Goal: Information Seeking & Learning: Learn about a topic

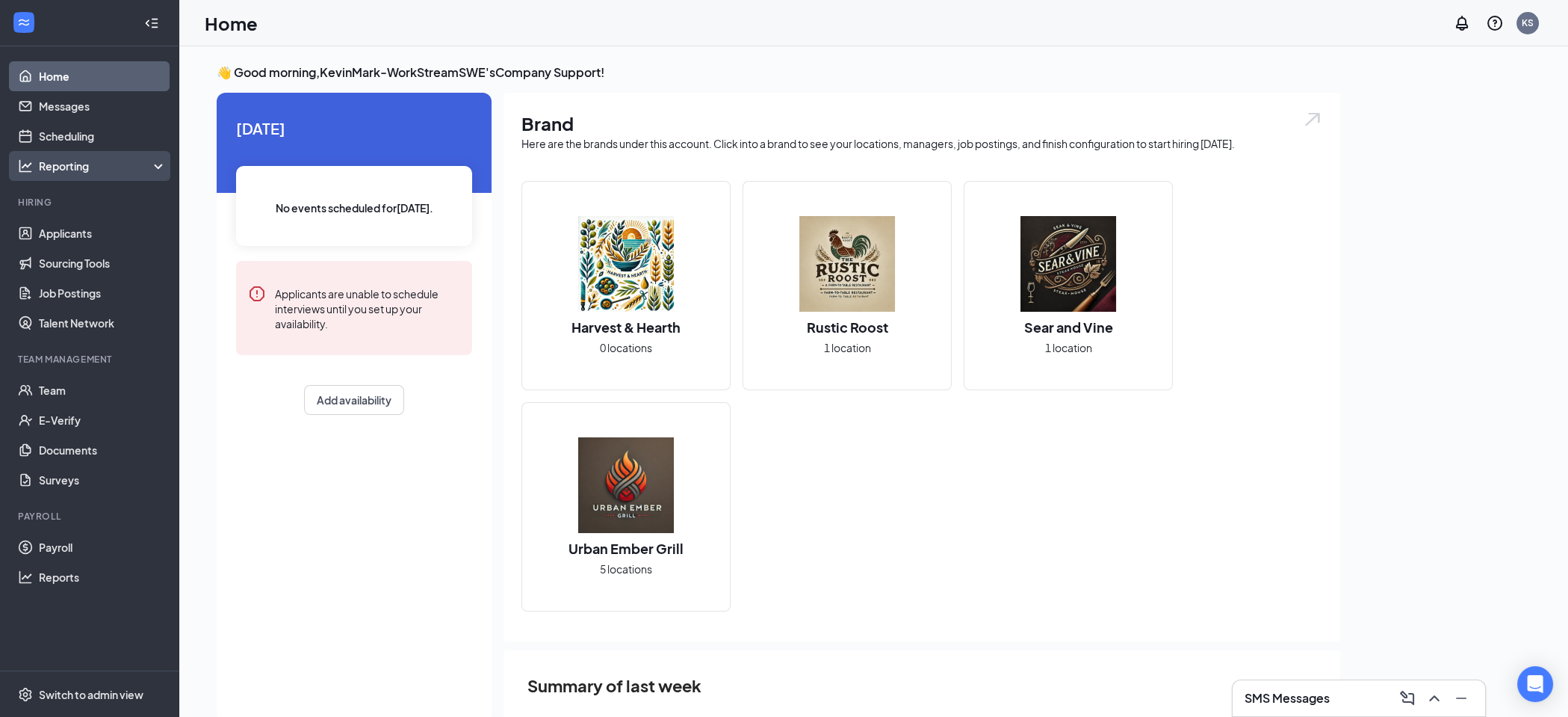
click at [128, 162] on div "Reporting" at bounding box center [103, 166] width 129 height 15
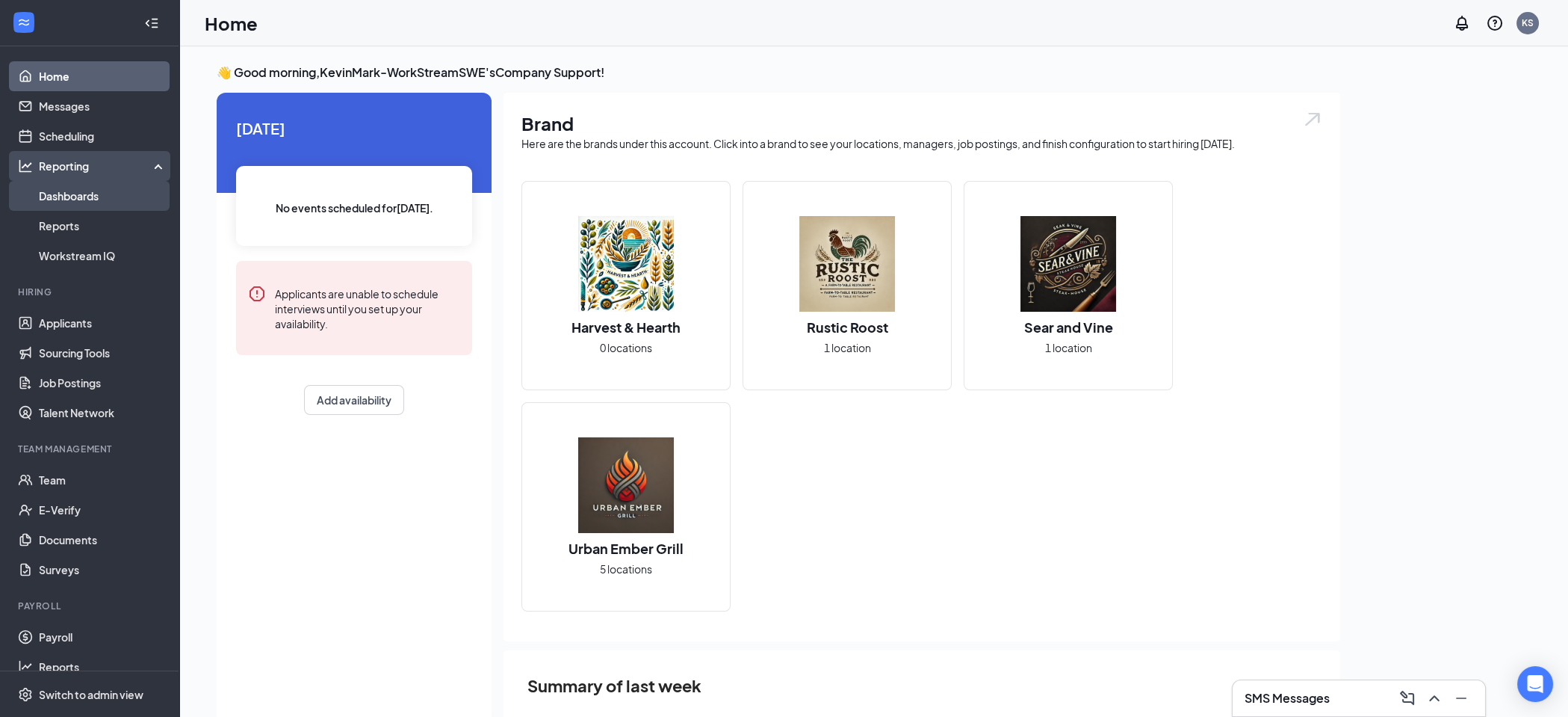
click at [87, 195] on link "Dashboards" at bounding box center [103, 196] width 128 height 30
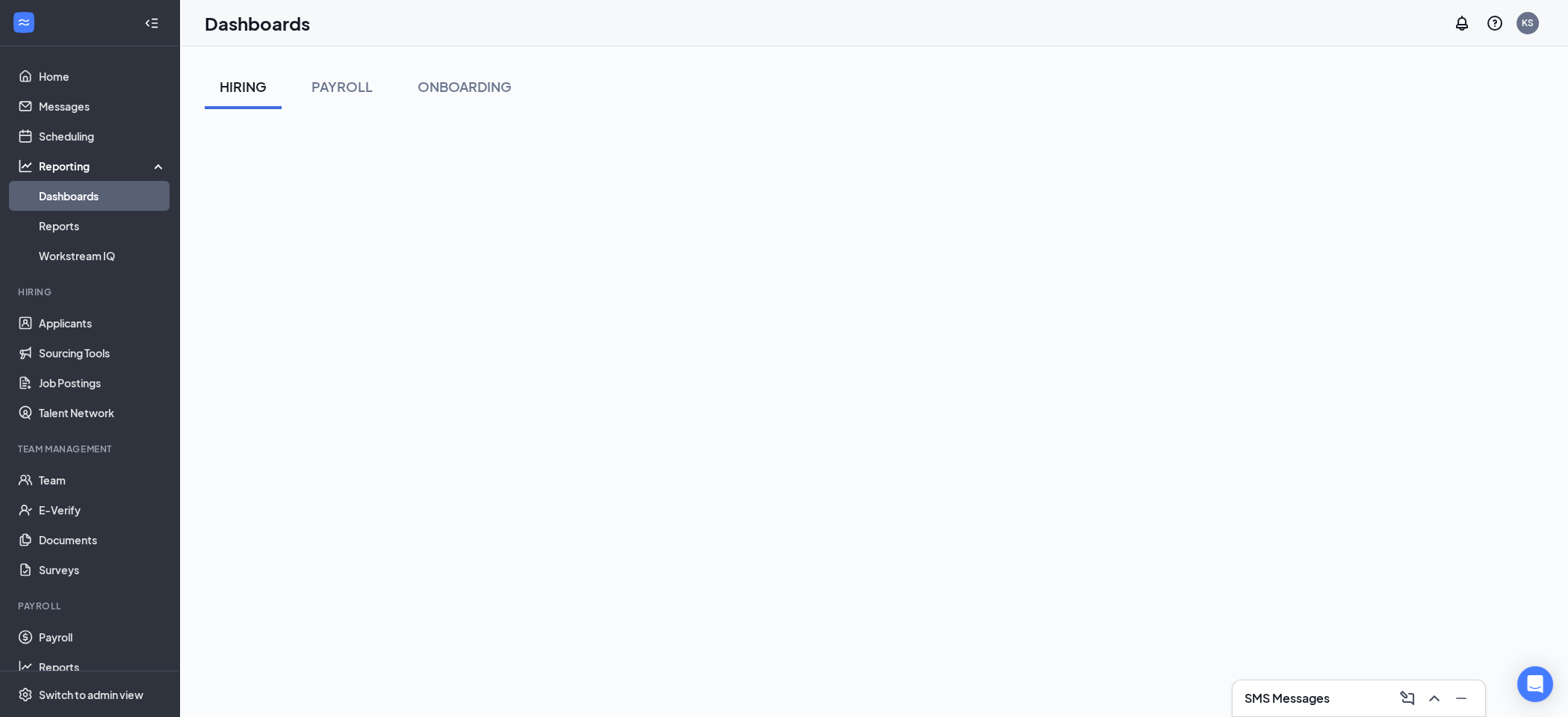
click at [924, 93] on div "HIRING PAYROLL ONBOARDING" at bounding box center [873, 86] width 1338 height 45
click at [676, 83] on div "HIRING PAYROLL ONBOARDING" at bounding box center [873, 86] width 1338 height 45
click at [633, 98] on div "HIRING PAYROLL ONBOARDING" at bounding box center [873, 86] width 1338 height 45
click at [638, 124] on div "HIRING PAYROLL ONBOARDING" at bounding box center [873, 454] width 1338 height 779
click at [702, 83] on div "HIRING PAYROLL ONBOARDING" at bounding box center [873, 86] width 1338 height 45
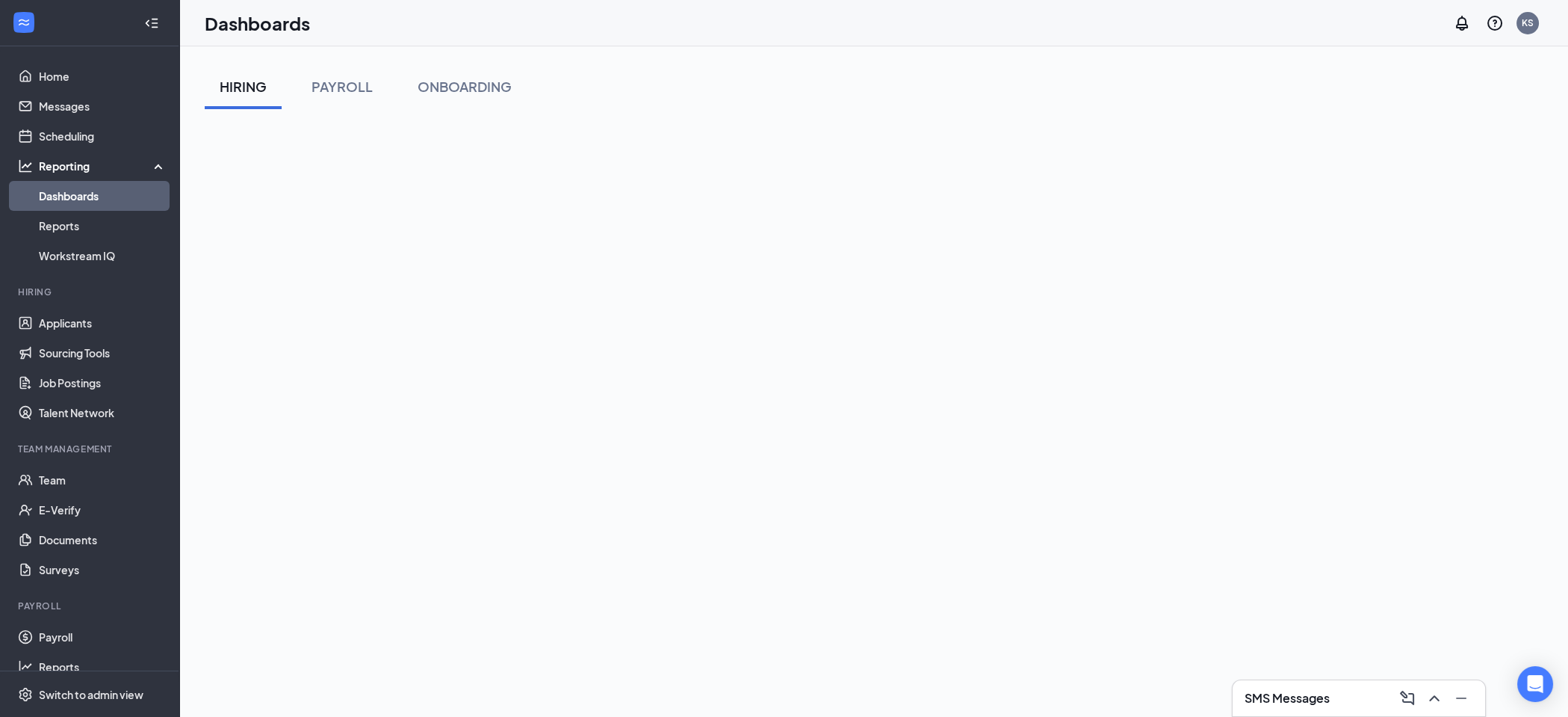
click at [744, 69] on div "HIRING PAYROLL ONBOARDING" at bounding box center [873, 86] width 1338 height 45
click at [658, 85] on div "HIRING PAYROLL ONBOARDING" at bounding box center [873, 86] width 1338 height 45
click at [787, 121] on div "HIRING PAYROLL ONBOARDING" at bounding box center [873, 454] width 1338 height 779
click at [78, 231] on link "Reports" at bounding box center [103, 226] width 128 height 30
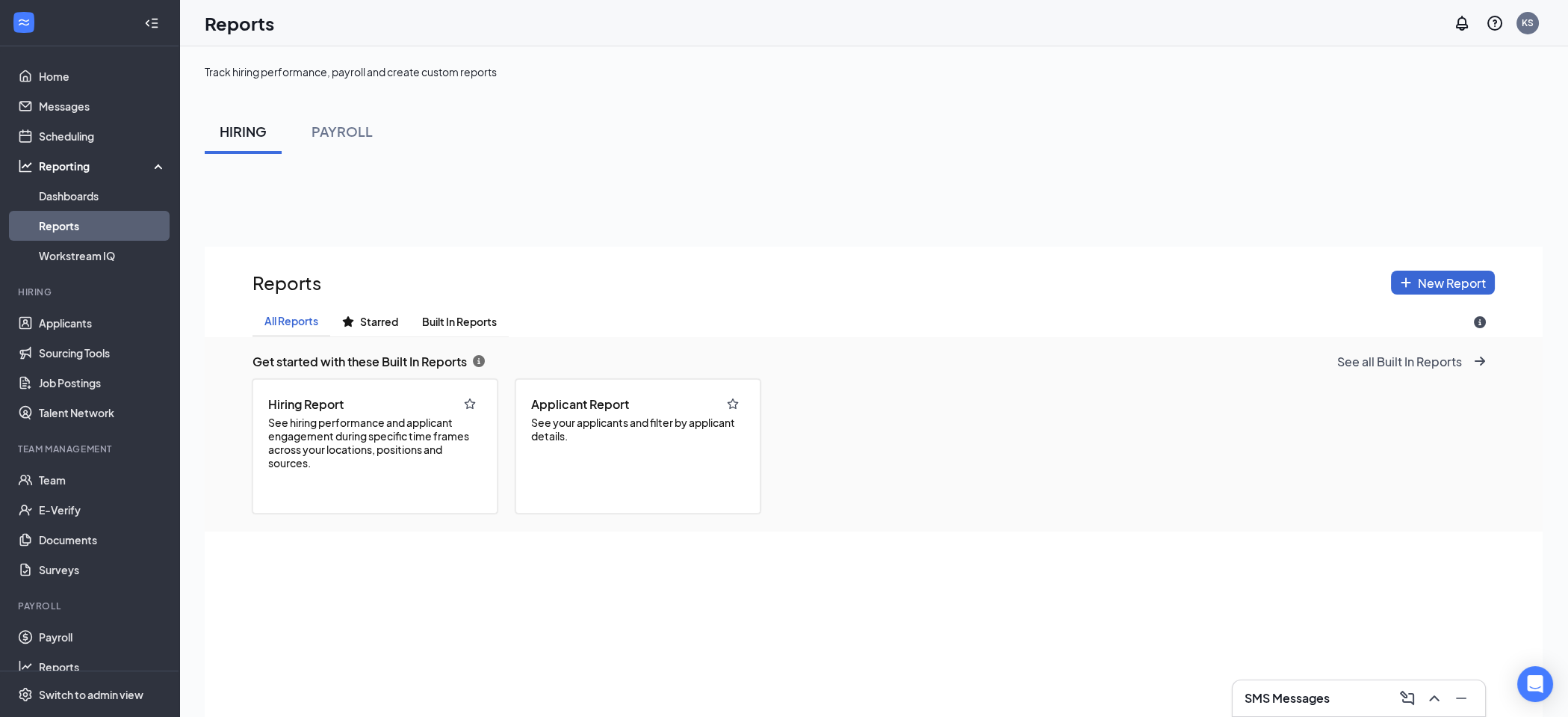
scroll to position [821, 1338]
click at [330, 432] on span "See hiring performance and applicant engagement during specific time frames acr…" at bounding box center [375, 443] width 214 height 54
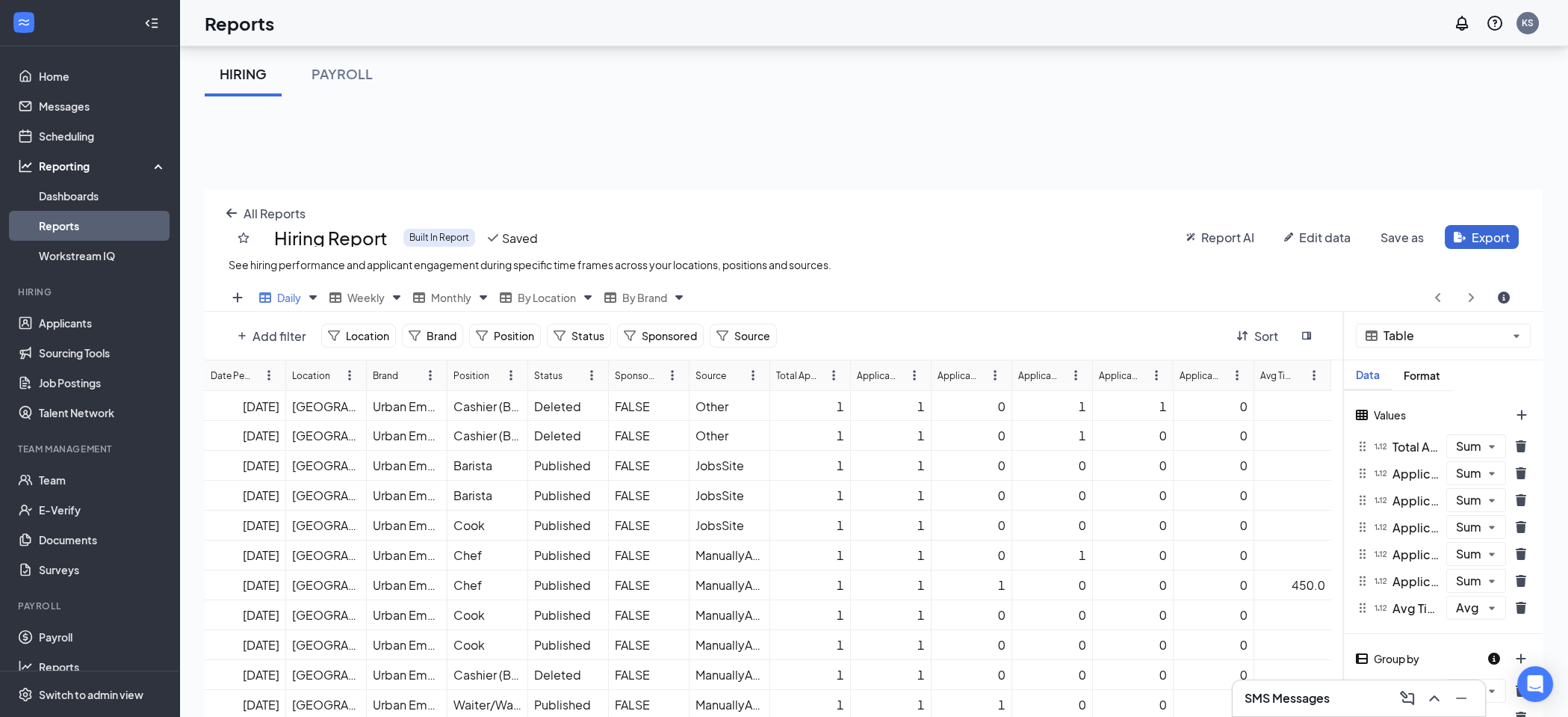
scroll to position [117, 0]
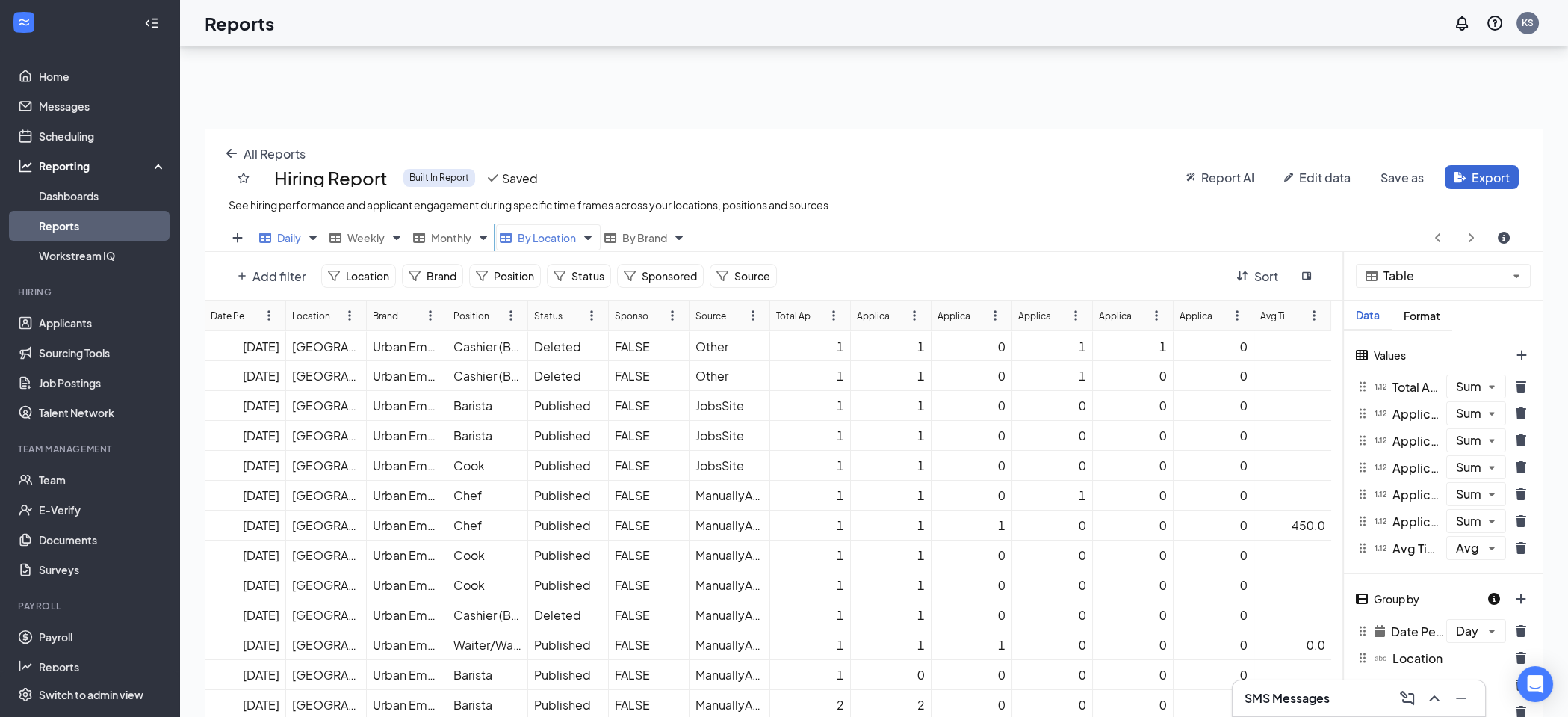
click at [535, 237] on span "By Location" at bounding box center [547, 237] width 58 height 13
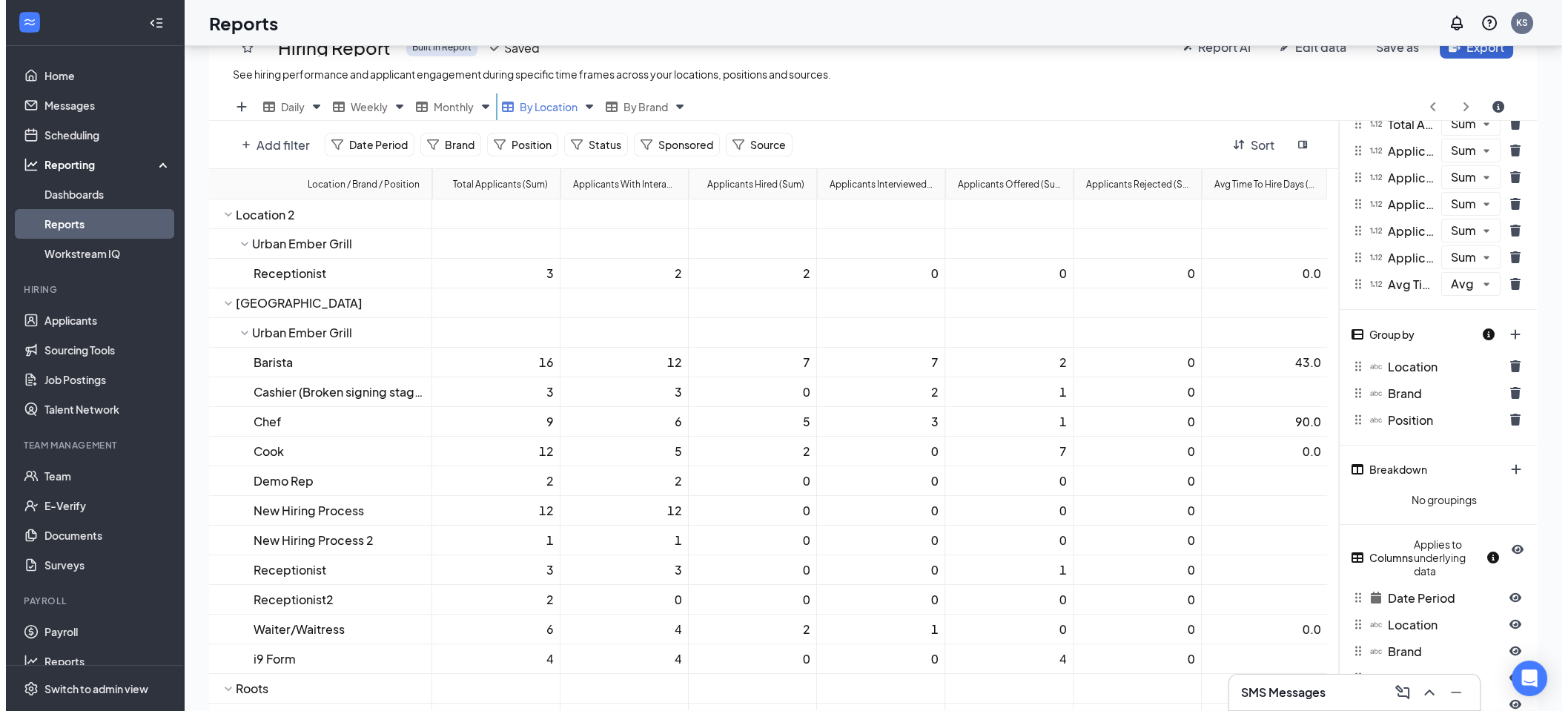
scroll to position [0, 0]
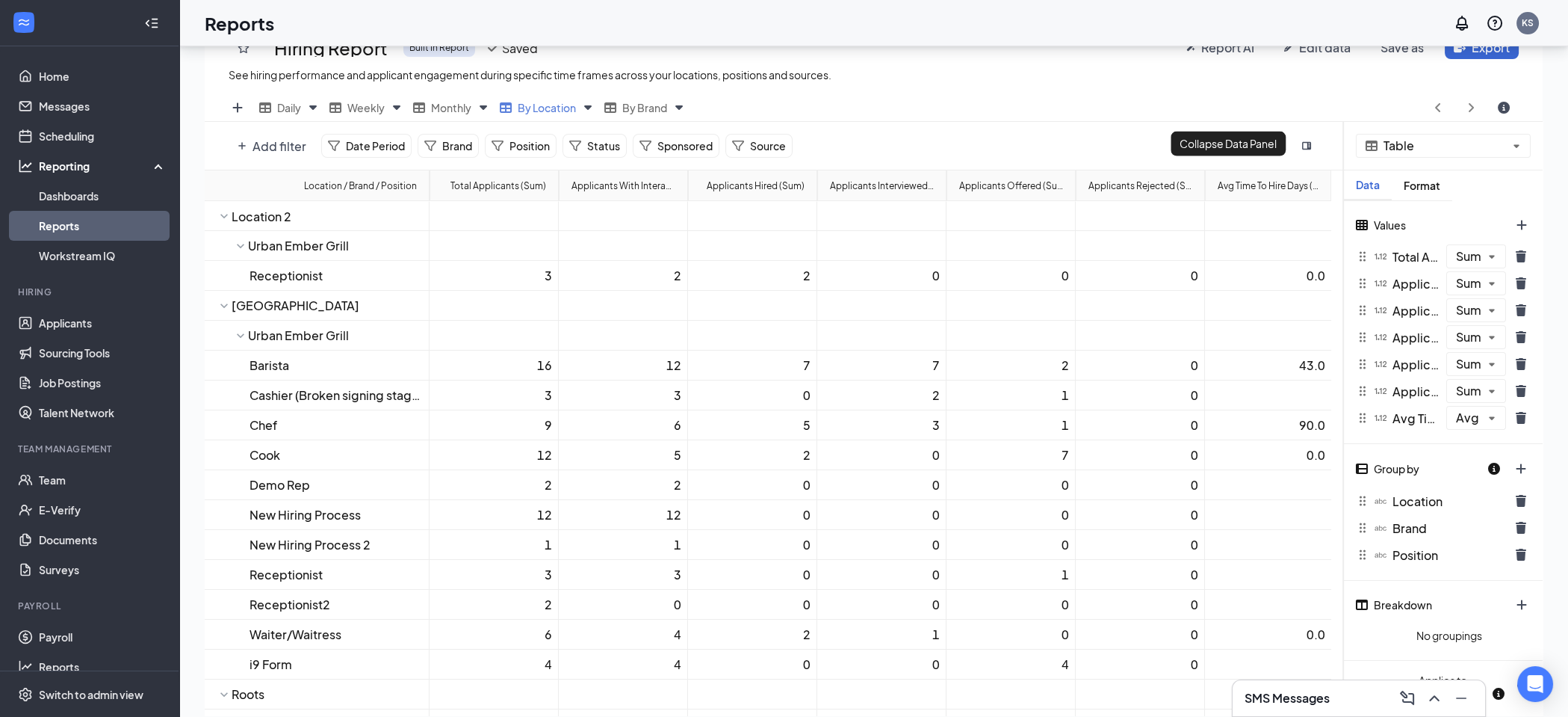
click at [1306, 149] on button "sidebar-flip icon" at bounding box center [1307, 146] width 27 height 24
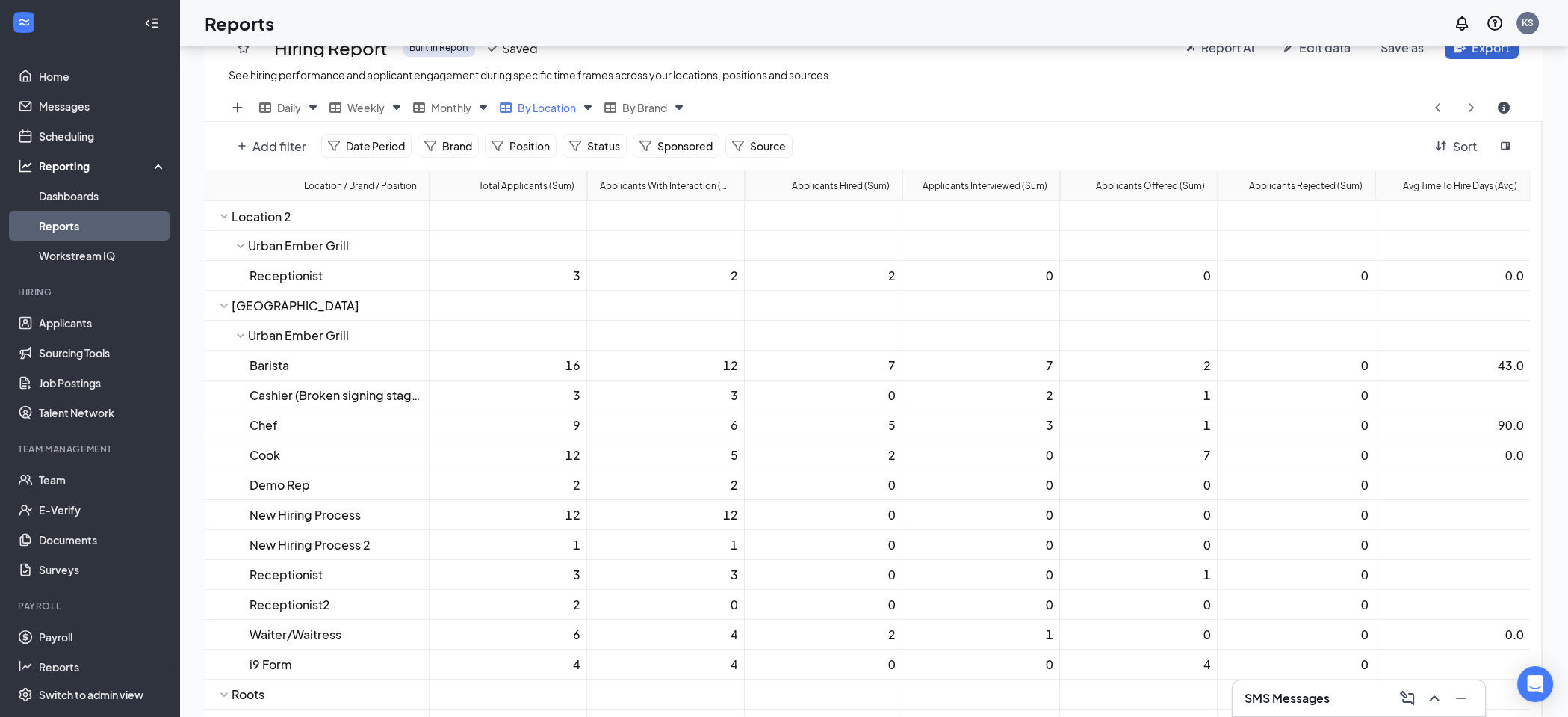
click at [1511, 142] on button "sidebar-flip icon" at bounding box center [1506, 146] width 27 height 24
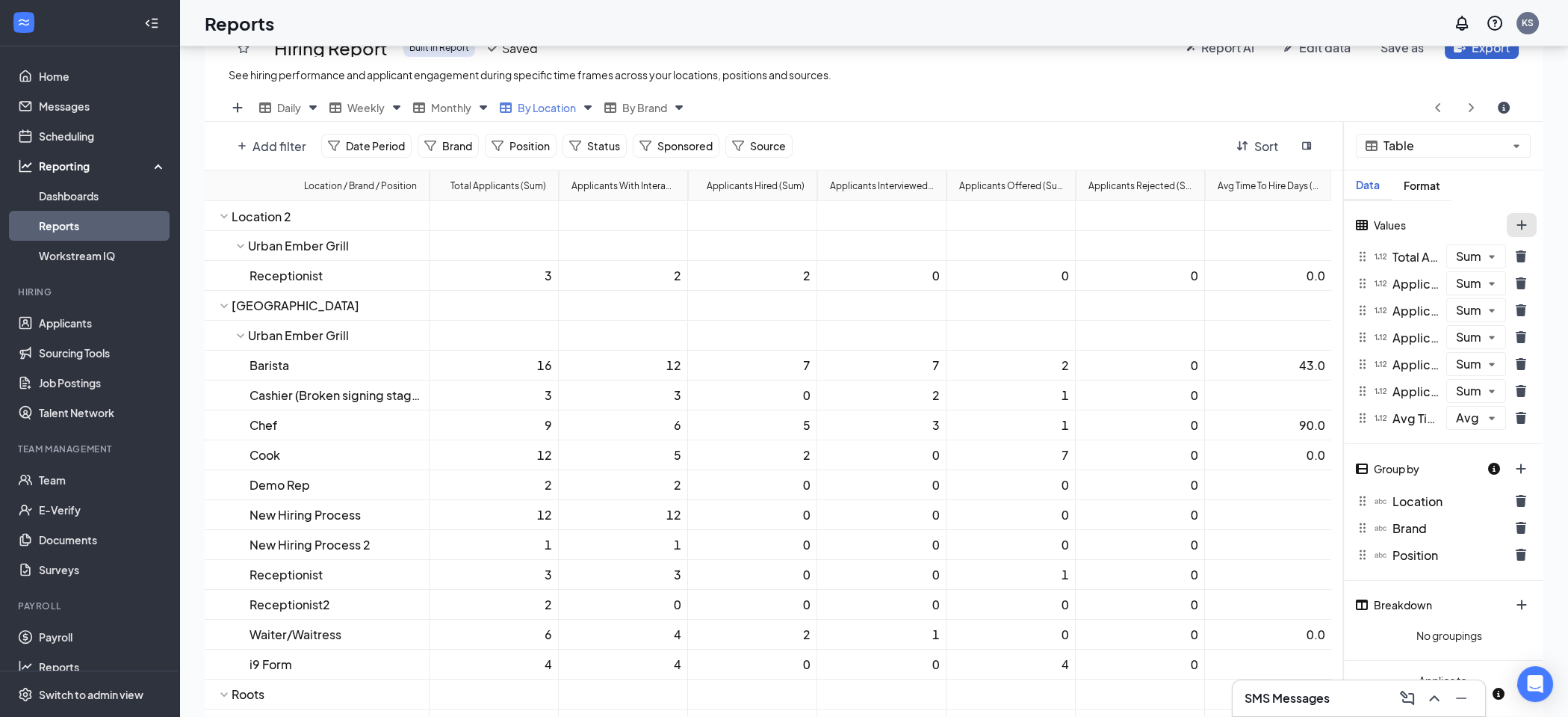
click at [1520, 222] on button "plus icon" at bounding box center [1523, 225] width 30 height 24
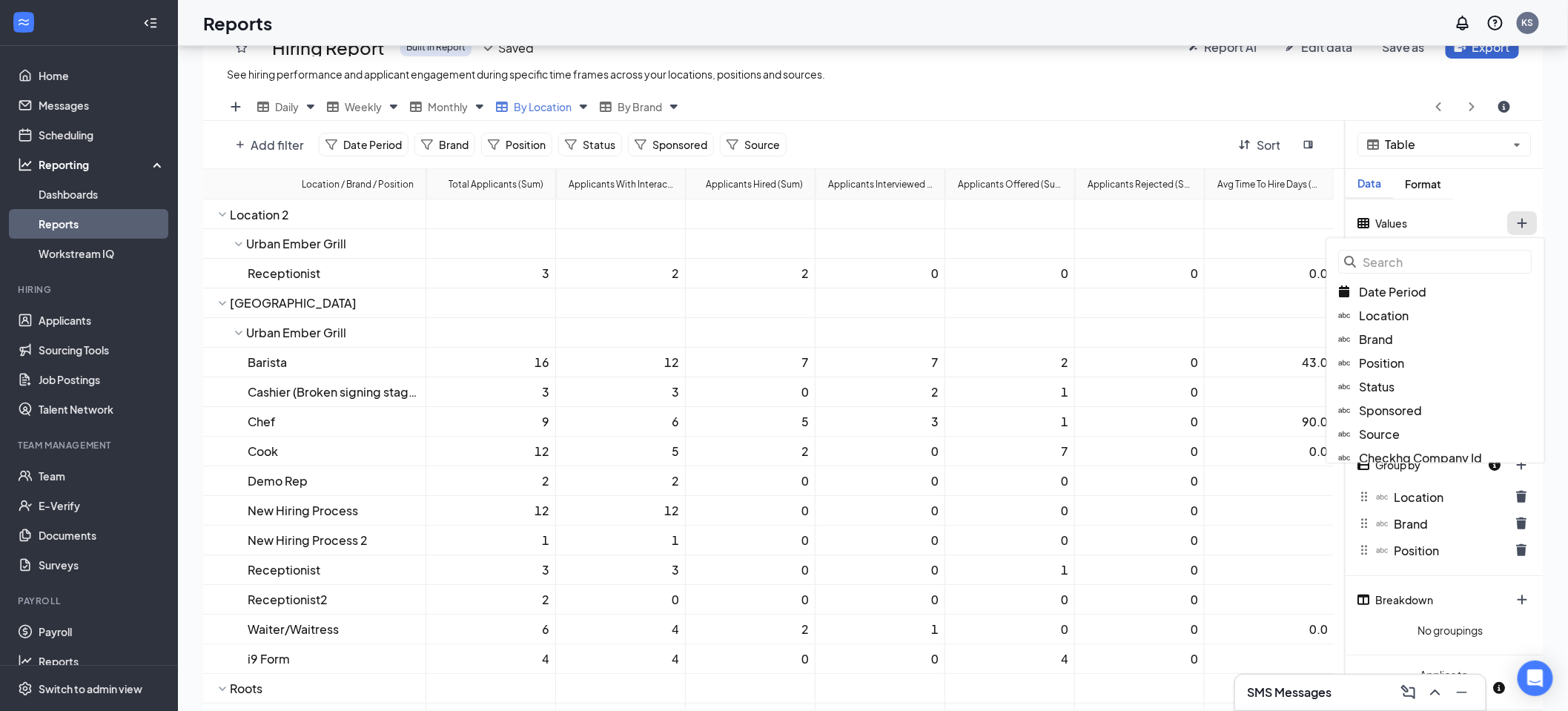
click at [1455, 214] on div "Values Date Period Location Brand Position Status Sponsored Source Checkhq Comp…" at bounding box center [1444, 226] width 197 height 30
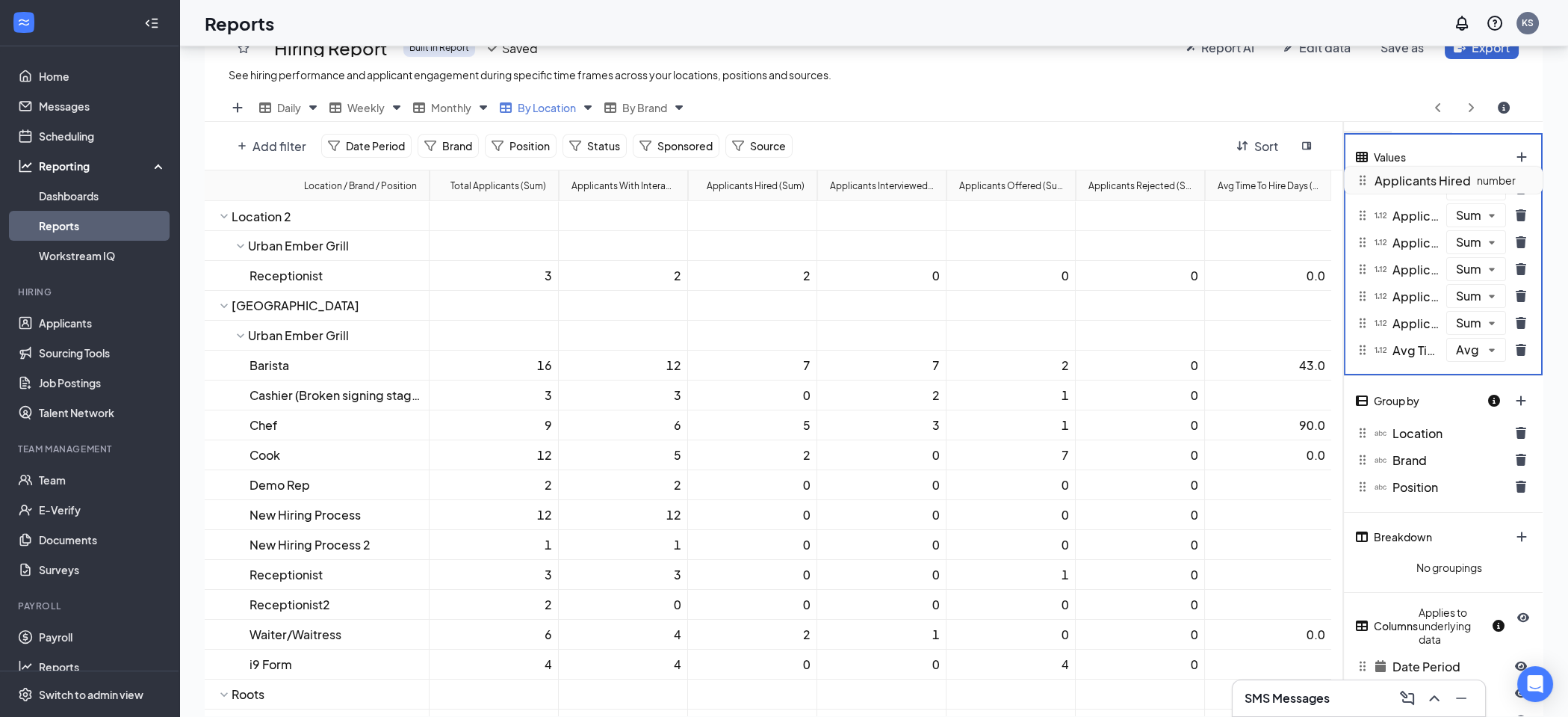
scroll to position [0, 0]
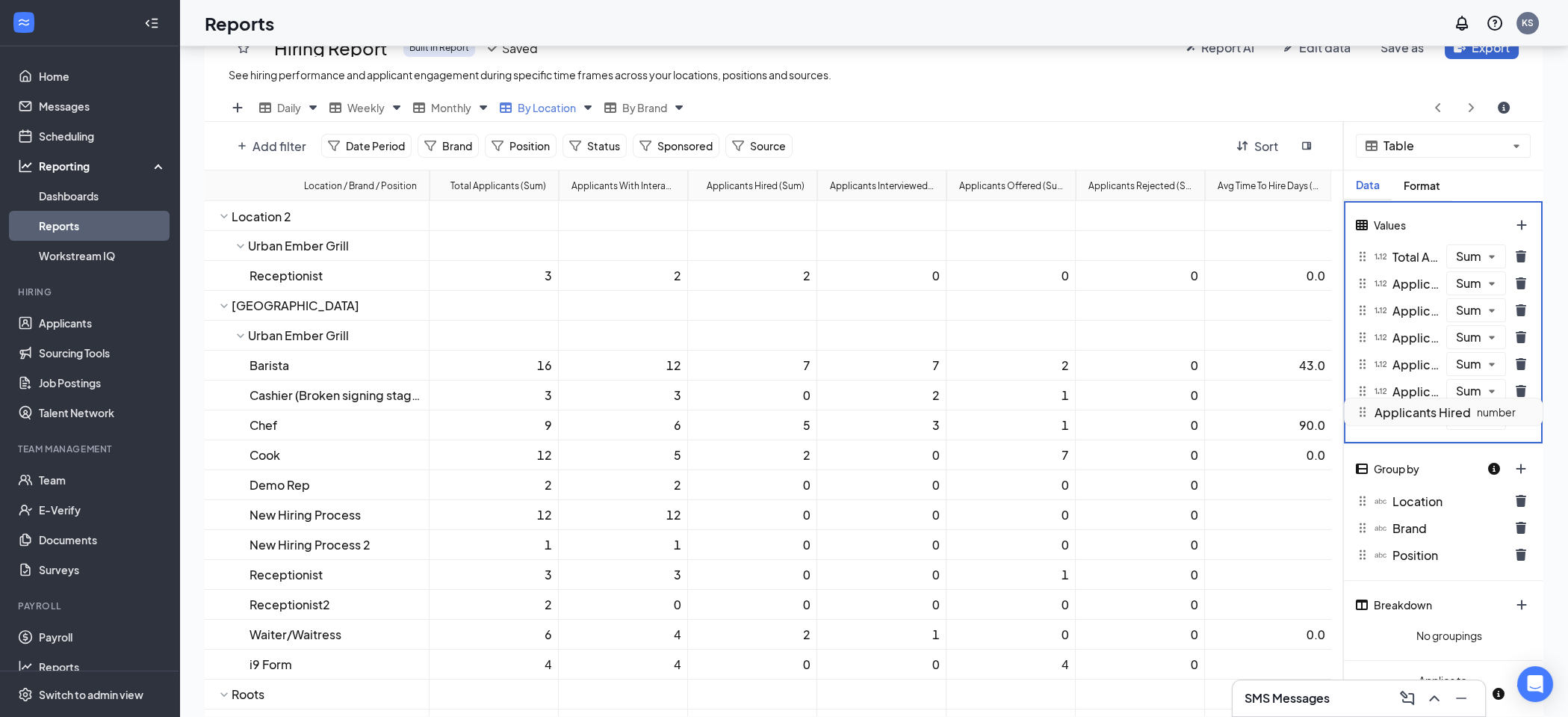
drag, startPoint x: 1436, startPoint y: 505, endPoint x: 1431, endPoint y: 416, distance: 89.1
click at [1431, 416] on div "Table Data Format Values Total Applicants (Sum) How many people applied to this…" at bounding box center [1444, 670] width 199 height 1096
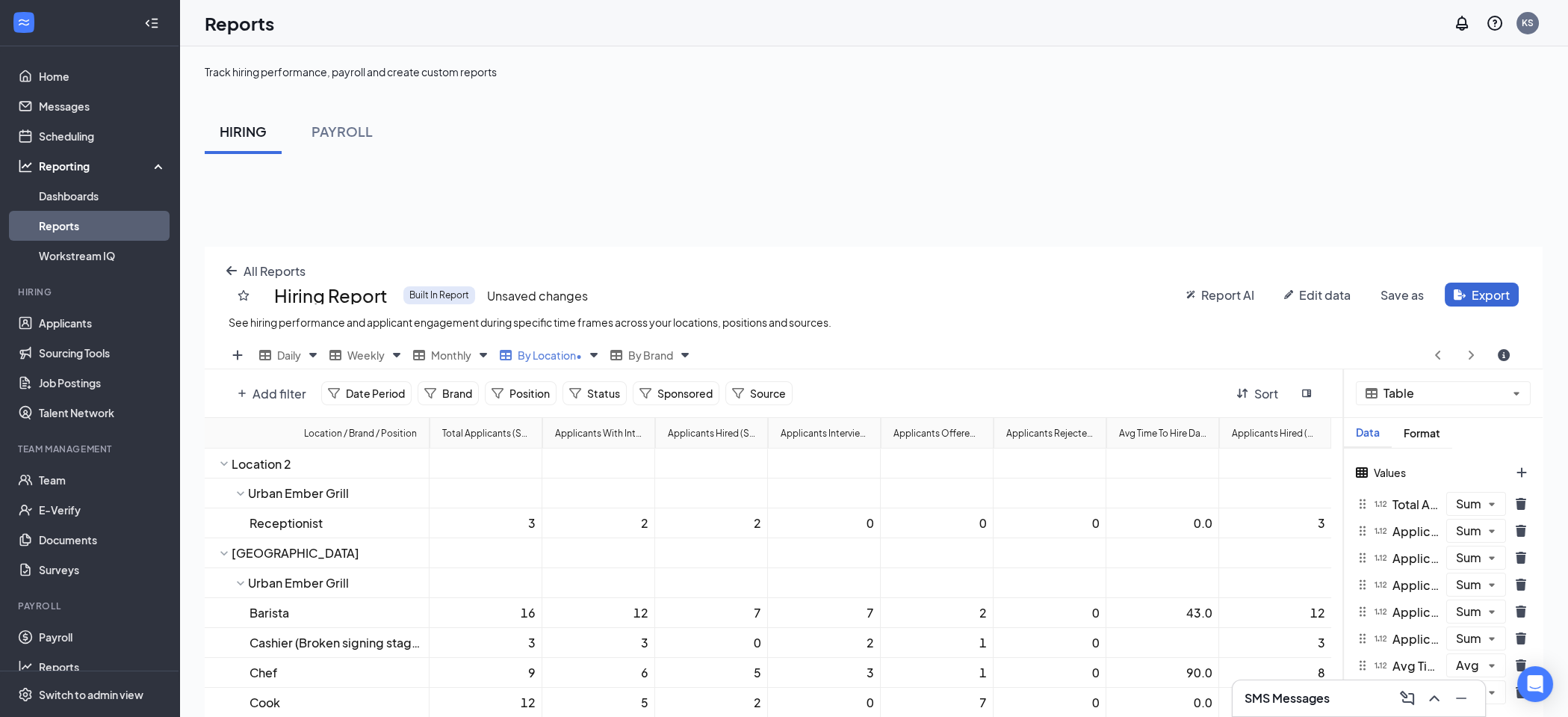
click at [1218, 296] on span "Report AI" at bounding box center [1227, 295] width 53 height 16
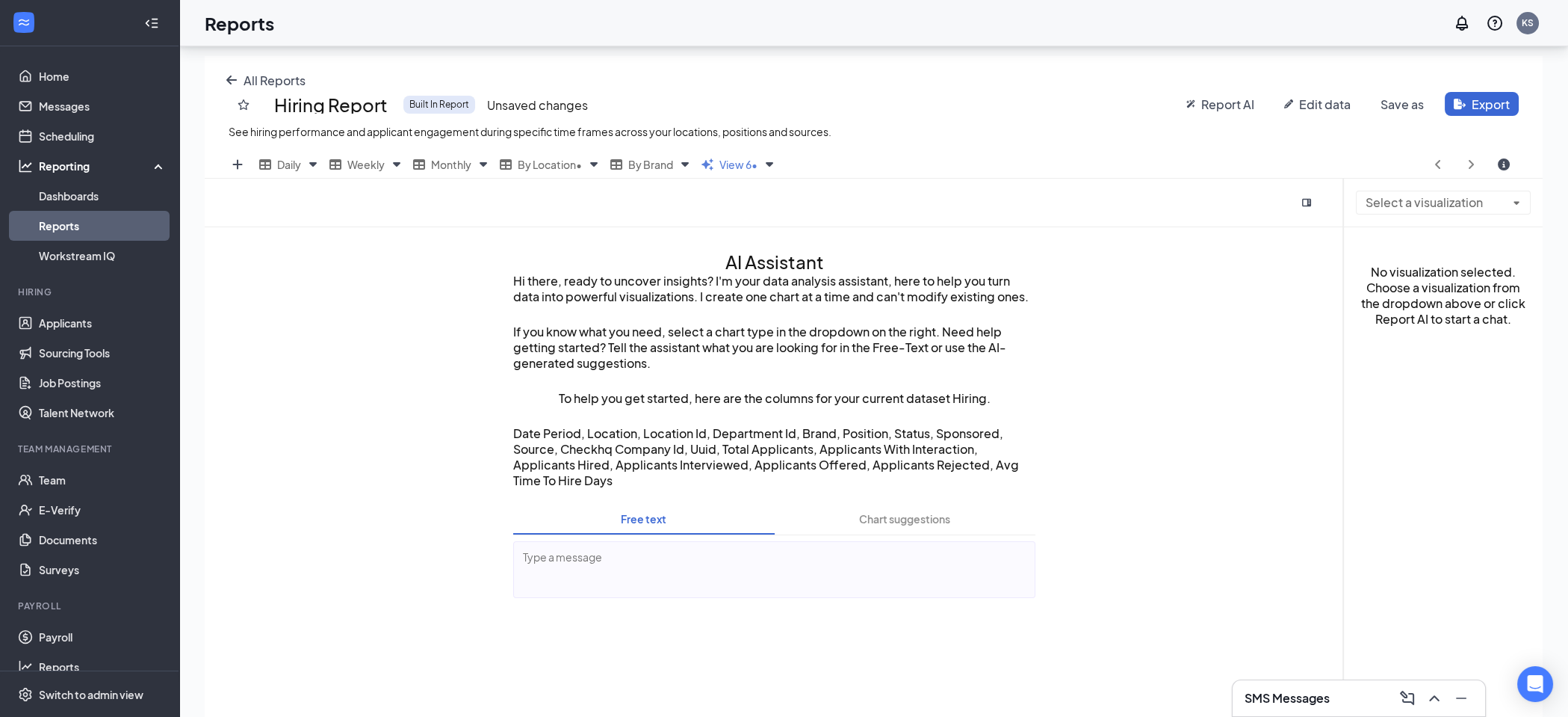
scroll to position [258, 0]
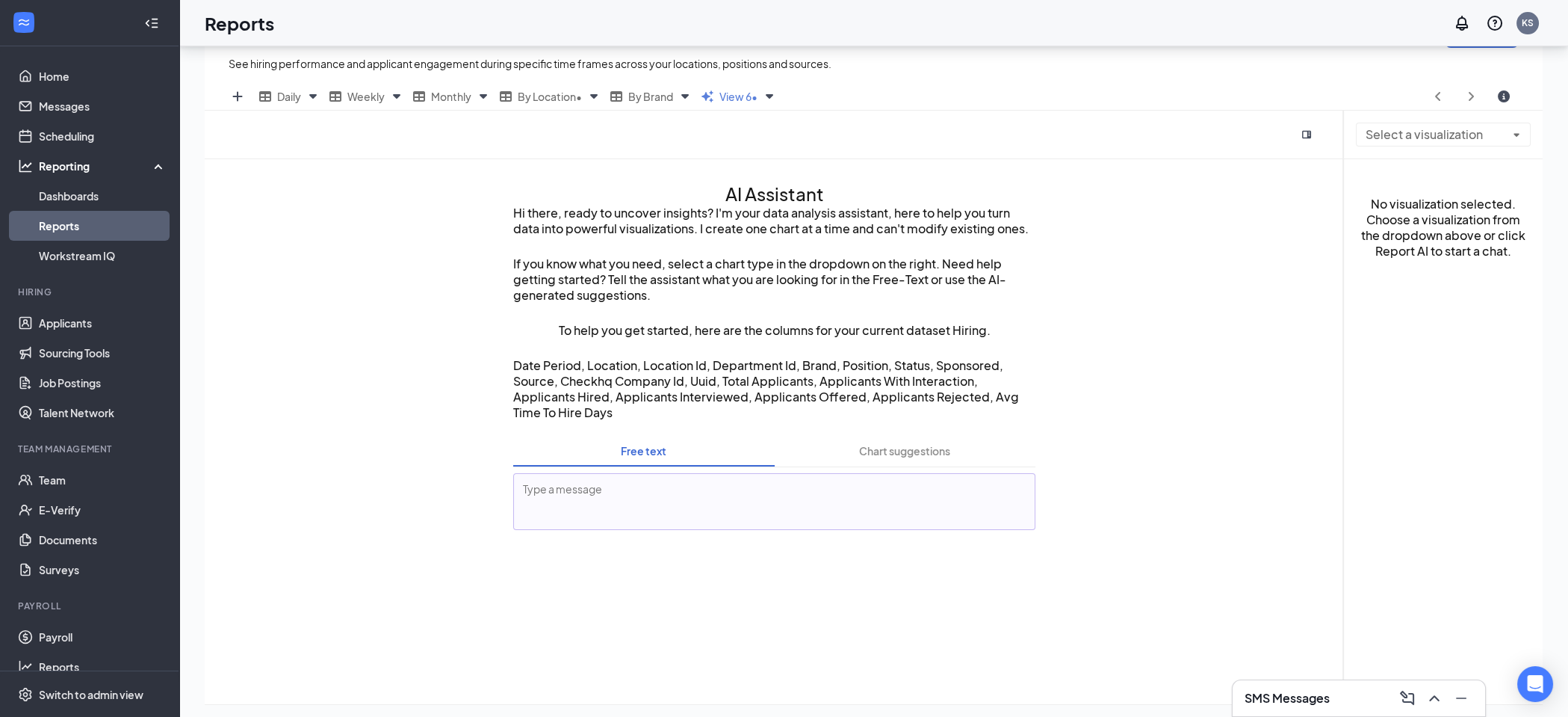
click at [608, 491] on textarea at bounding box center [774, 502] width 522 height 57
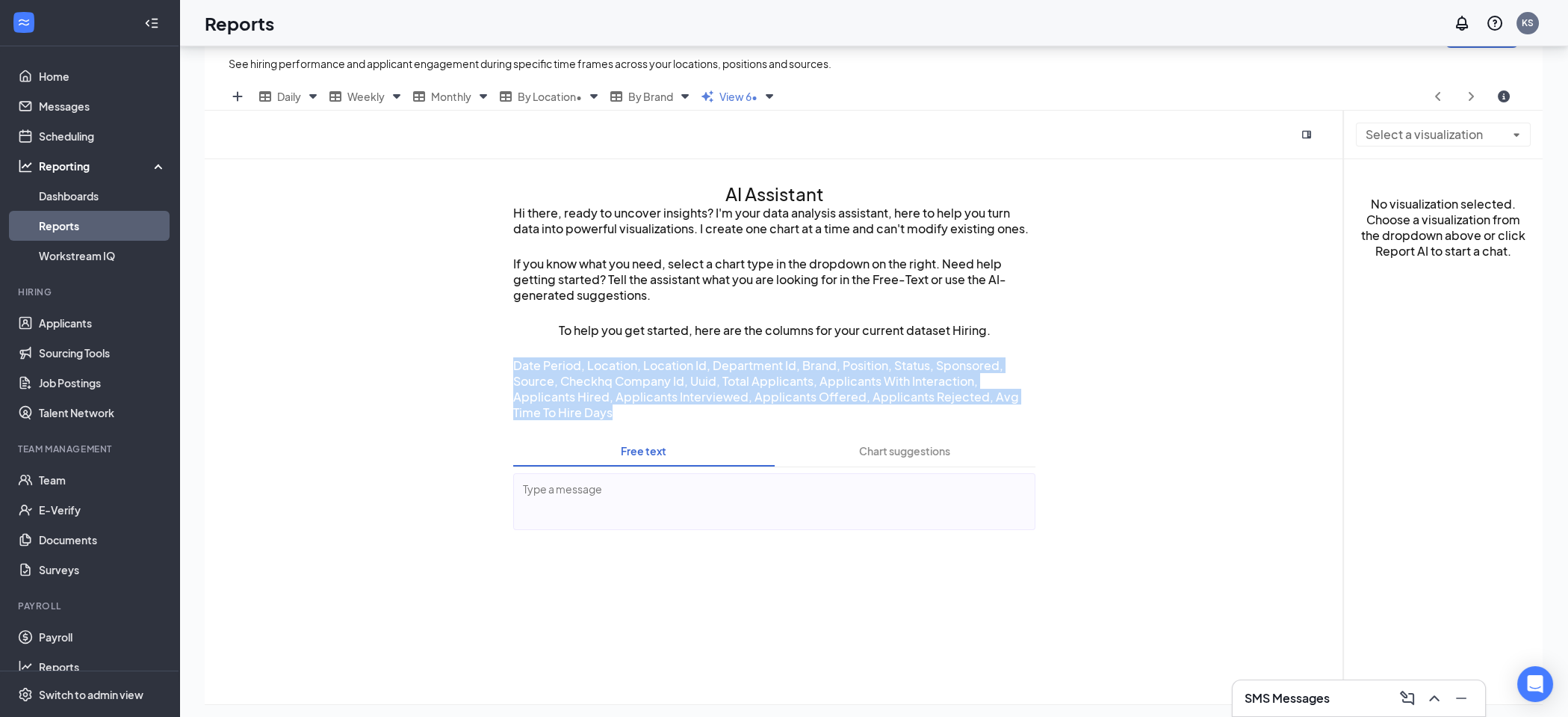
drag, startPoint x: 626, startPoint y: 421, endPoint x: 514, endPoint y: 371, distance: 122.7
click at [514, 371] on p "Date Period, Location, Location Id, Department Id, Brand, Position, Status, Spo…" at bounding box center [774, 389] width 522 height 63
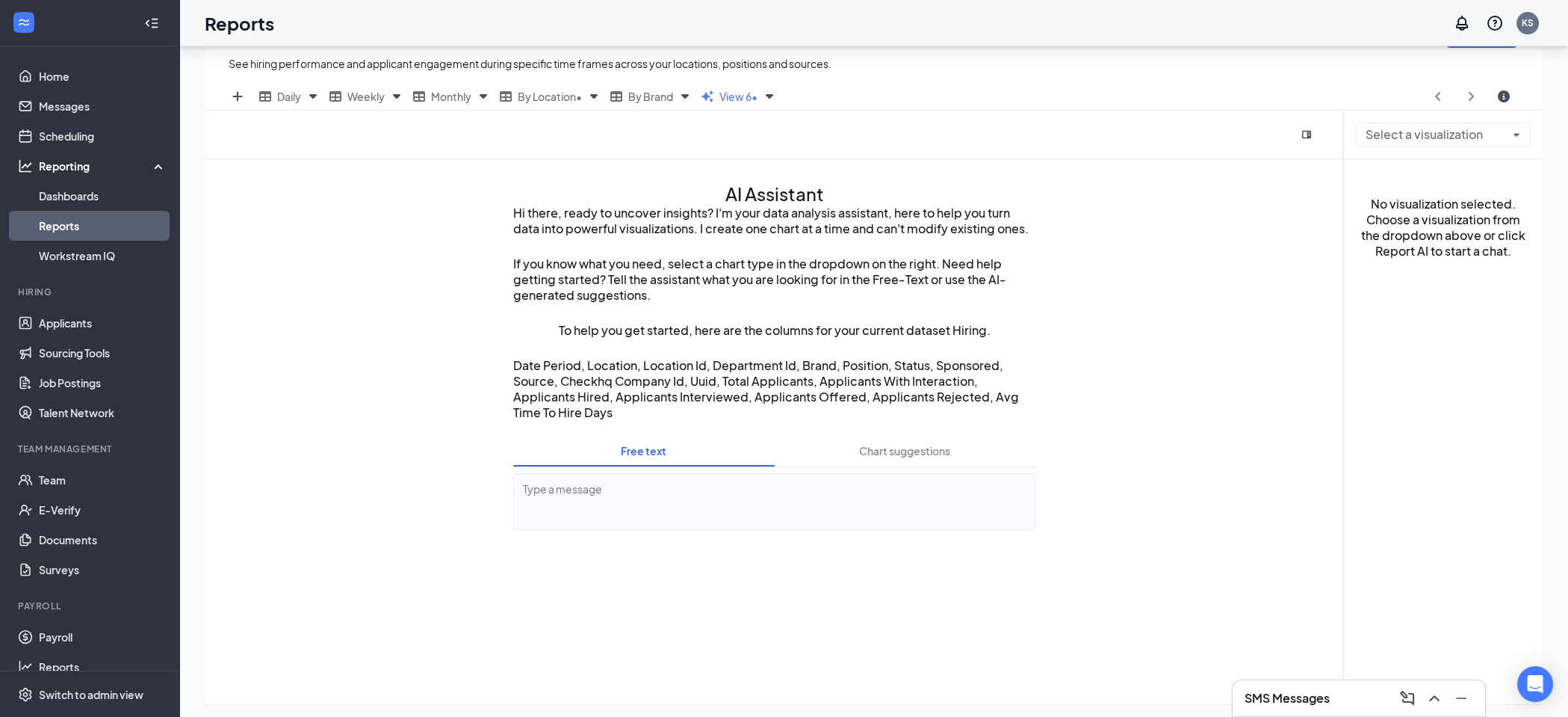
click at [621, 418] on p "Date Period, Location, Location Id, Department Id, Brand, Position, Status, Spo…" at bounding box center [774, 389] width 522 height 63
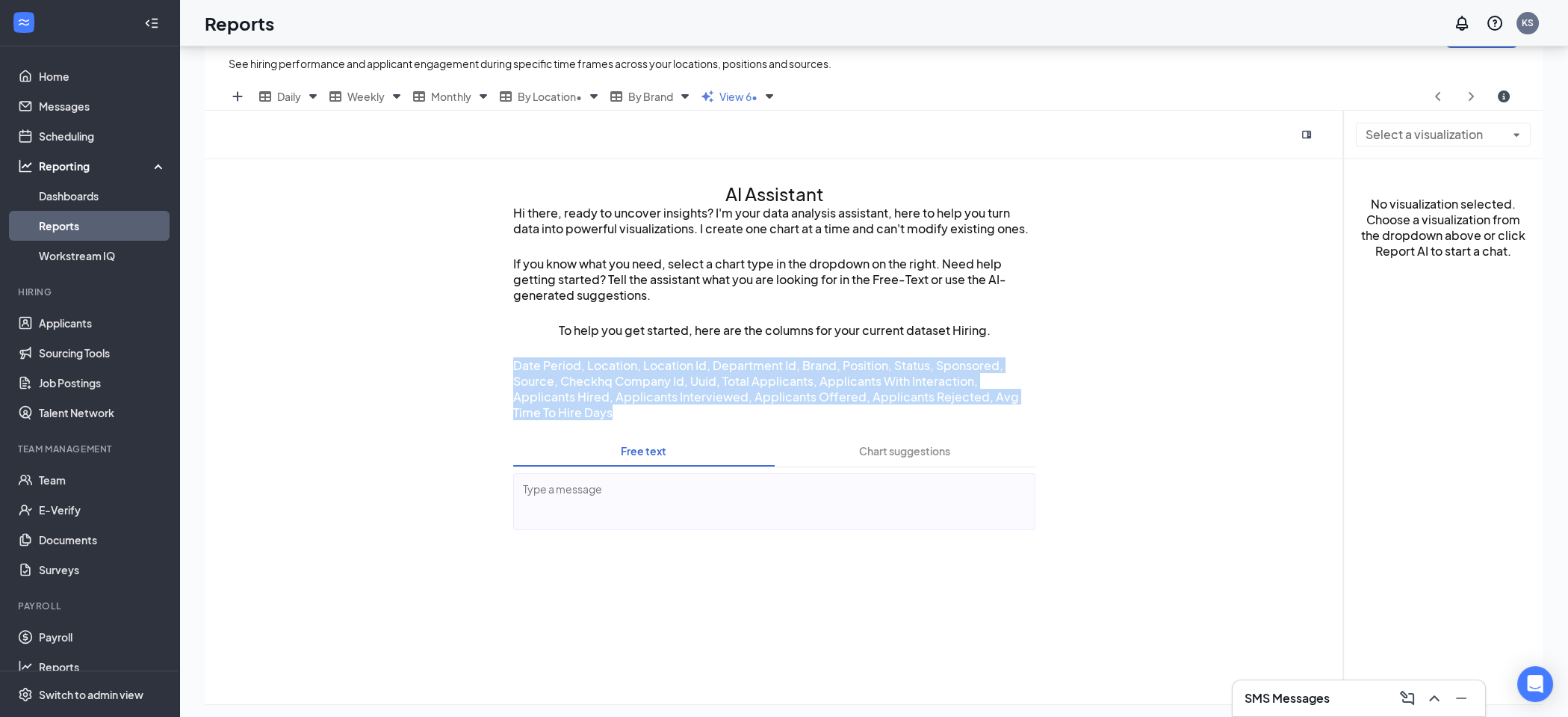
drag, startPoint x: 615, startPoint y: 420, endPoint x: 552, endPoint y: 443, distance: 67.1
click at [508, 374] on div "AI Assistant Hi there, ready to uncover insights? I'm your data analysis assist…" at bounding box center [775, 432] width 570 height 545
click at [591, 515] on textarea at bounding box center [774, 502] width 522 height 57
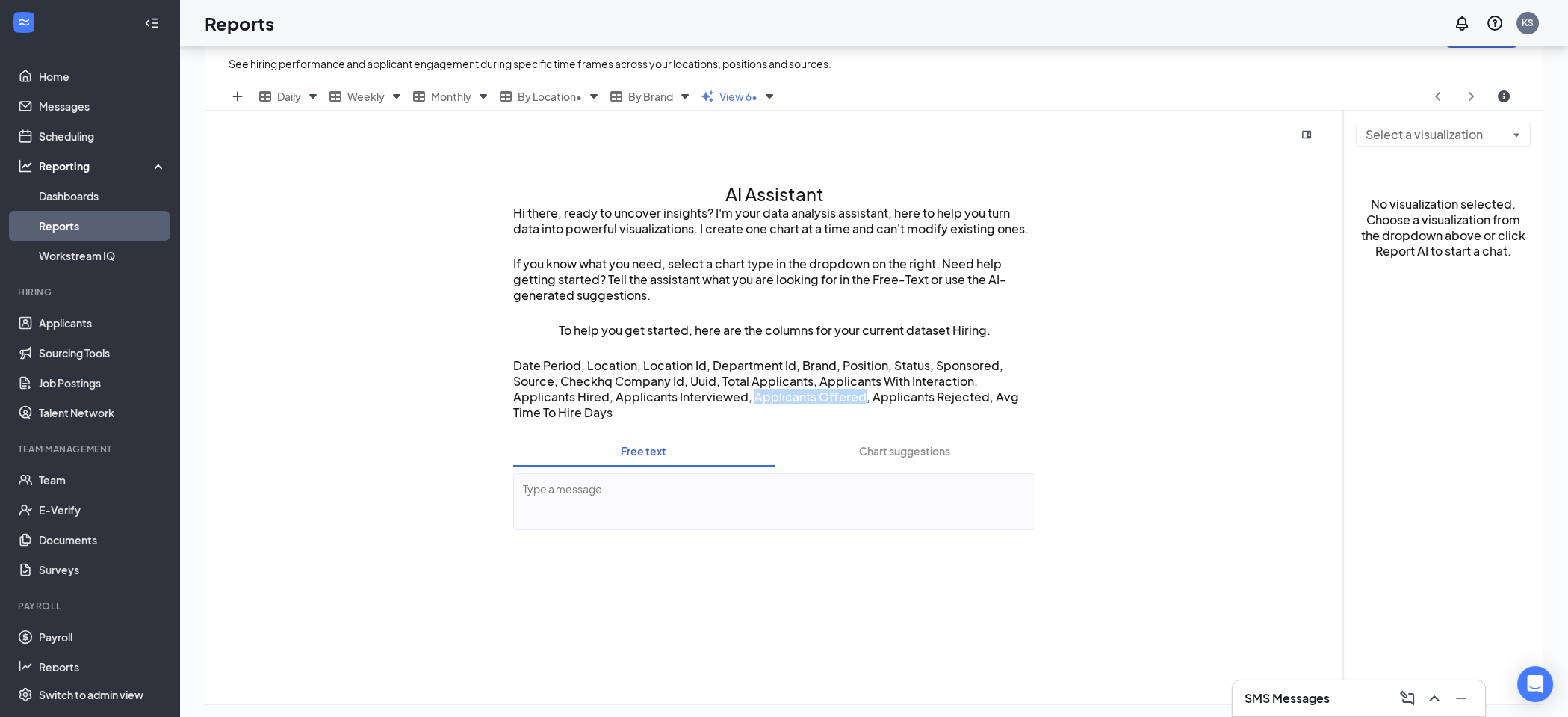
drag, startPoint x: 751, startPoint y: 405, endPoint x: 859, endPoint y: 403, distance: 108.0
click at [859, 403] on p "Date Period, Location, Location Id, Department Id, Brand, Position, Status, Spo…" at bounding box center [774, 389] width 522 height 63
click at [694, 442] on button "Free text" at bounding box center [644, 452] width 261 height 30
click at [649, 491] on textarea at bounding box center [774, 502] width 522 height 57
type textarea "I want to see all applicants count for the last 3 months by job title"
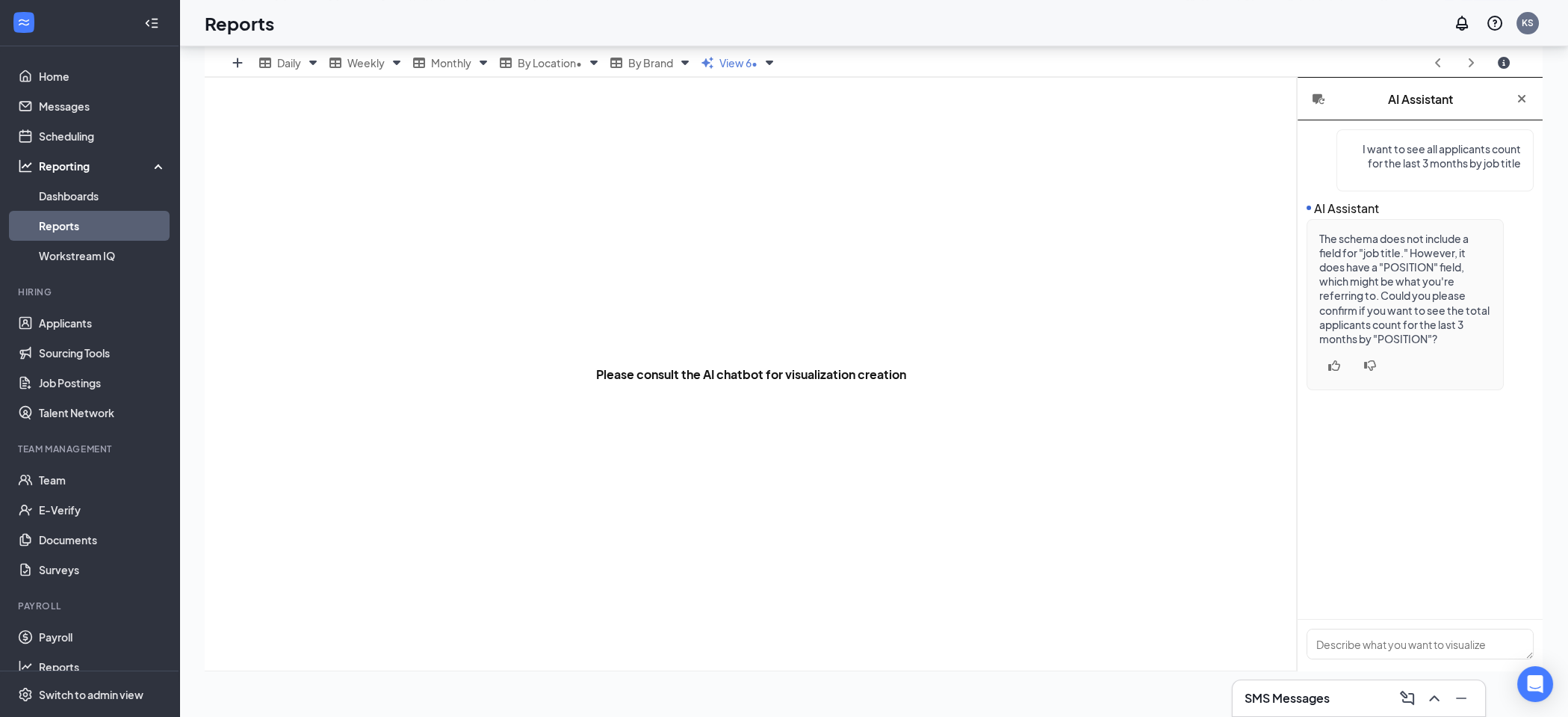
scroll to position [294, 0]
click at [1361, 619] on div at bounding box center [1420, 644] width 245 height 52
click at [1369, 636] on textarea at bounding box center [1420, 642] width 227 height 30
type textarea "Yes, Position is great"
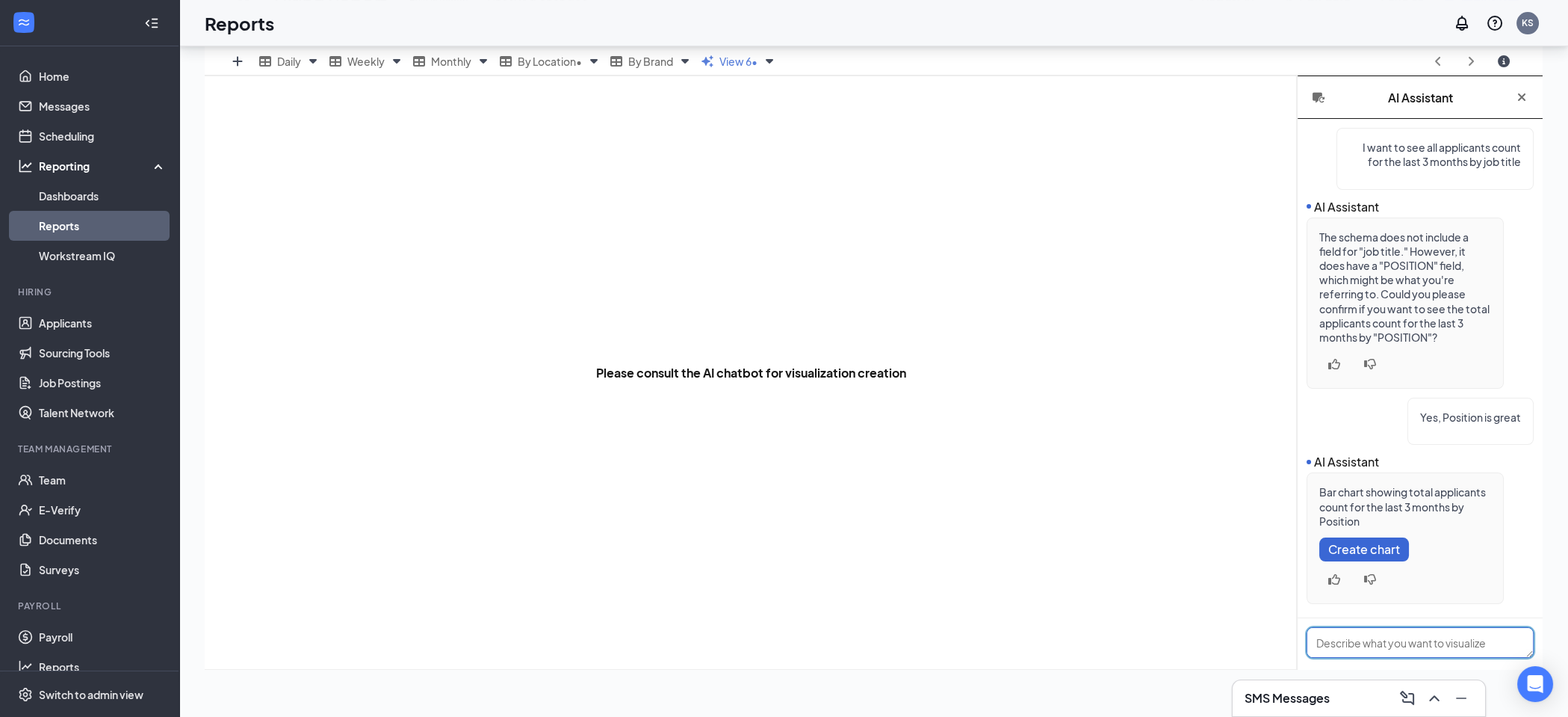
scroll to position [17, 0]
drag, startPoint x: 1331, startPoint y: 502, endPoint x: 1316, endPoint y: 498, distance: 15.5
click at [1331, 502] on p "Bar chart showing total applicants count for the last 3 months by Position" at bounding box center [1406, 502] width 172 height 44
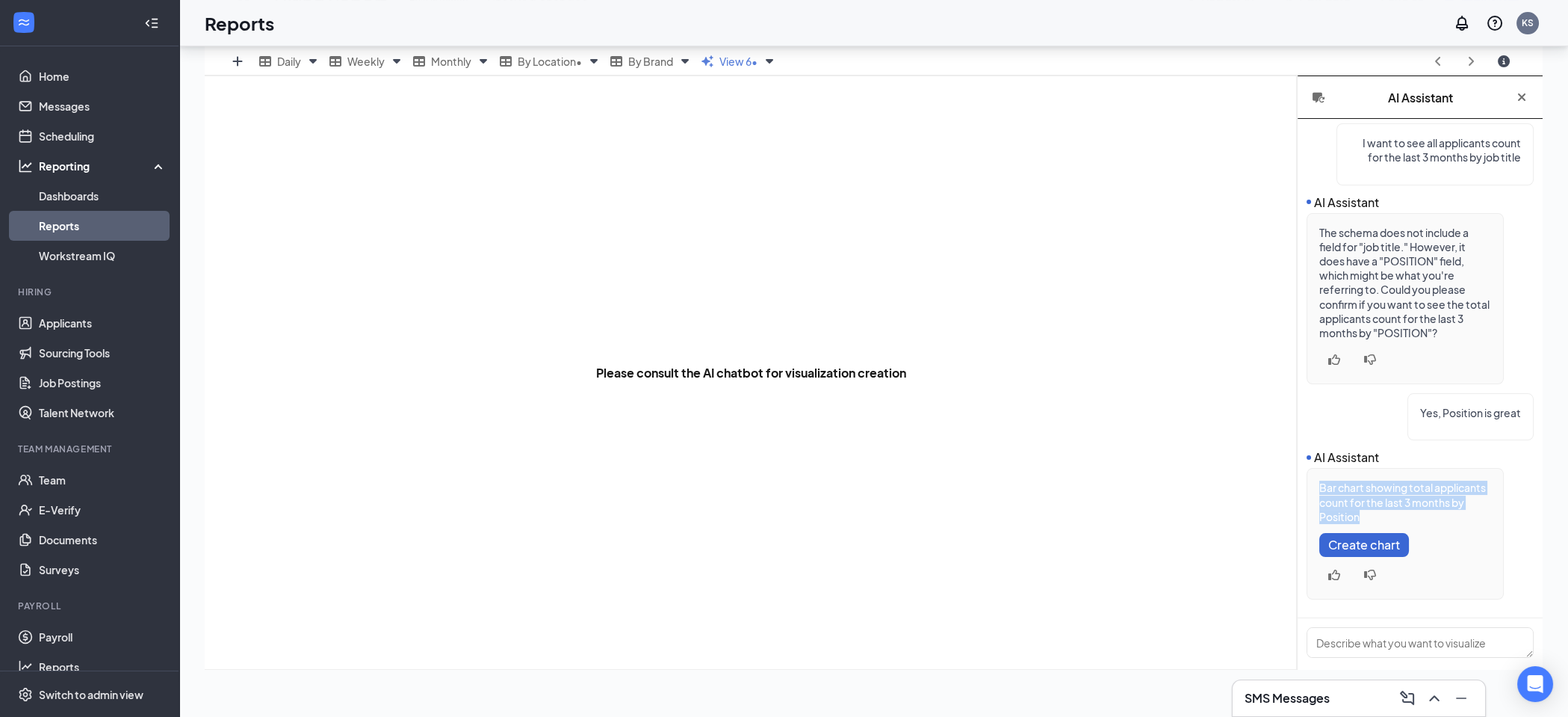
drag, startPoint x: 1317, startPoint y: 498, endPoint x: 1441, endPoint y: 524, distance: 126.7
click at [1442, 524] on div "Bar chart showing total applicants count for the last 3 months by Position Crea…" at bounding box center [1405, 534] width 197 height 131
click at [1441, 524] on p "Bar chart showing total applicants count for the last 3 months by Position" at bounding box center [1406, 502] width 172 height 44
click at [1380, 550] on span "Create chart" at bounding box center [1364, 544] width 72 height 14
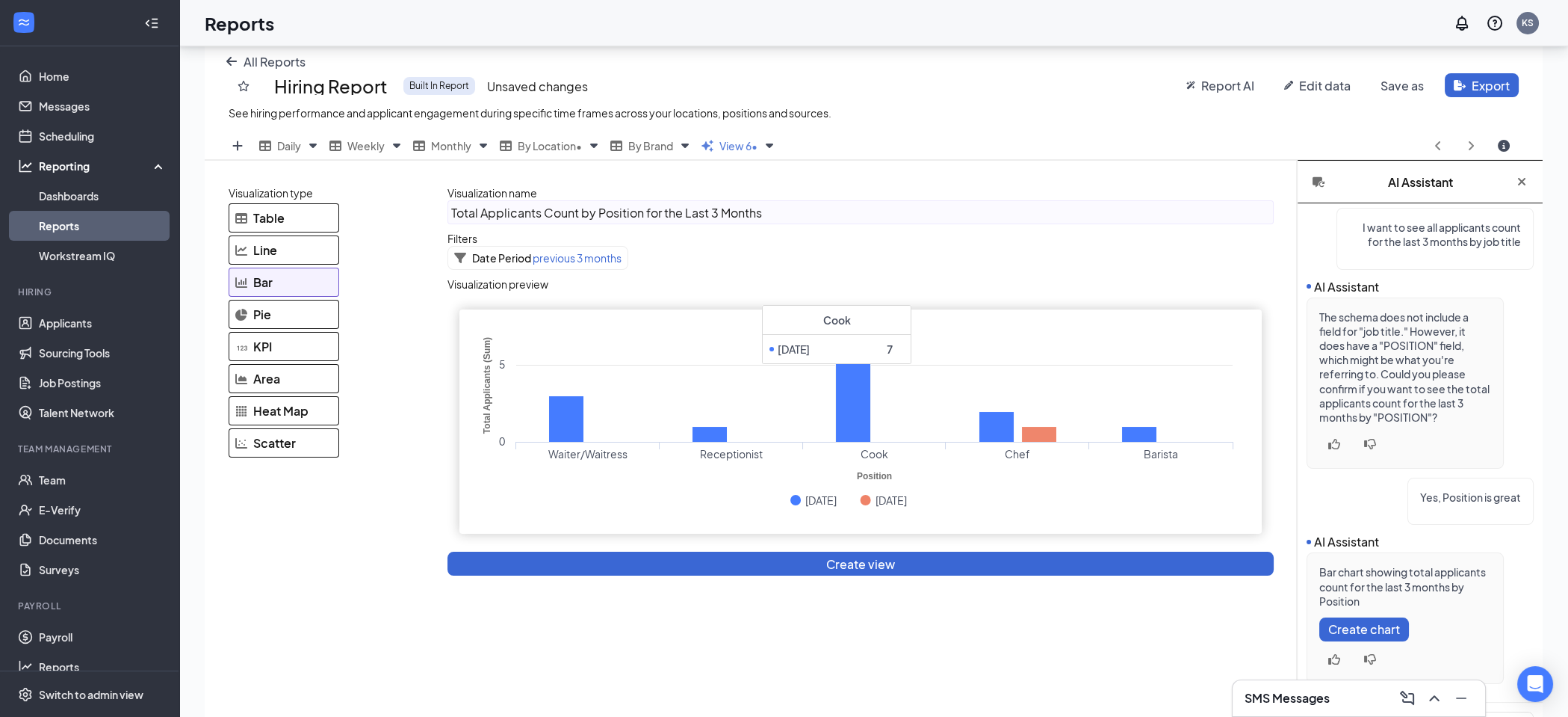
scroll to position [207, 0]
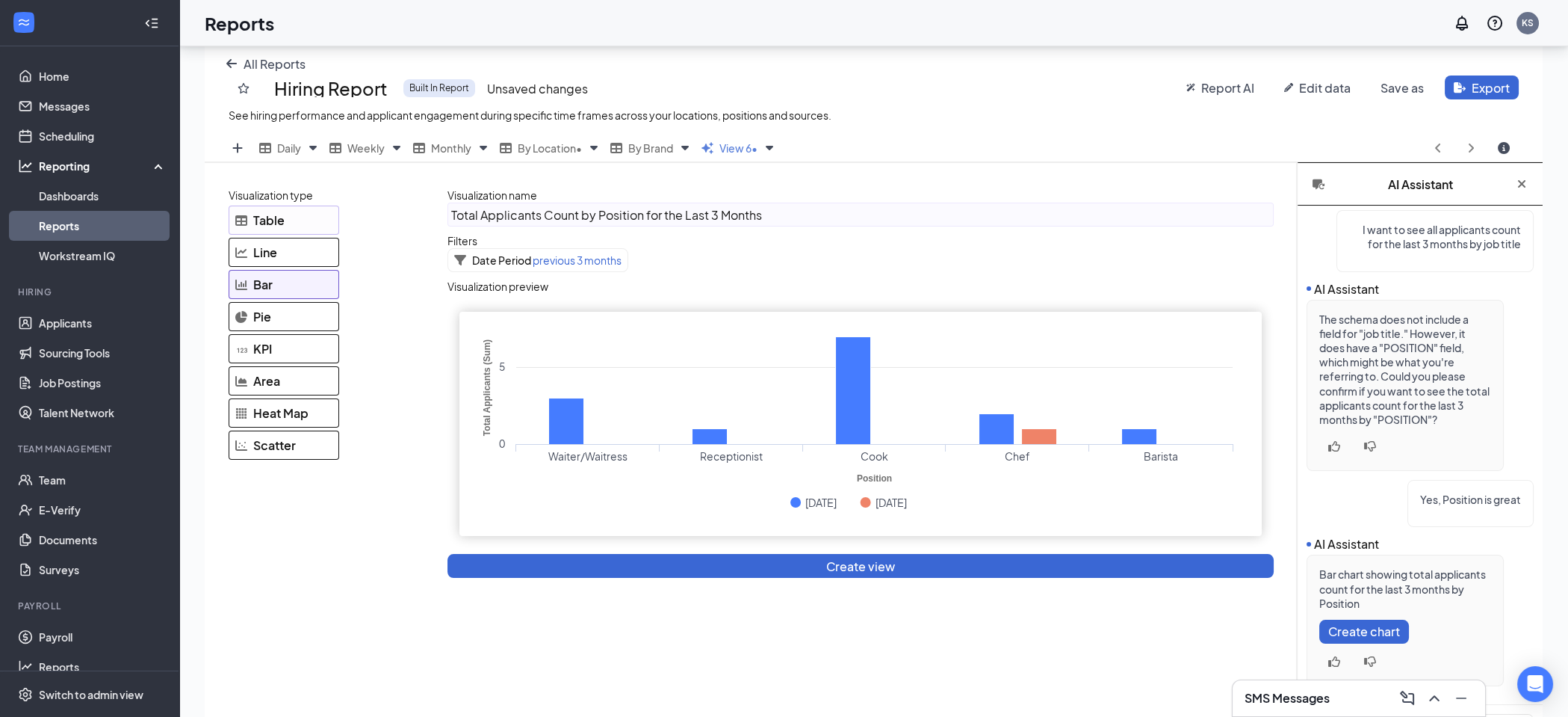
click at [263, 205] on div "Table" at bounding box center [283, 220] width 110 height 29
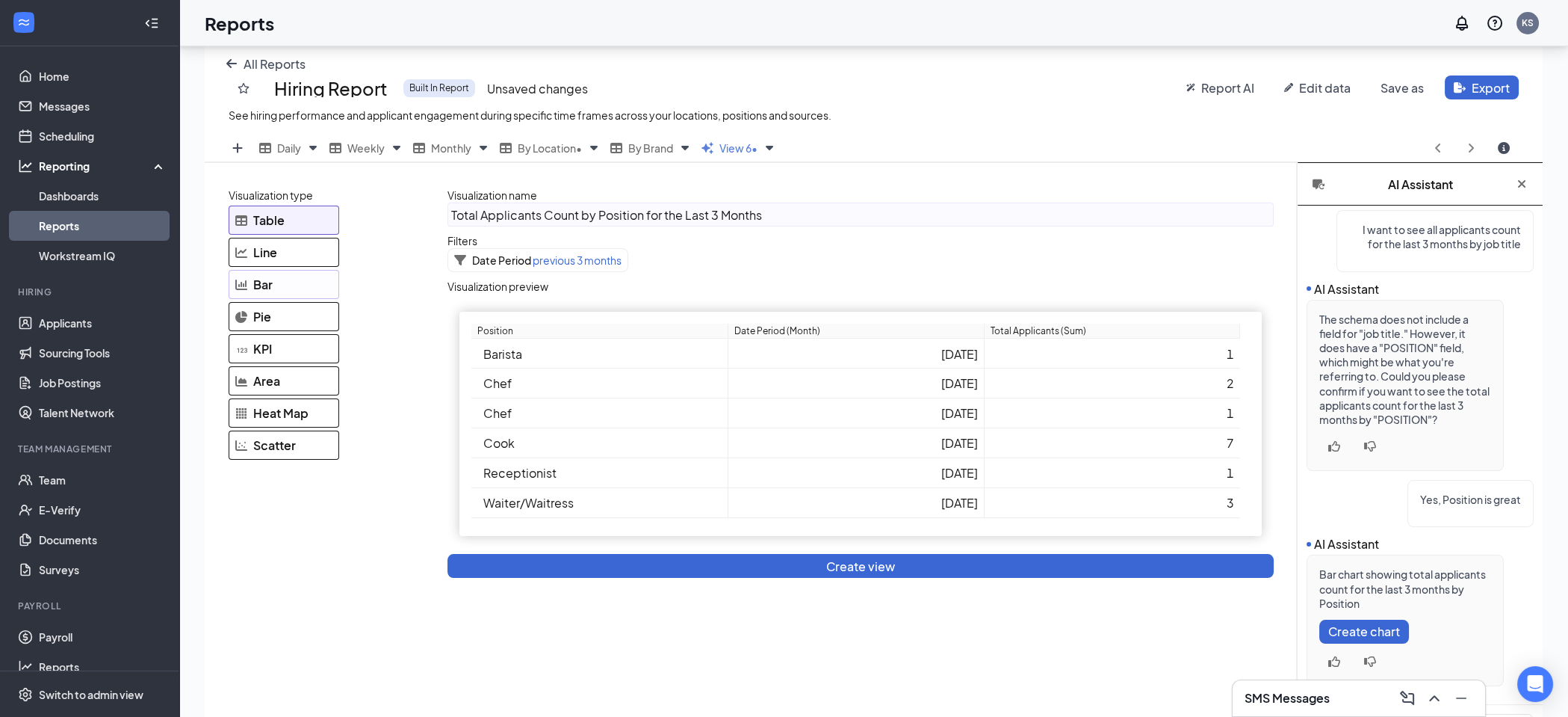
click at [261, 285] on div "Bar" at bounding box center [283, 284] width 110 height 29
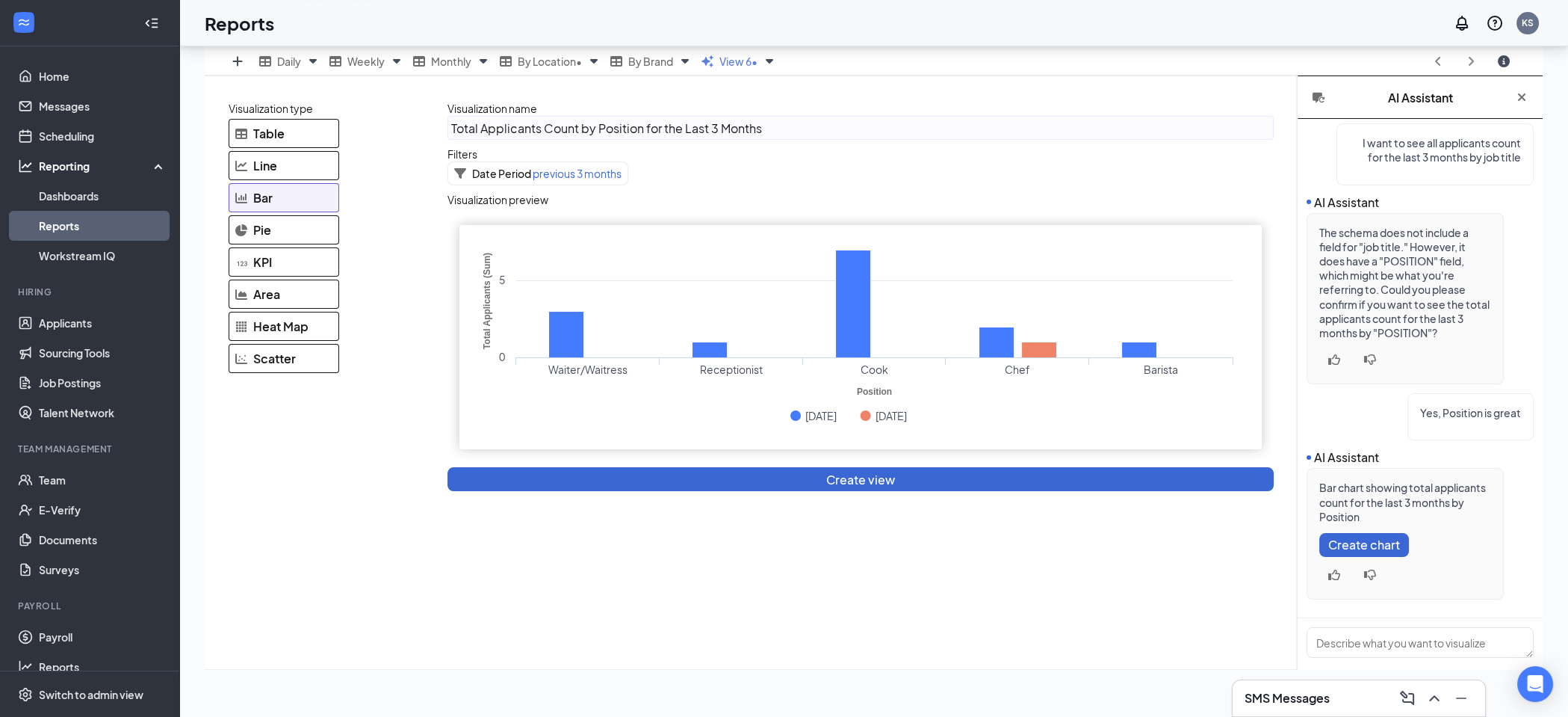
scroll to position [200, 768]
click at [1393, 639] on textarea at bounding box center [1420, 642] width 227 height 30
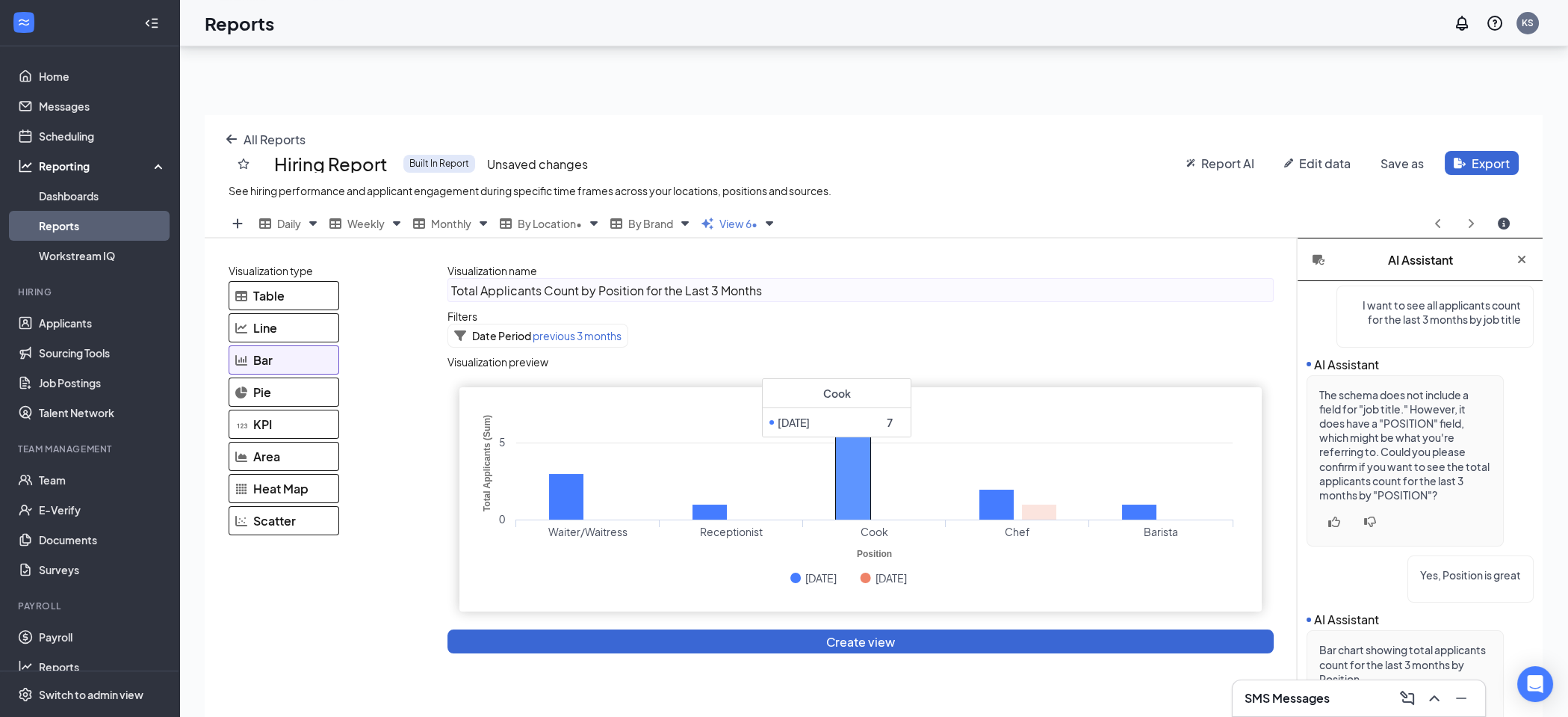
scroll to position [137, 0]
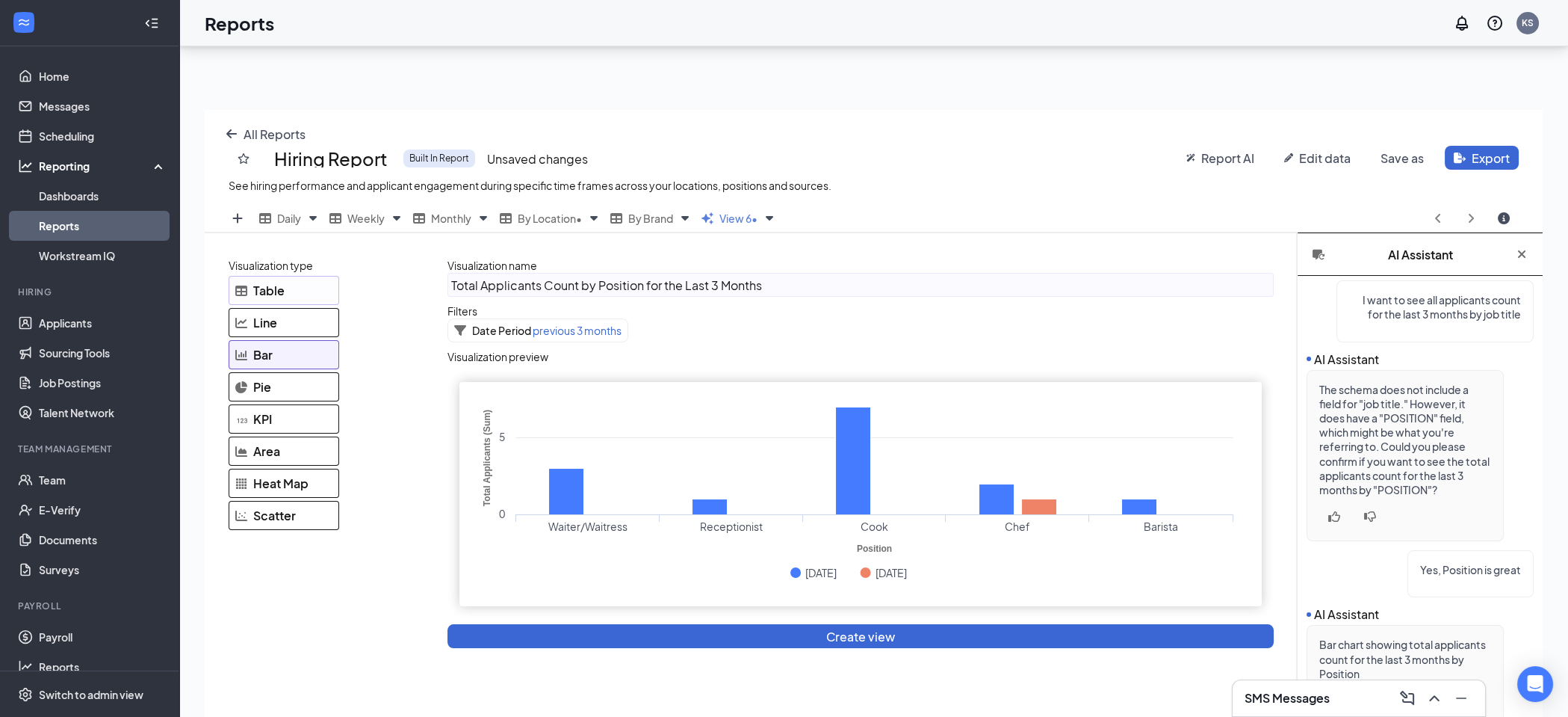
click at [320, 295] on div "Table" at bounding box center [283, 290] width 110 height 29
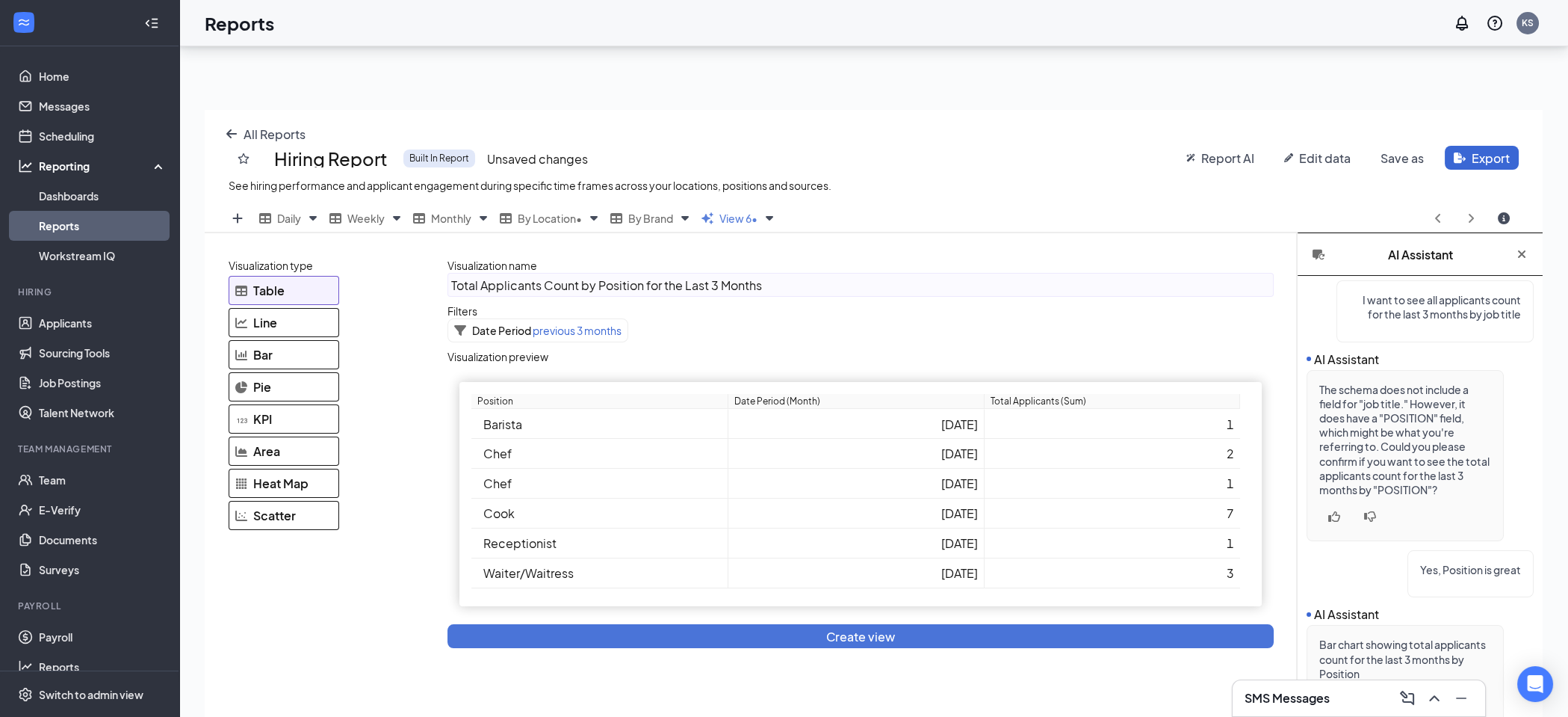
click at [925, 630] on button "Create view" at bounding box center [861, 636] width 826 height 24
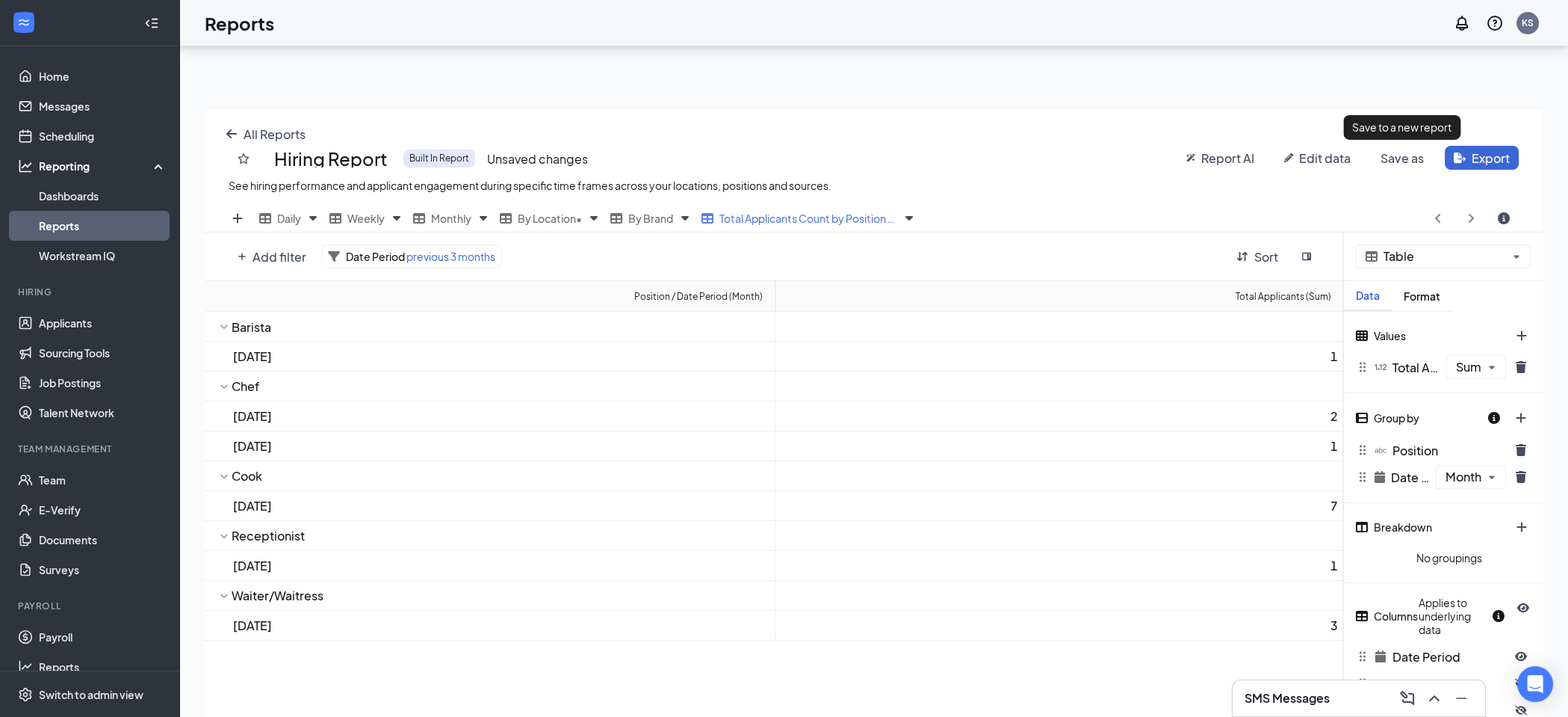
click at [1396, 156] on span "Save as" at bounding box center [1402, 158] width 44 height 16
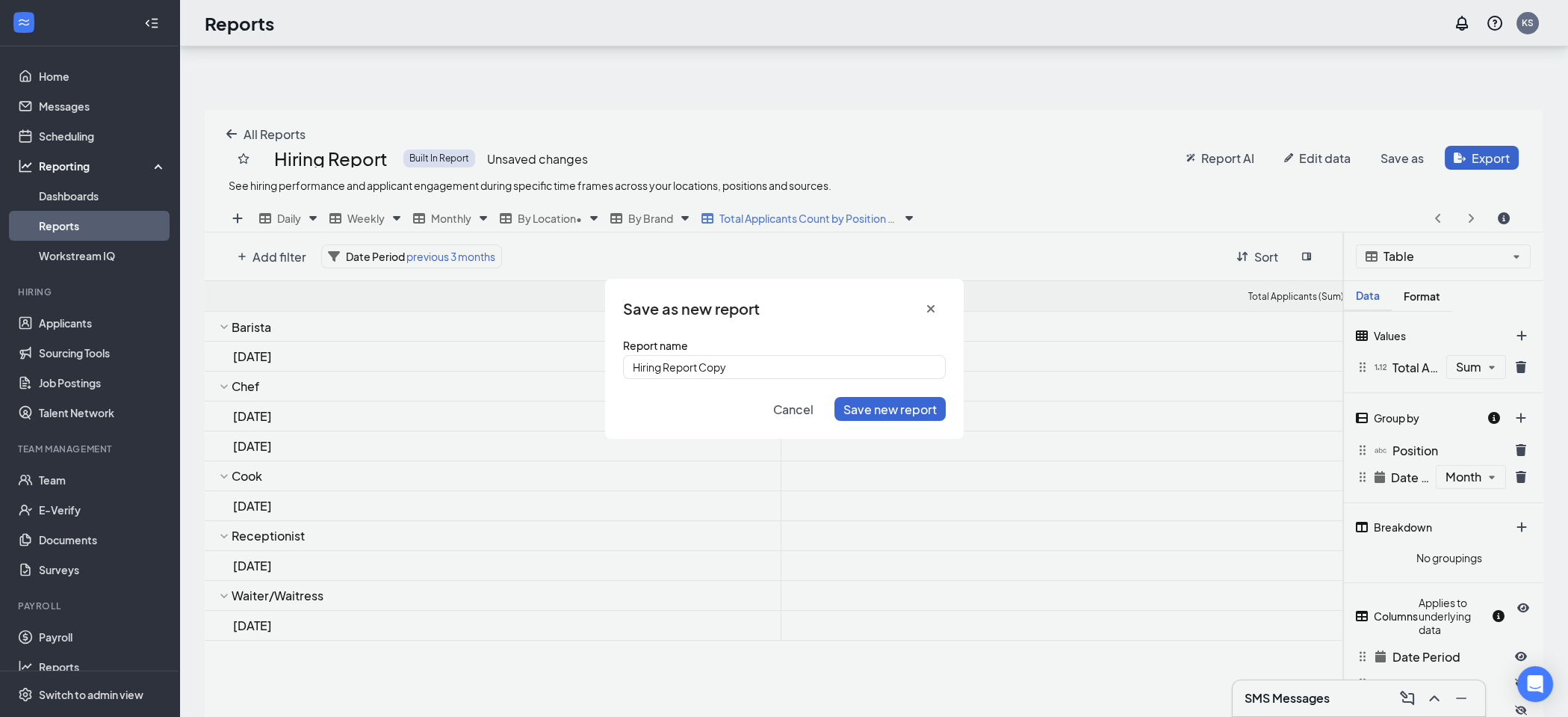
scroll to position [596, 1350]
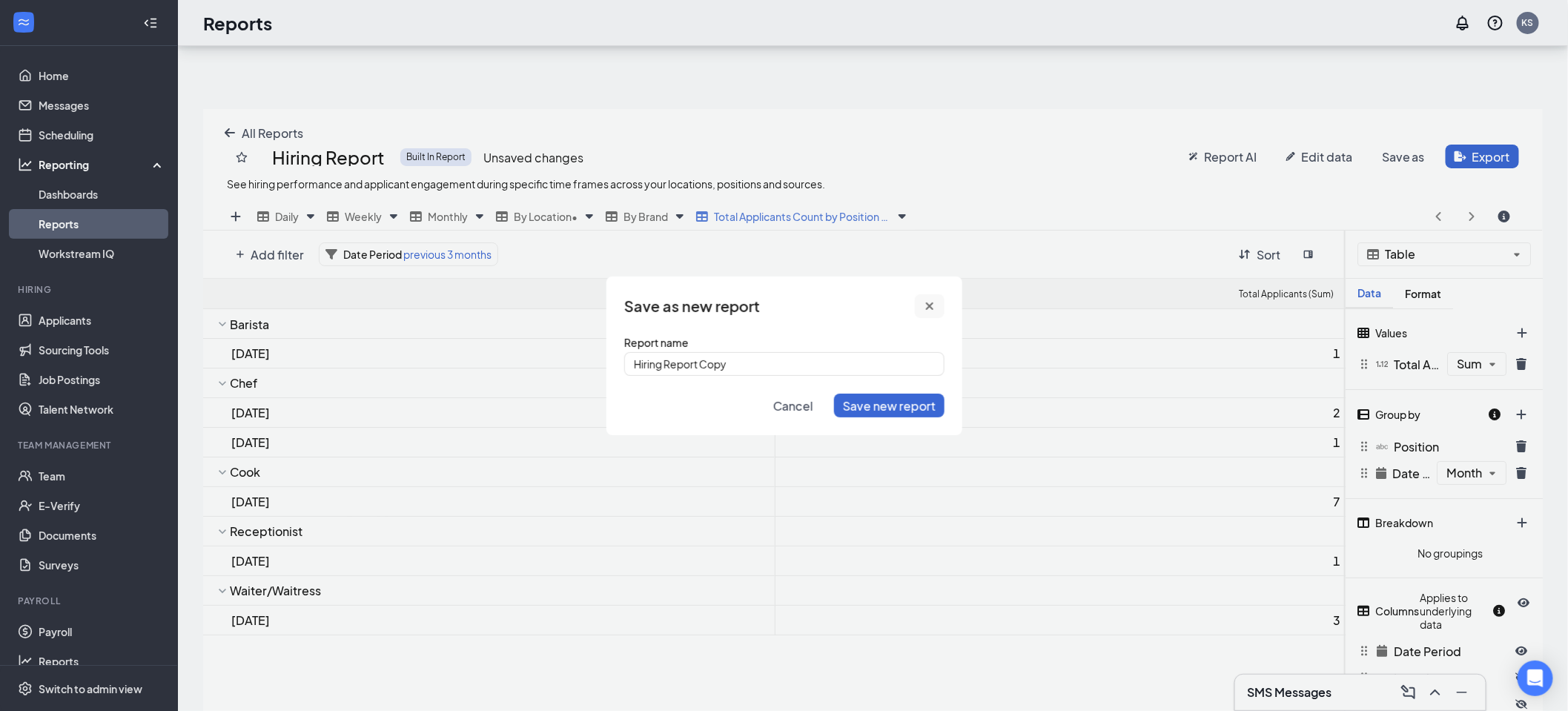
click at [931, 302] on icon "cross icon" at bounding box center [930, 306] width 12 height 12
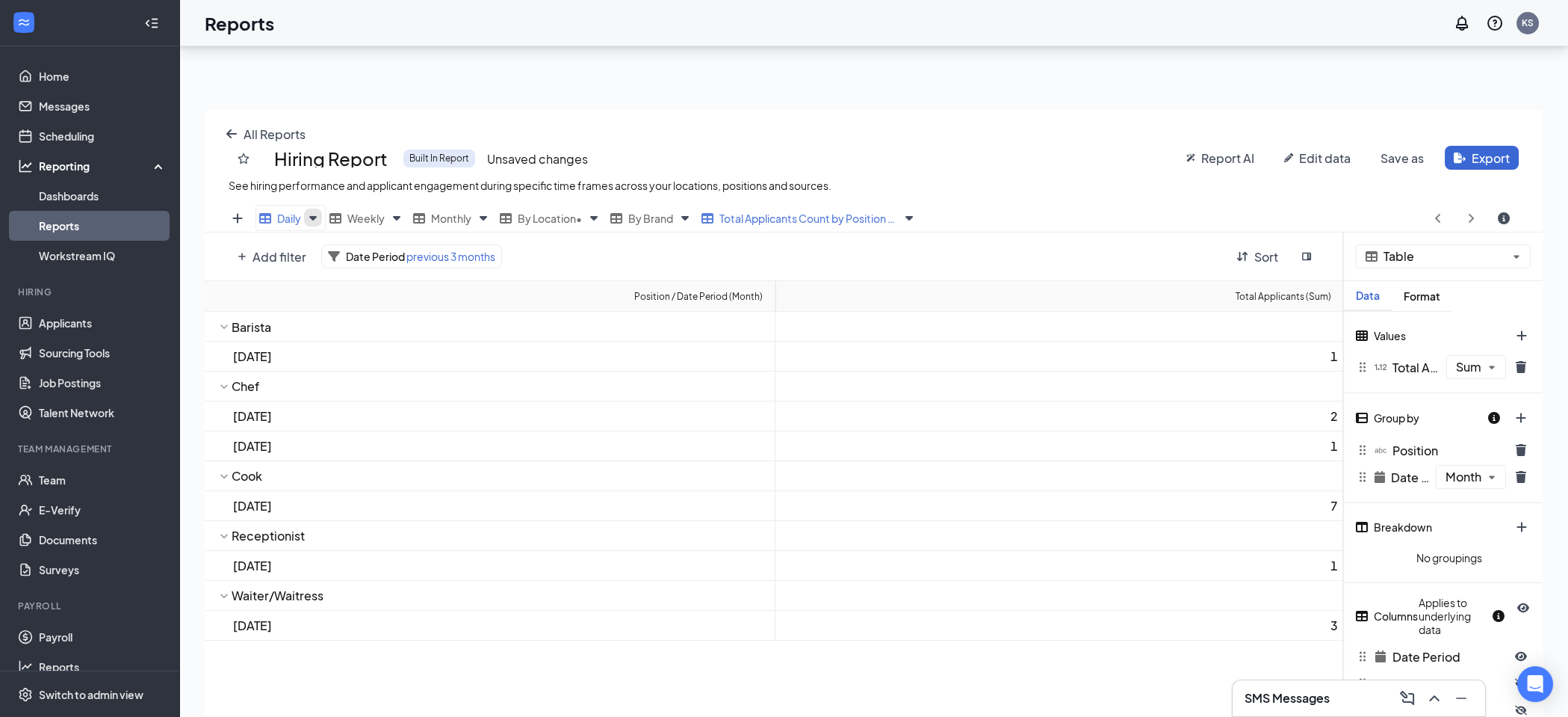
click at [316, 216] on icon "Views" at bounding box center [313, 218] width 8 height 4
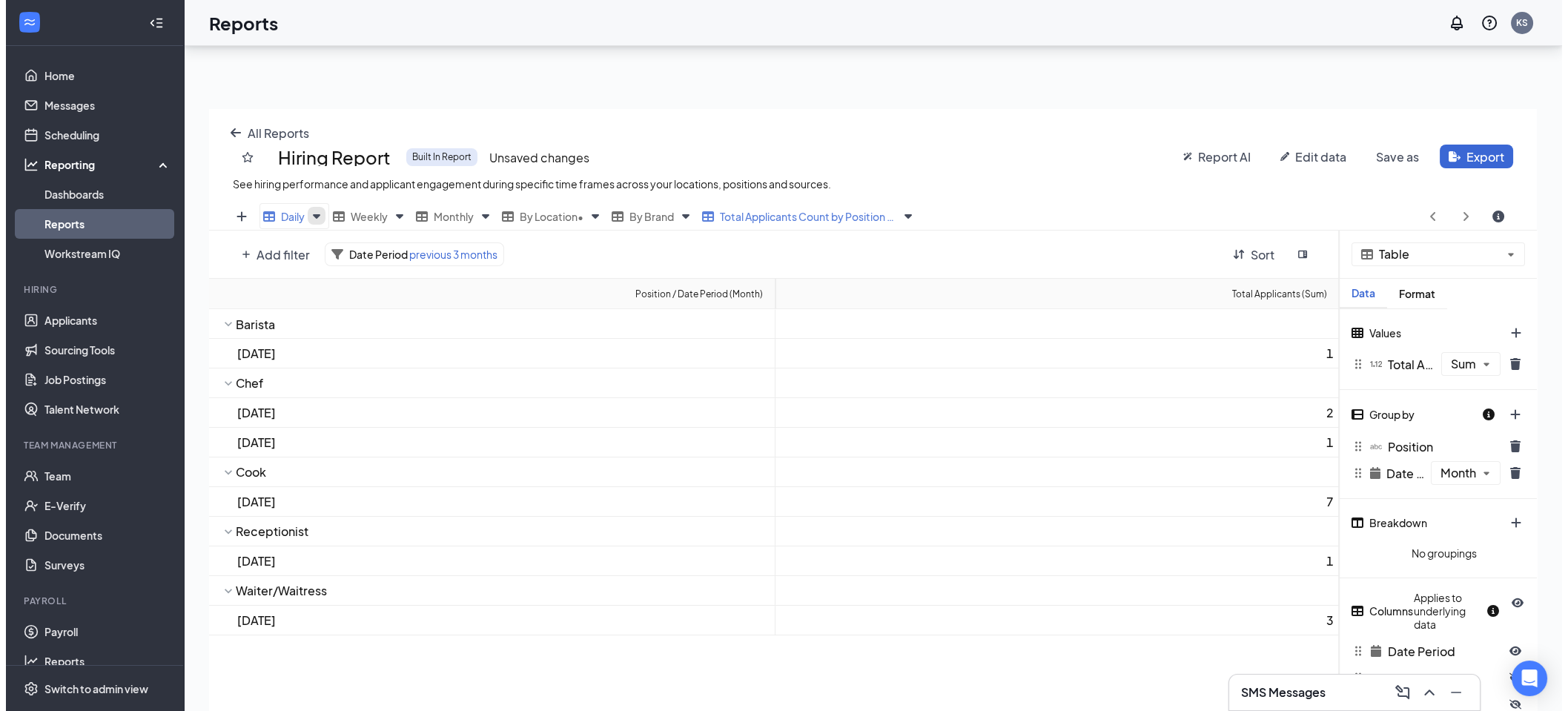
scroll to position [73531, 72781]
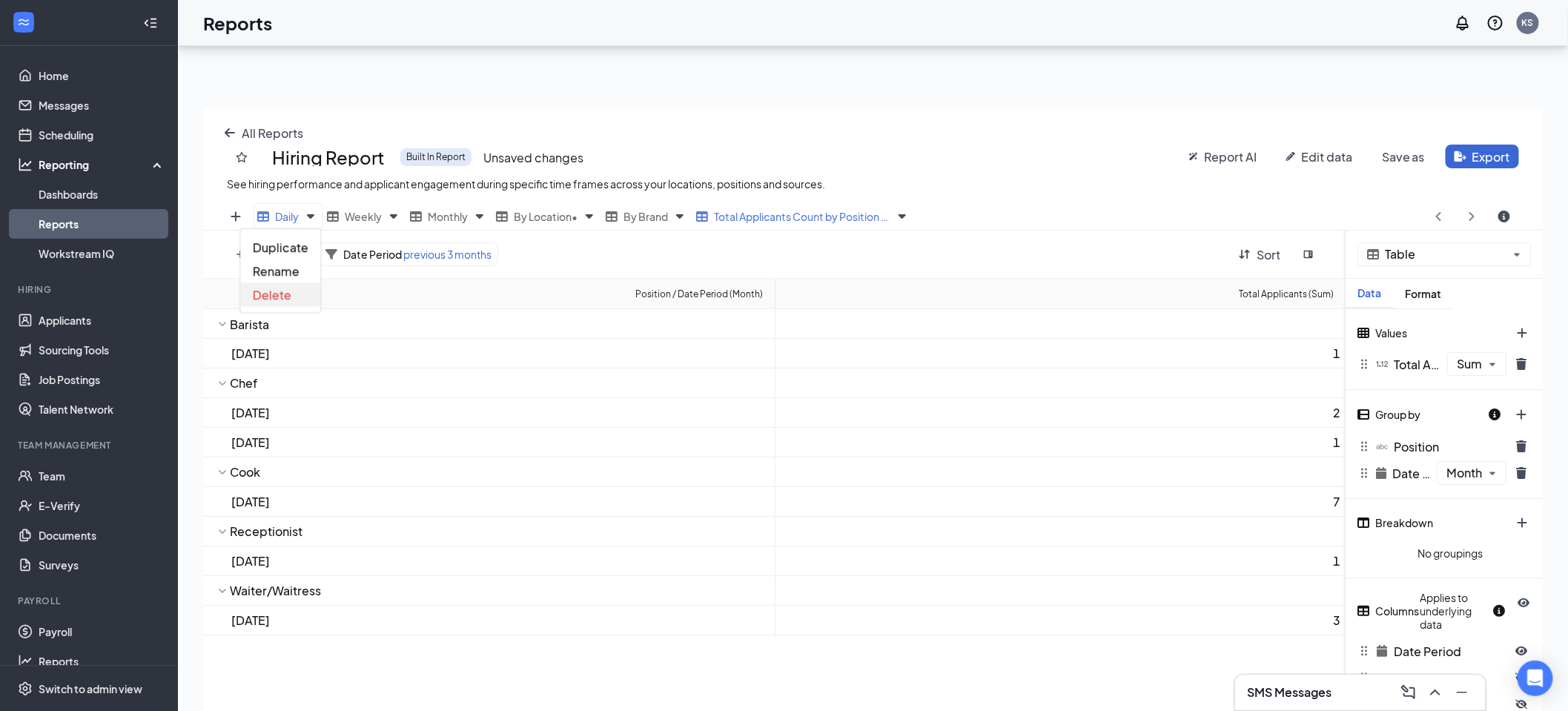
click at [301, 294] on div "Delete" at bounding box center [280, 294] width 79 height 23
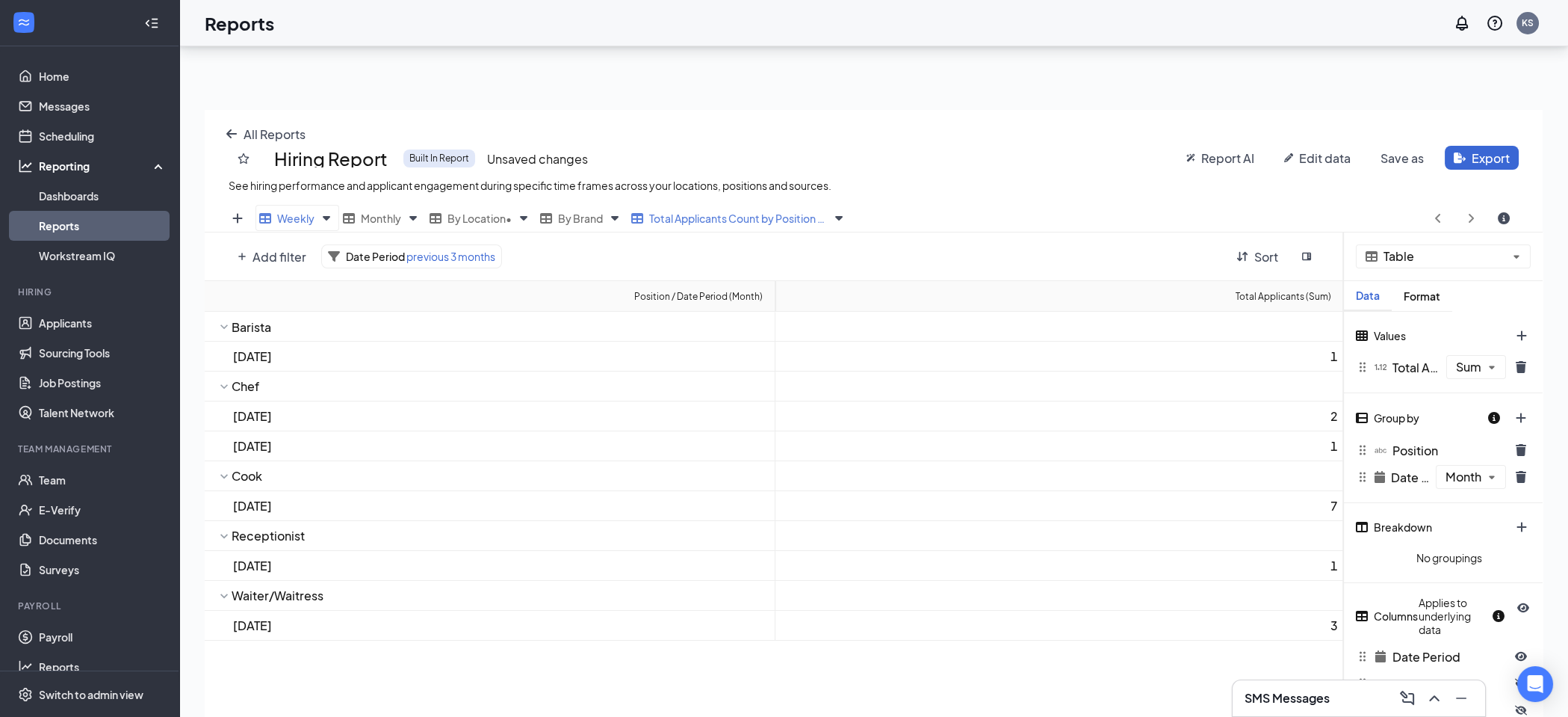
scroll to position [596, 1338]
click at [326, 211] on icon "Views" at bounding box center [326, 217] width 18 height 18
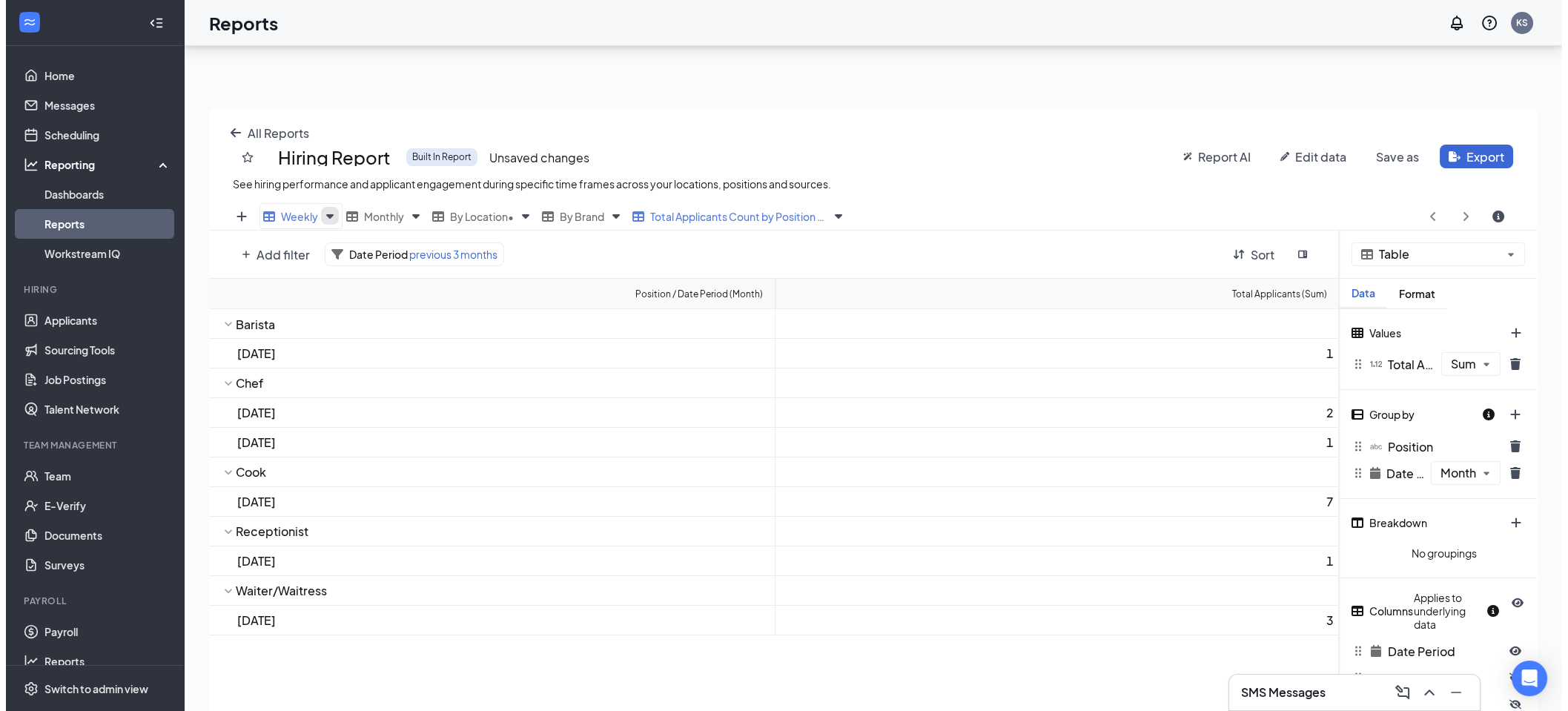
scroll to position [73531, 72781]
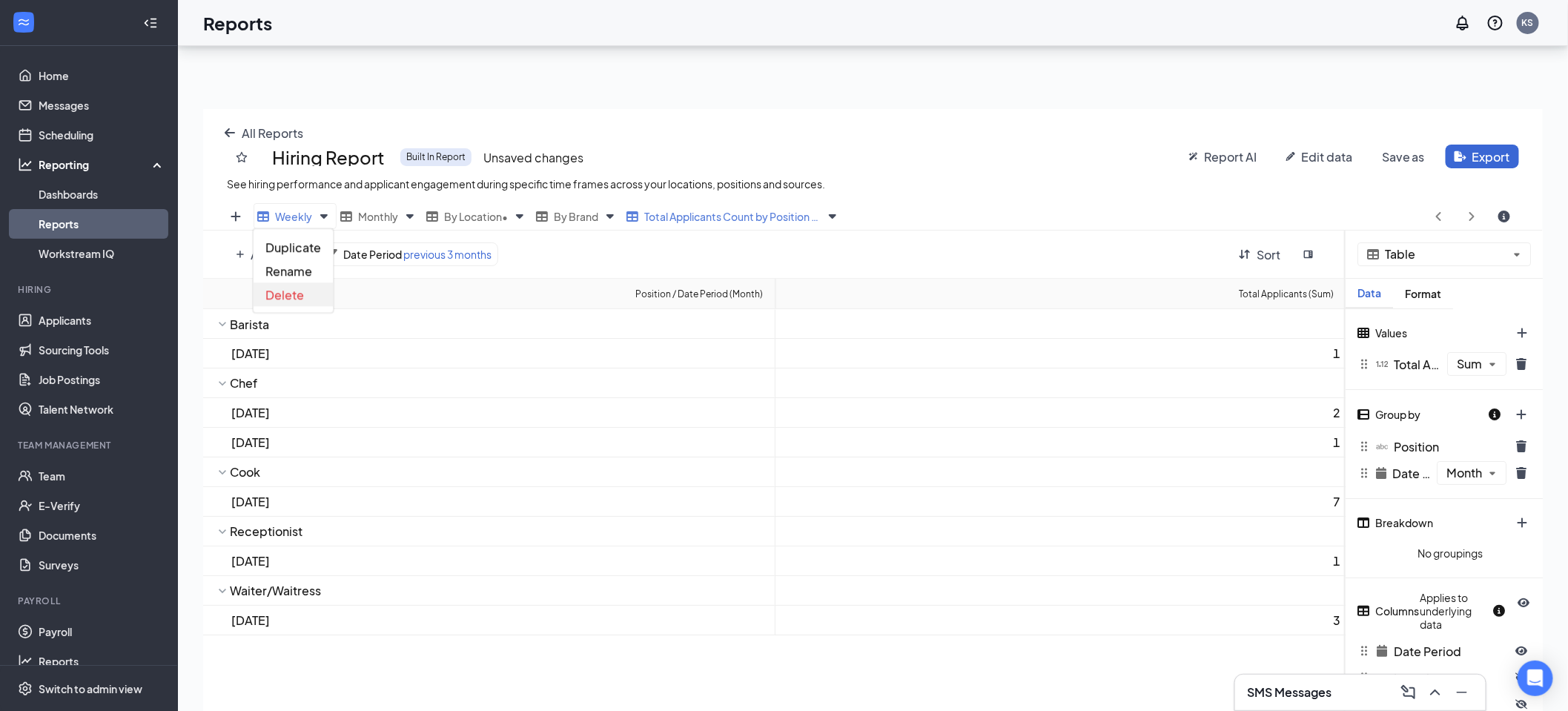
click at [305, 289] on div "Delete" at bounding box center [293, 294] width 79 height 23
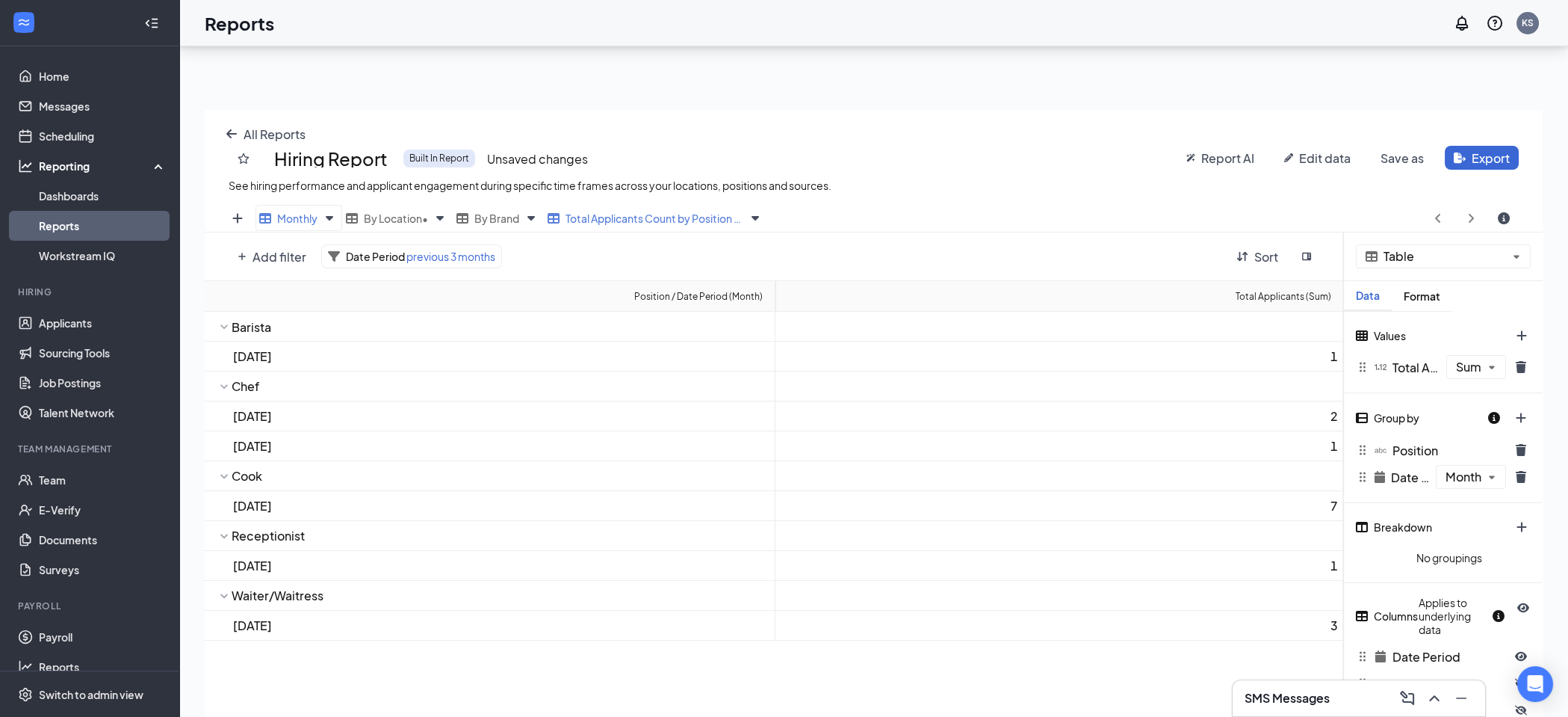
scroll to position [596, 1338]
click at [327, 210] on icon "Views" at bounding box center [329, 217] width 18 height 18
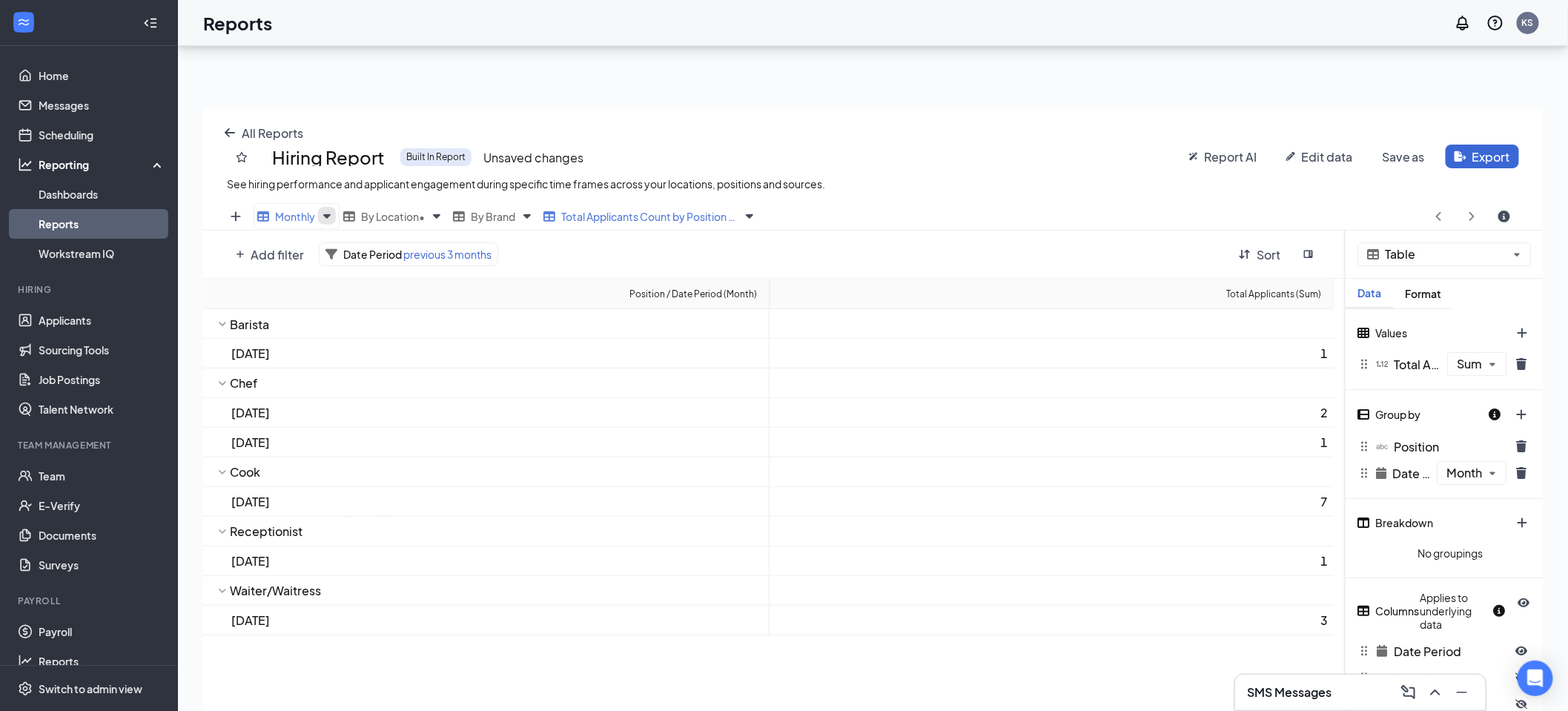
scroll to position [73531, 72781]
click at [314, 296] on div "Delete" at bounding box center [296, 294] width 79 height 23
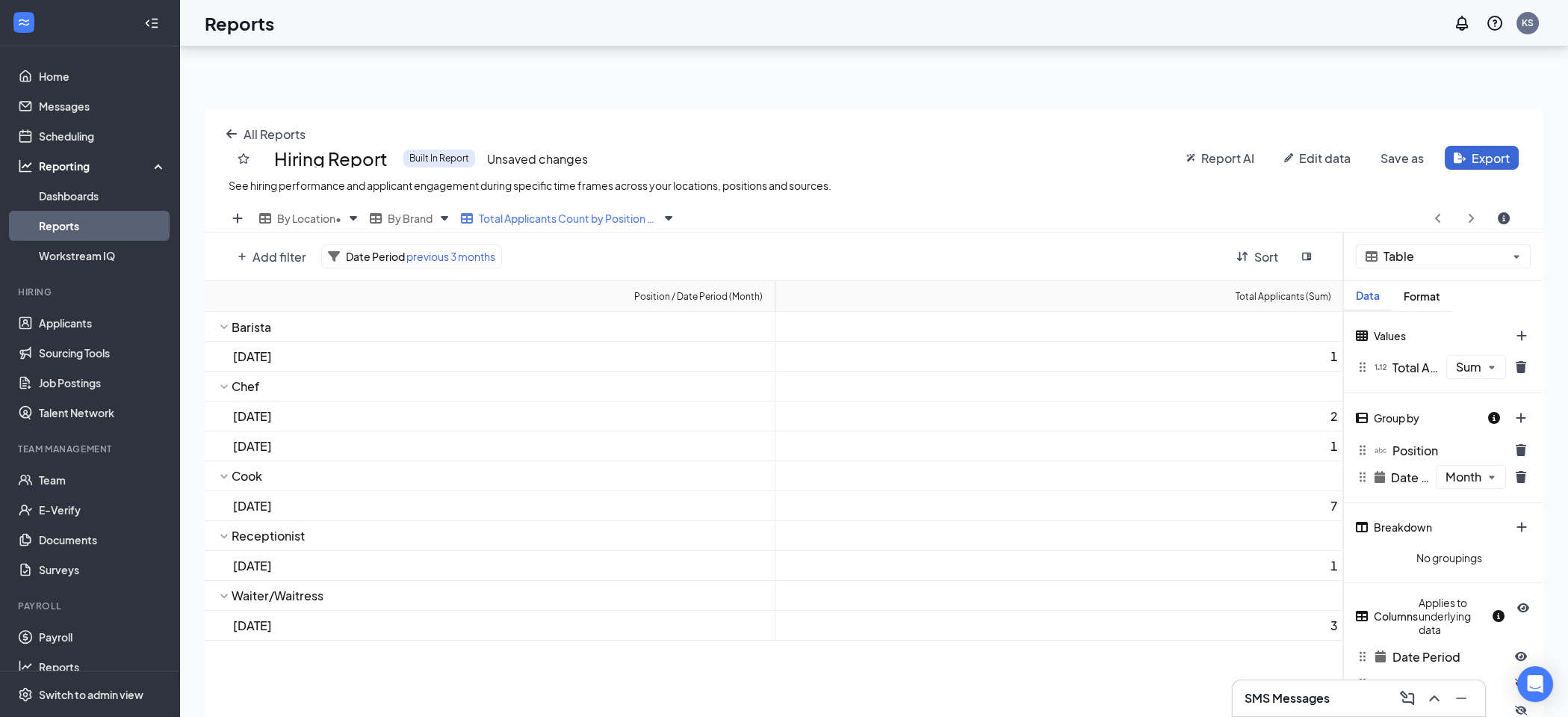
scroll to position [596, 1338]
click at [355, 211] on icon "Views" at bounding box center [352, 217] width 18 height 18
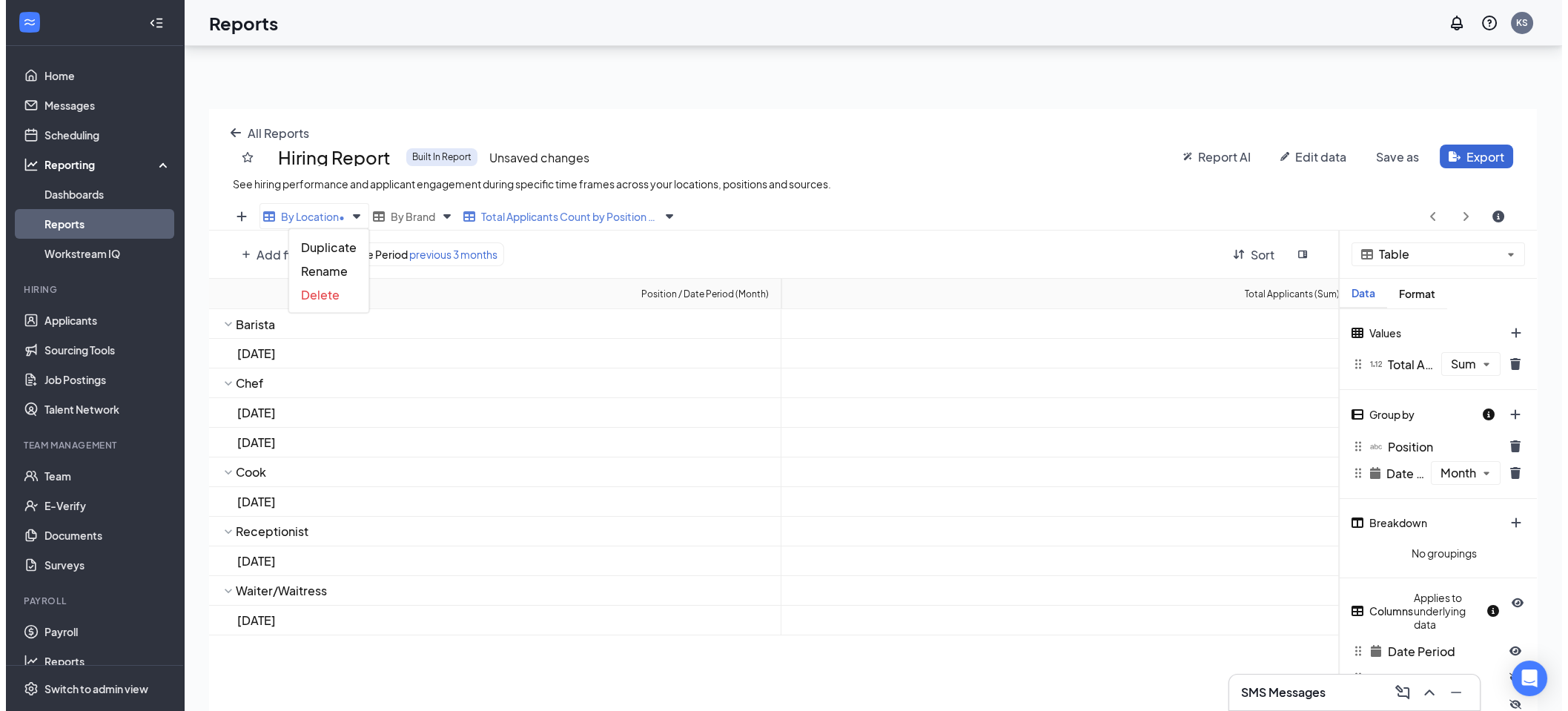
scroll to position [73531, 72781]
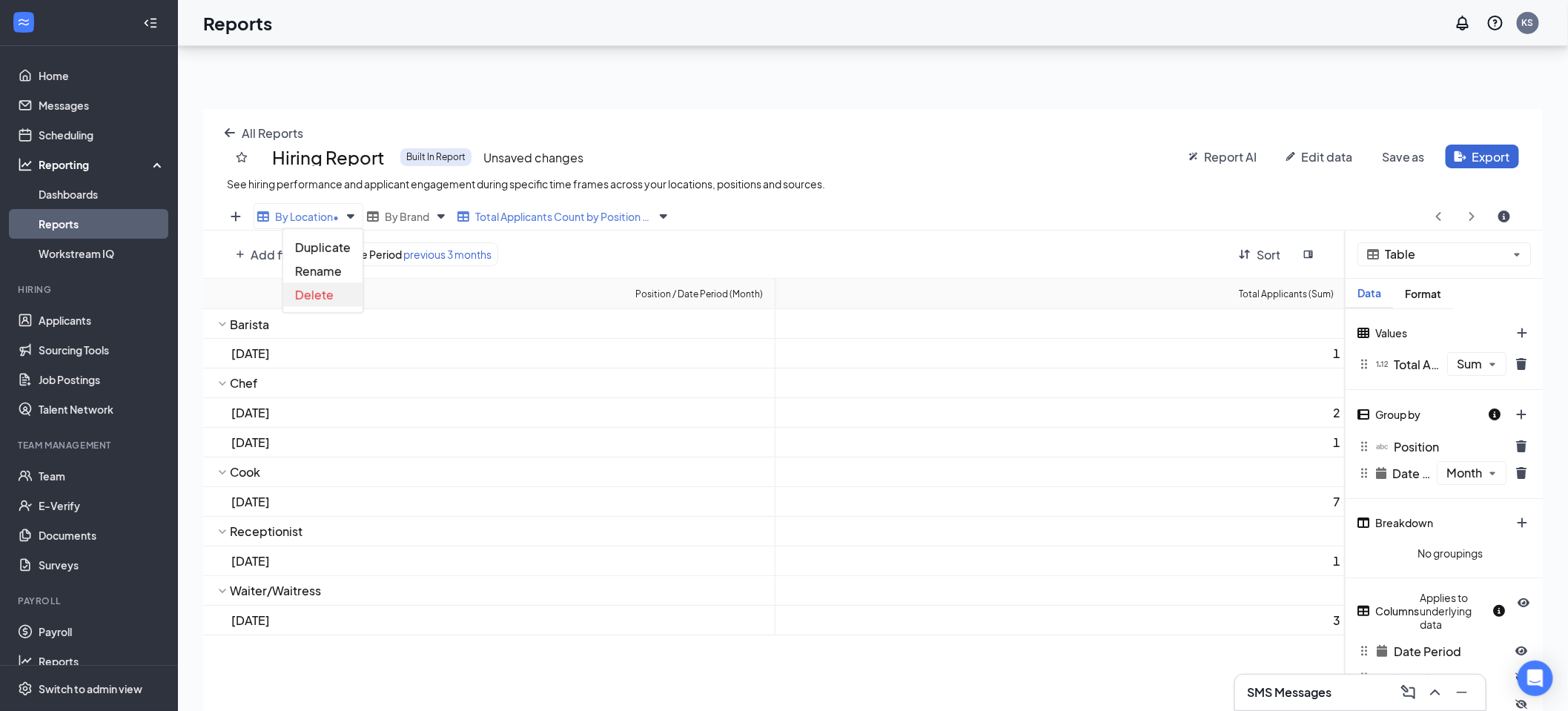
click at [328, 295] on span "Delete" at bounding box center [315, 295] width 38 height 16
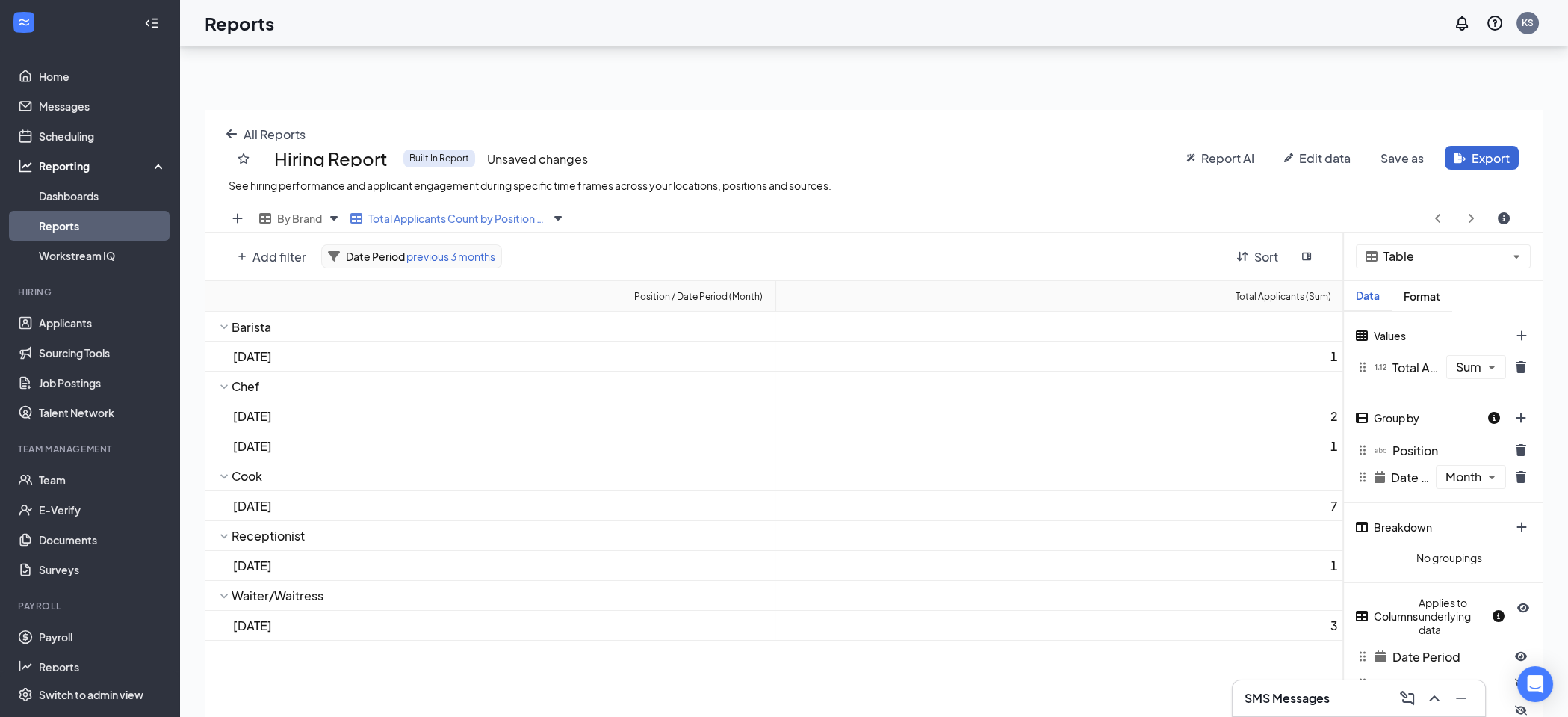
scroll to position [596, 1338]
click at [326, 215] on icon "Views" at bounding box center [333, 217] width 18 height 18
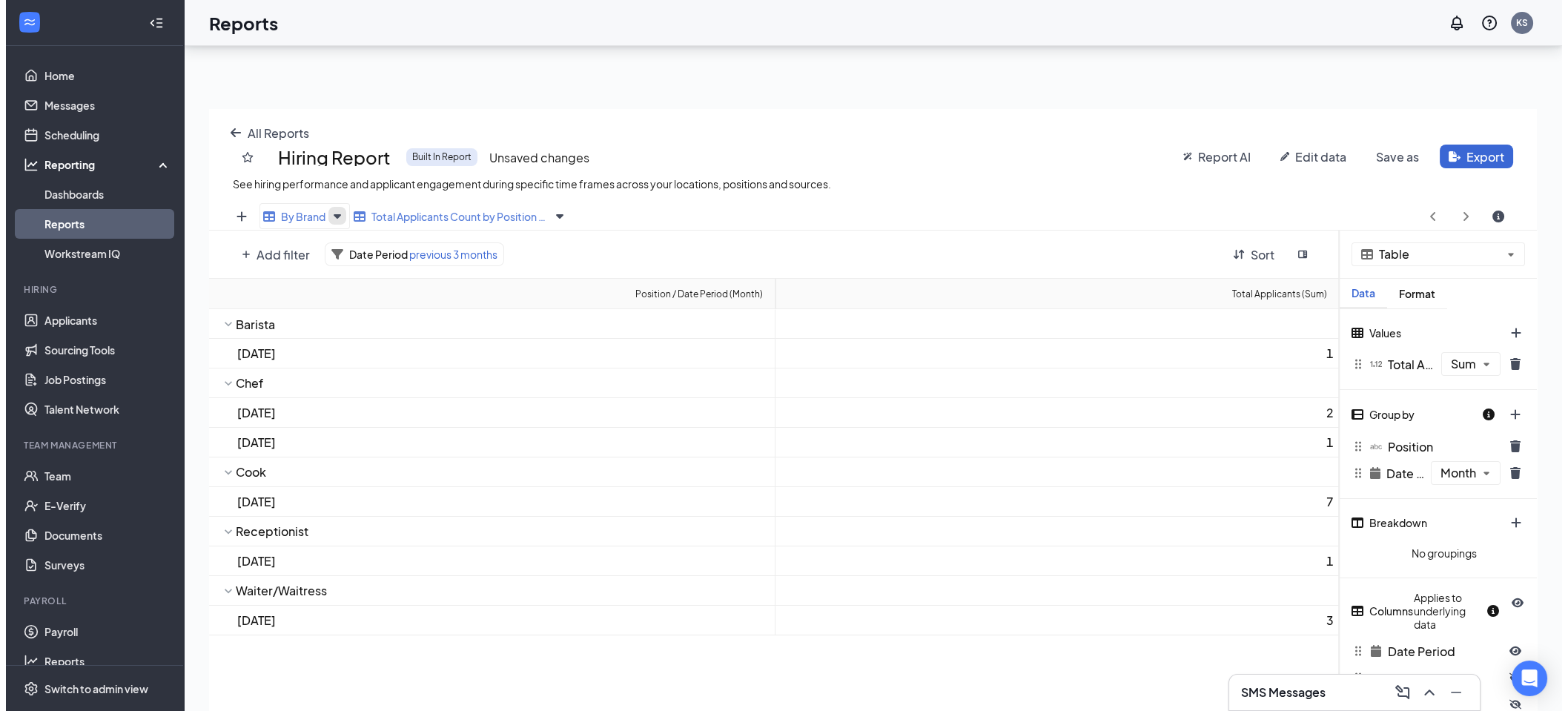
scroll to position [73531, 72781]
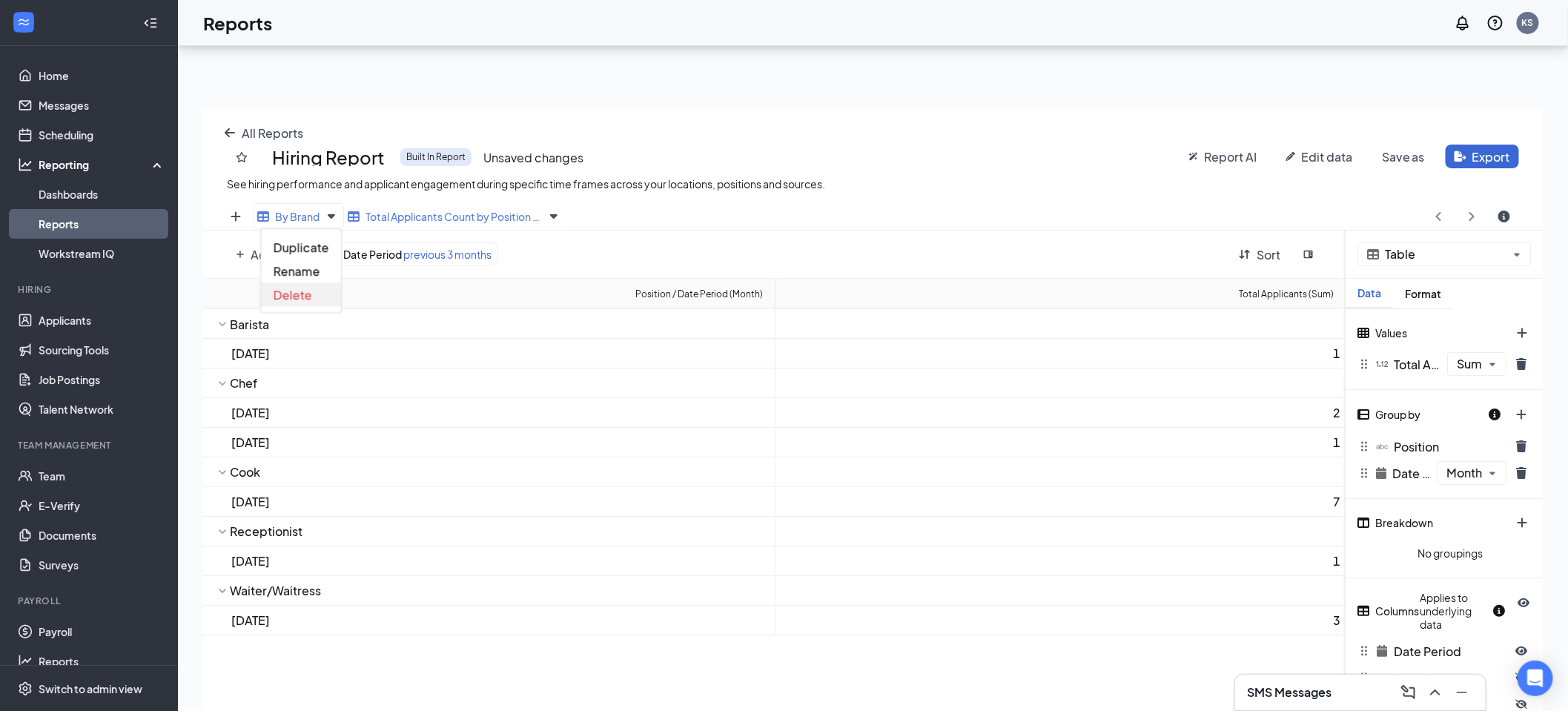
click at [309, 295] on span "Delete" at bounding box center [293, 295] width 38 height 16
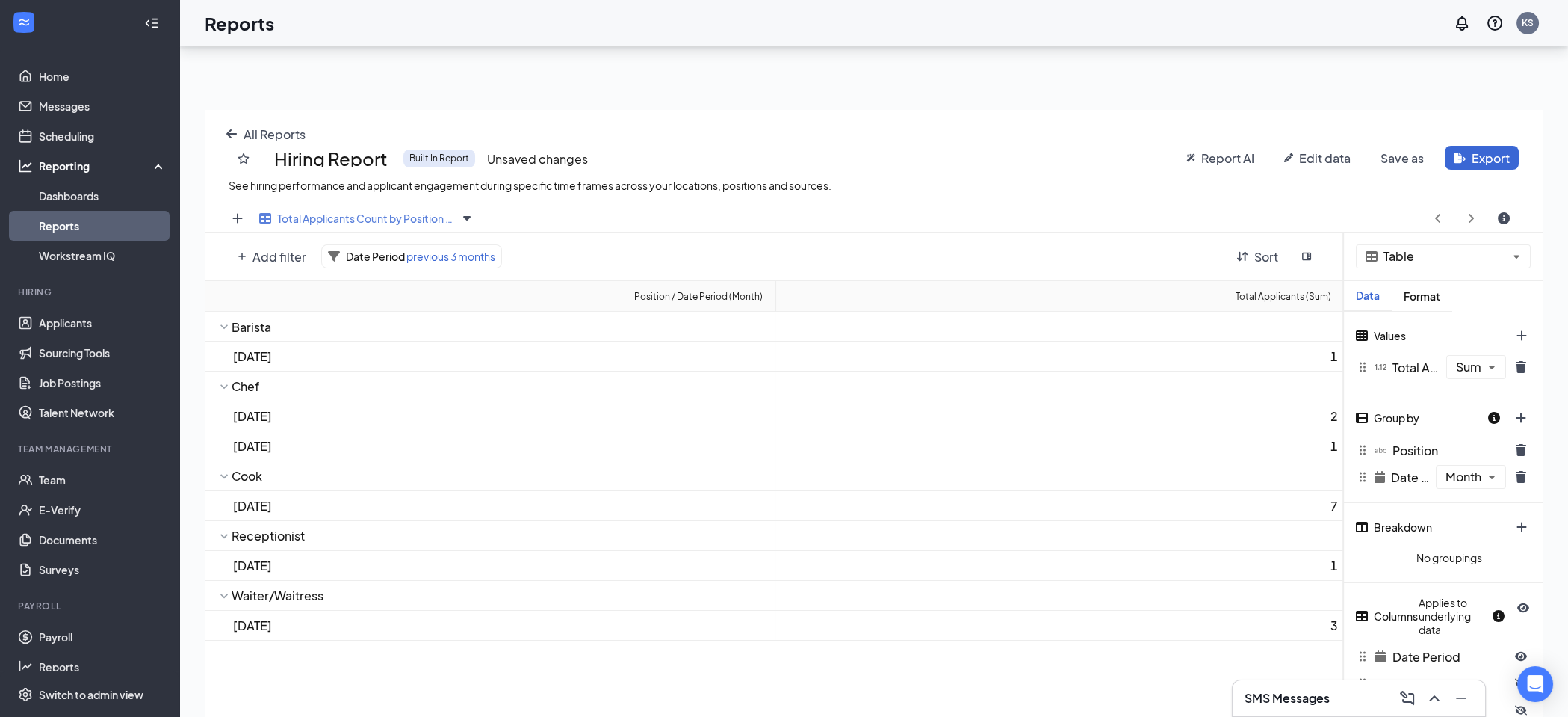
click at [365, 164] on span "Hiring Report" at bounding box center [331, 158] width 114 height 18
click at [1404, 156] on span "Save as" at bounding box center [1402, 158] width 44 height 16
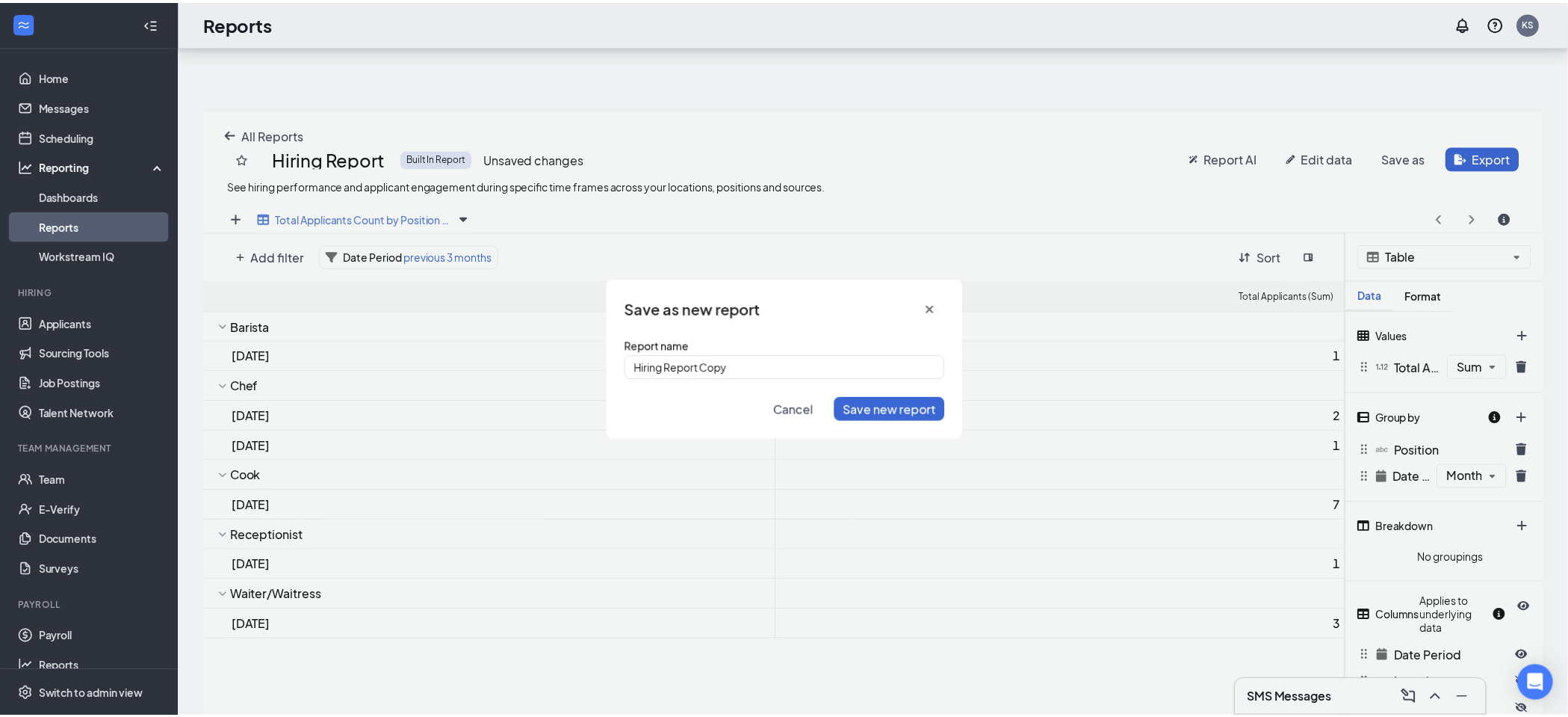
scroll to position [596, 1350]
click at [754, 369] on input "Hiring Report Copy" at bounding box center [791, 367] width 323 height 24
drag, startPoint x: 739, startPoint y: 368, endPoint x: 490, endPoint y: 355, distance: 249.3
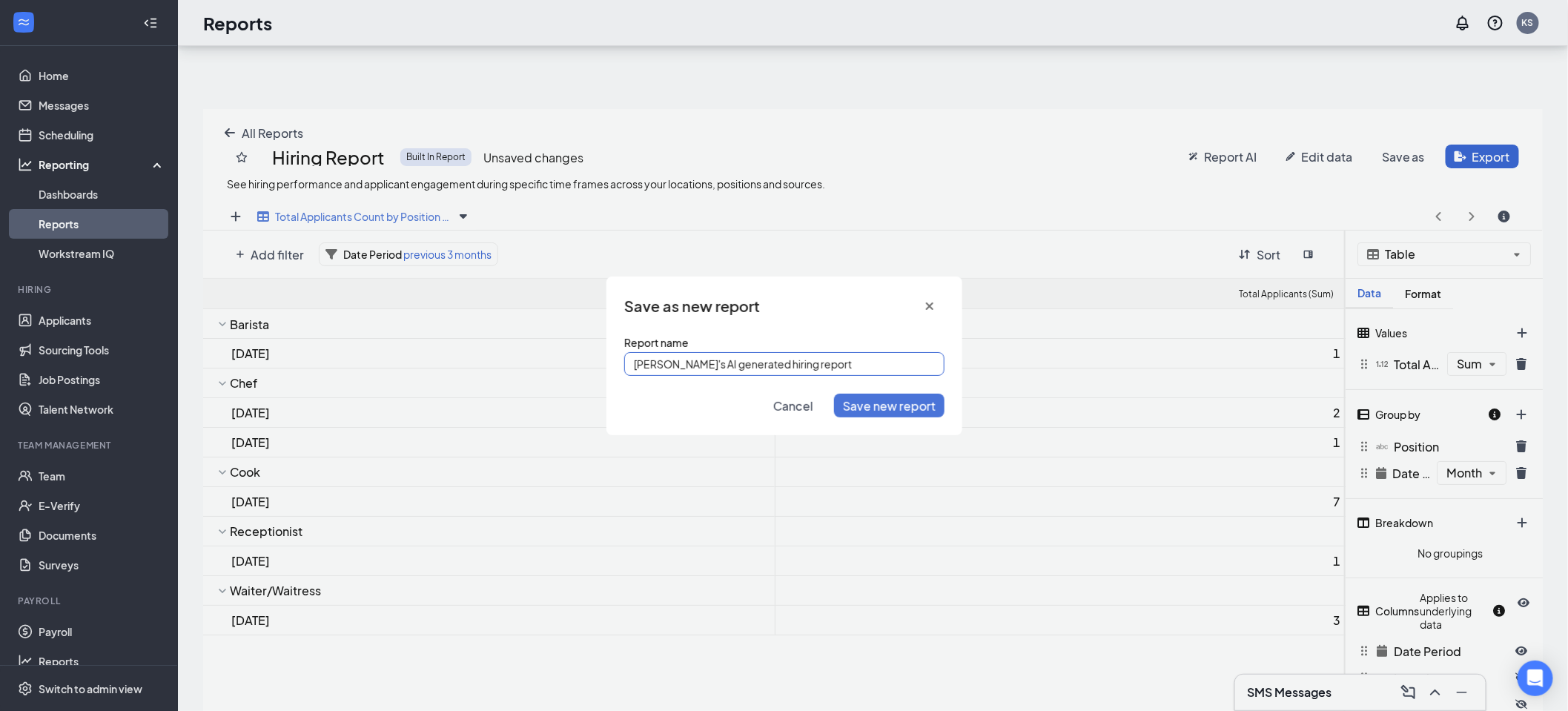
type input "[PERSON_NAME]'s AI generated hiring report"
click at [900, 408] on span "Save new report" at bounding box center [889, 405] width 93 height 16
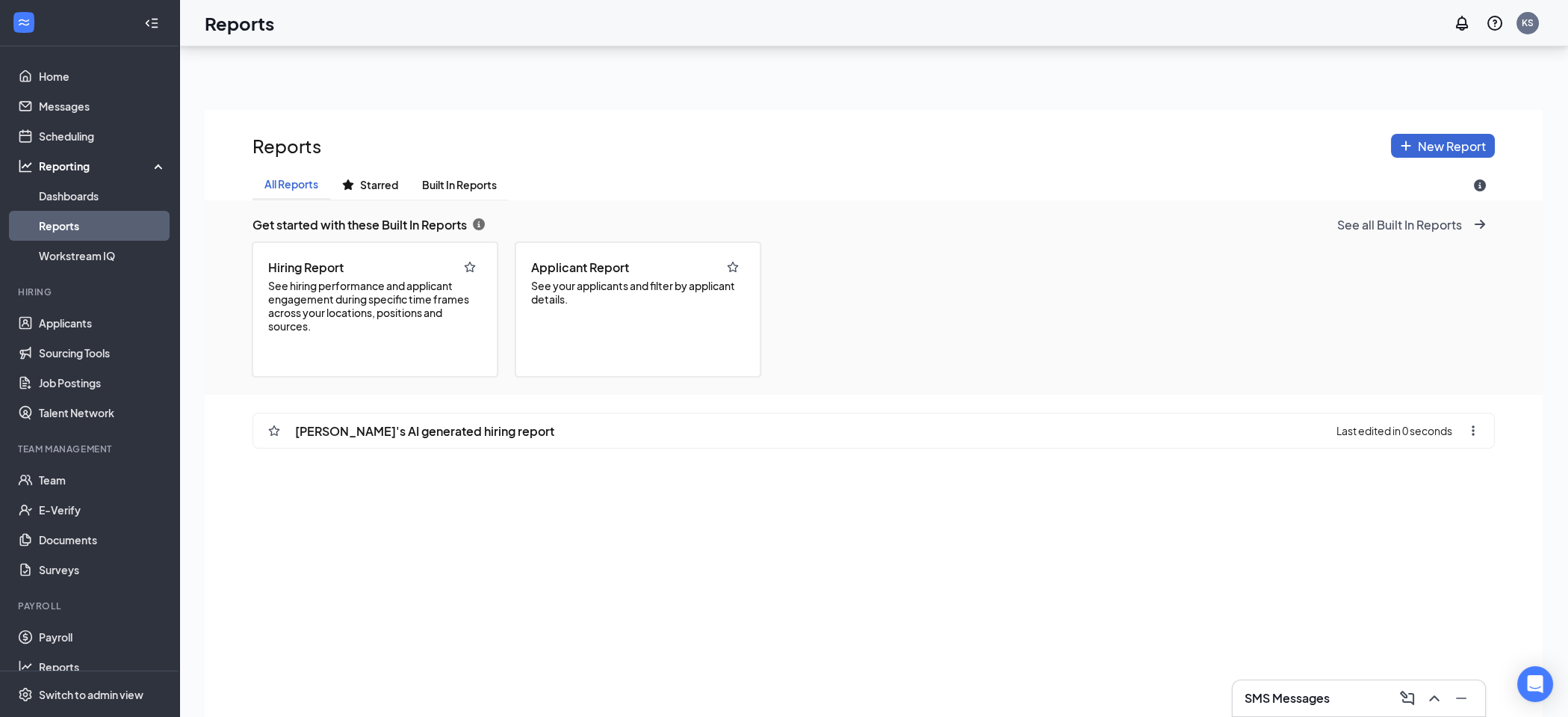
scroll to position [821, 1338]
click at [61, 224] on link "Reports" at bounding box center [103, 226] width 128 height 30
click at [274, 430] on icon "regular-star icon" at bounding box center [274, 431] width 12 height 12
click at [274, 432] on icon "star icon" at bounding box center [274, 430] width 11 height 10
click at [399, 428] on span "[PERSON_NAME]'s AI generated hiring report" at bounding box center [425, 431] width 259 height 16
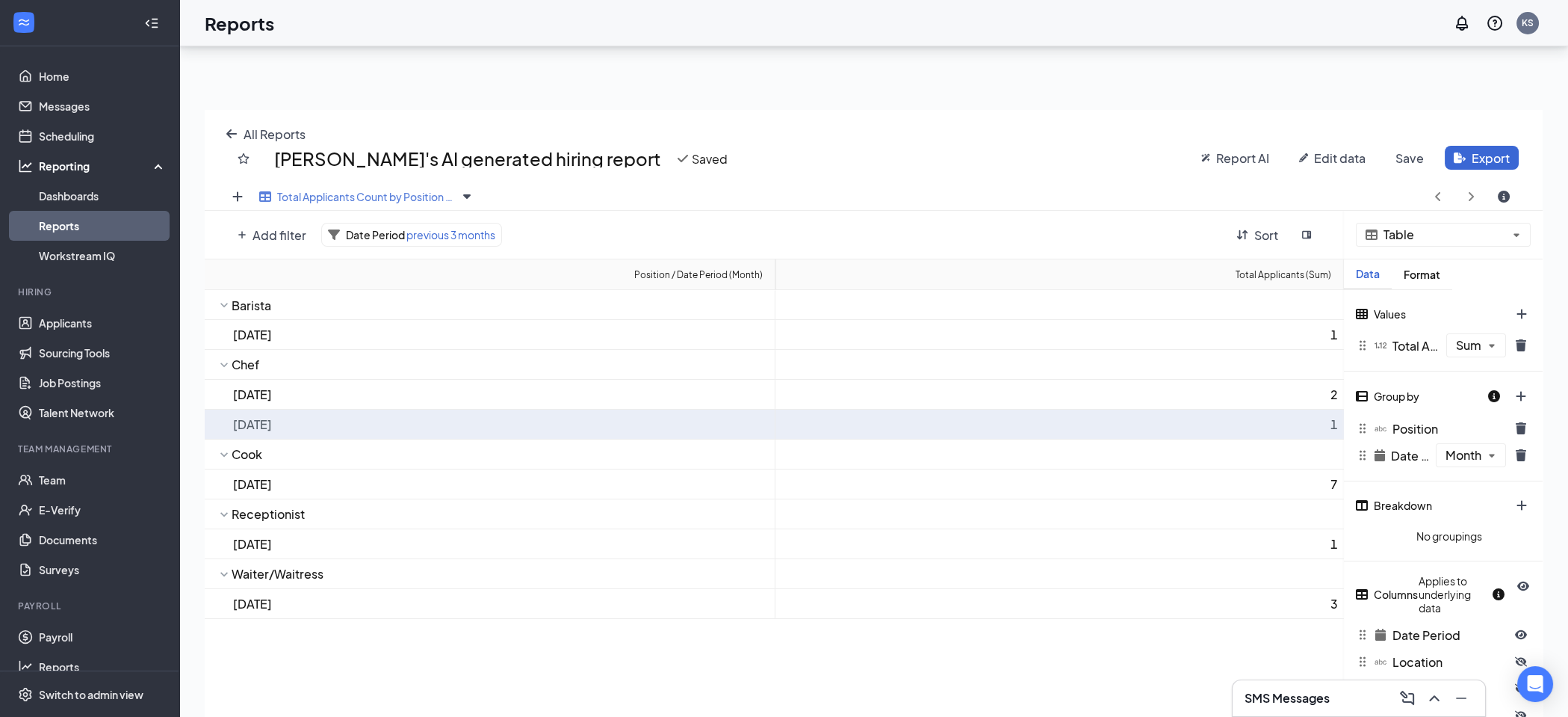
scroll to position [617, 1338]
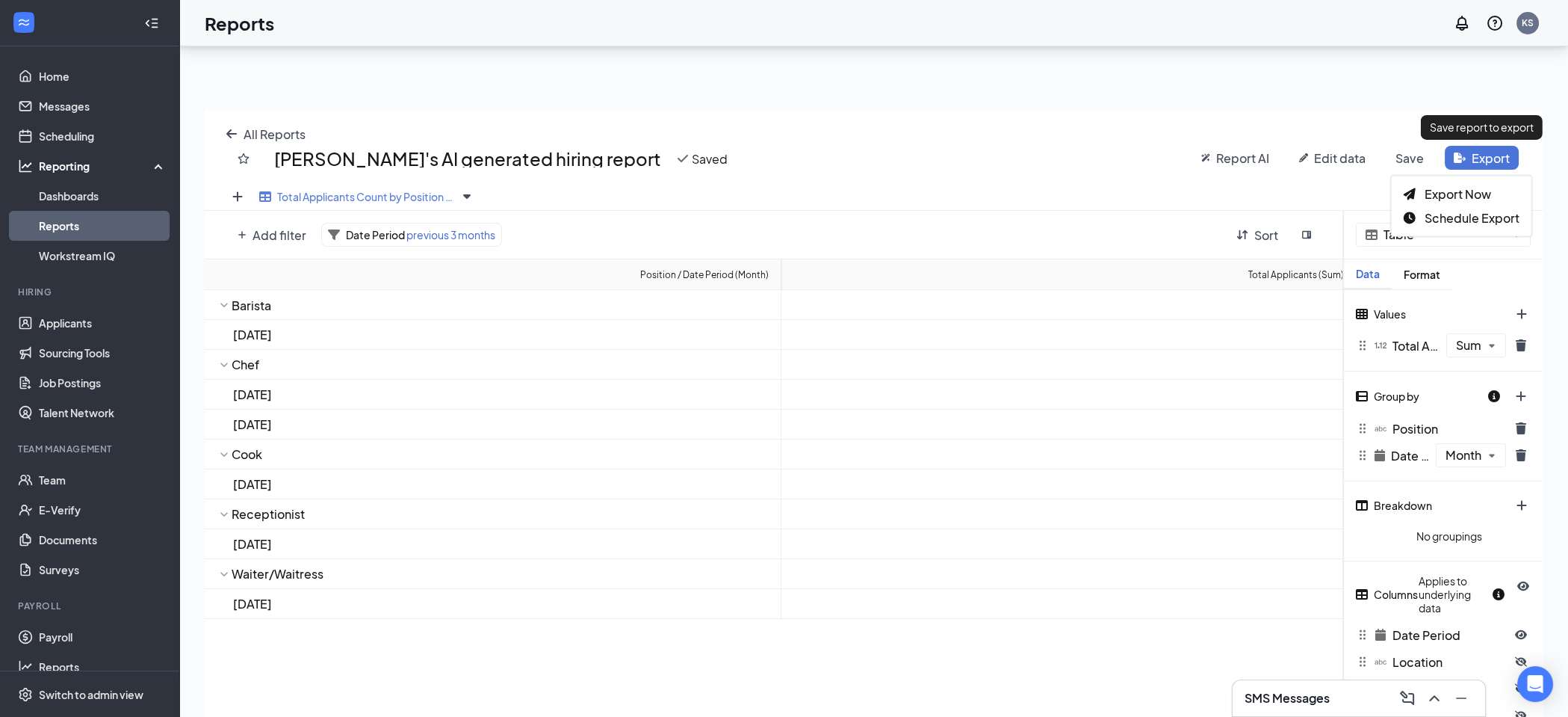
click at [1486, 155] on span "Export" at bounding box center [1491, 158] width 38 height 16
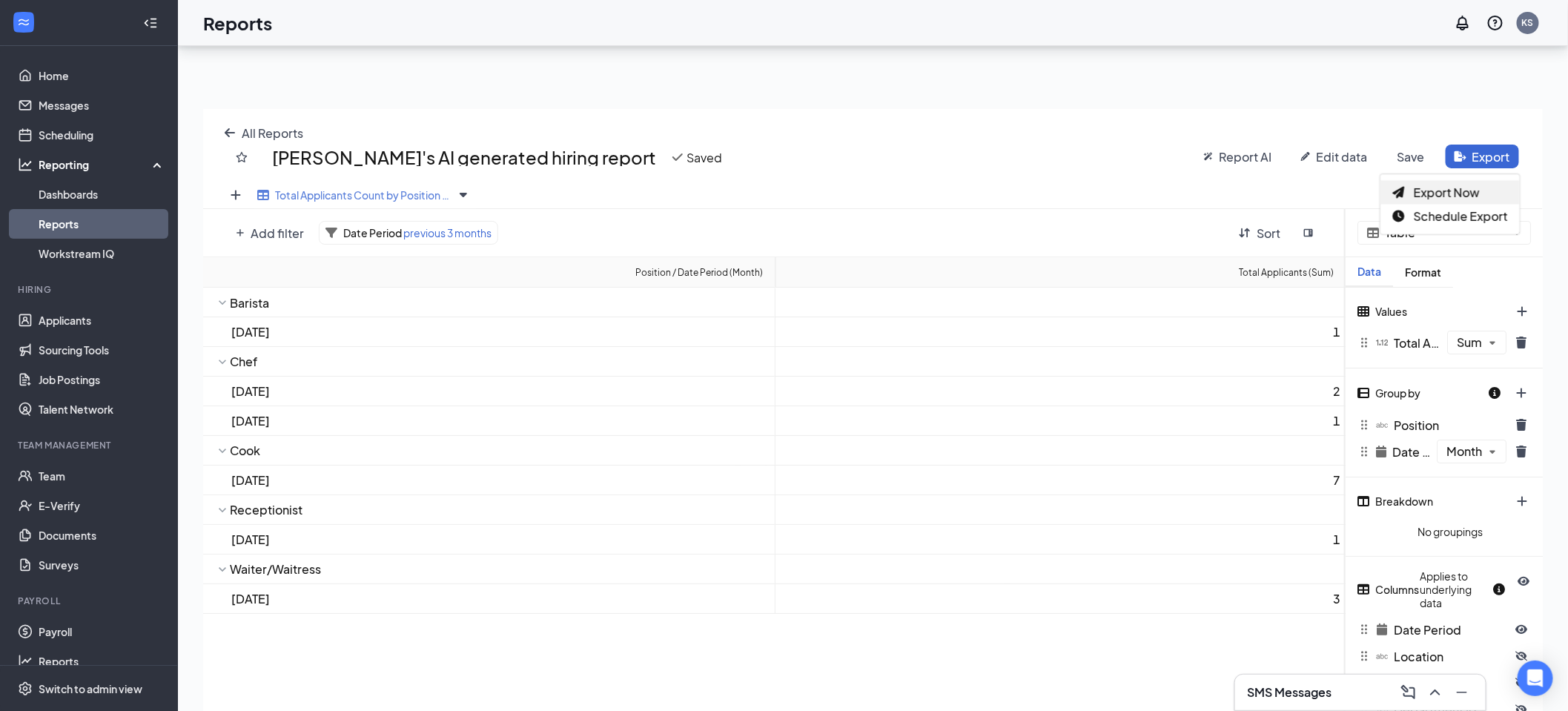
click at [1450, 184] on span "Export Now" at bounding box center [1446, 192] width 66 height 16
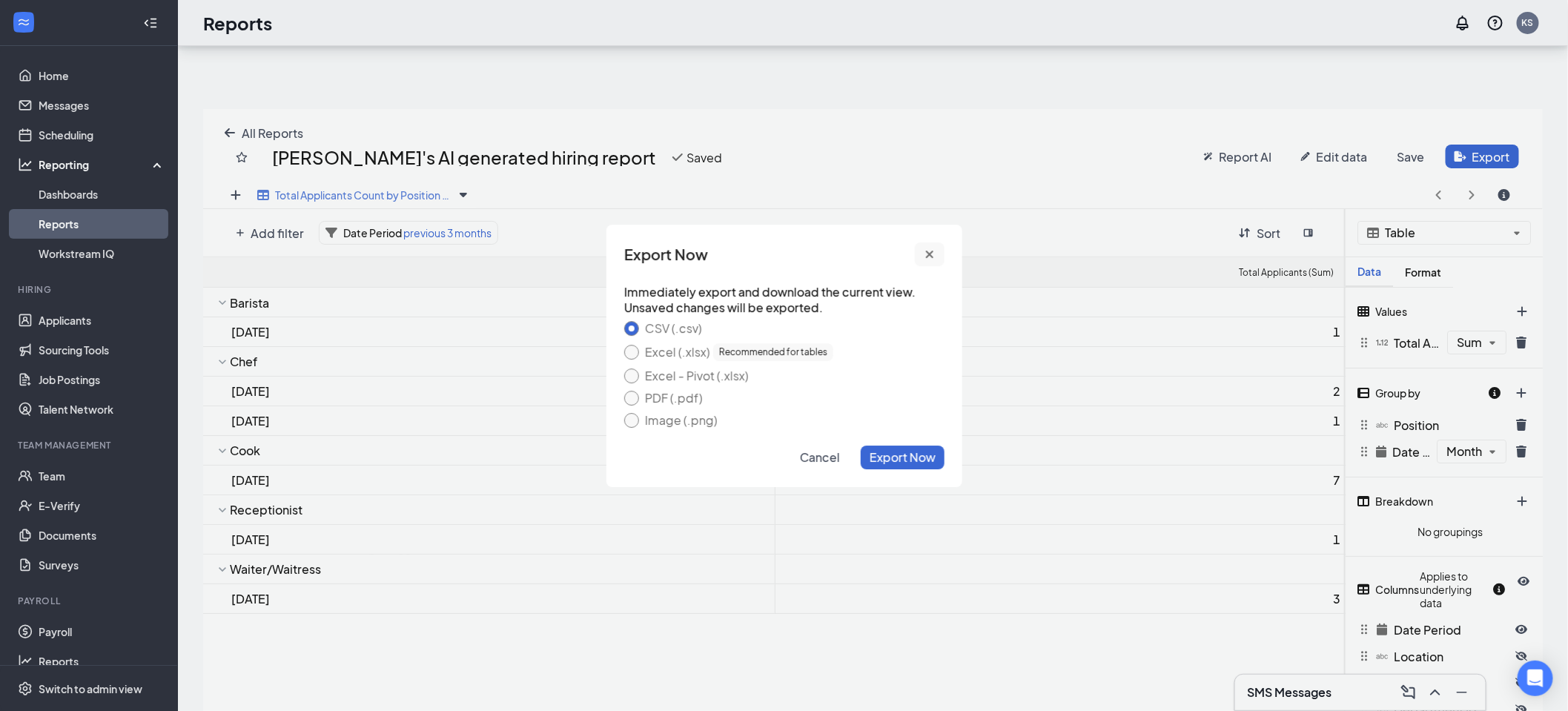
click at [925, 251] on icon "cross icon" at bounding box center [930, 255] width 12 height 12
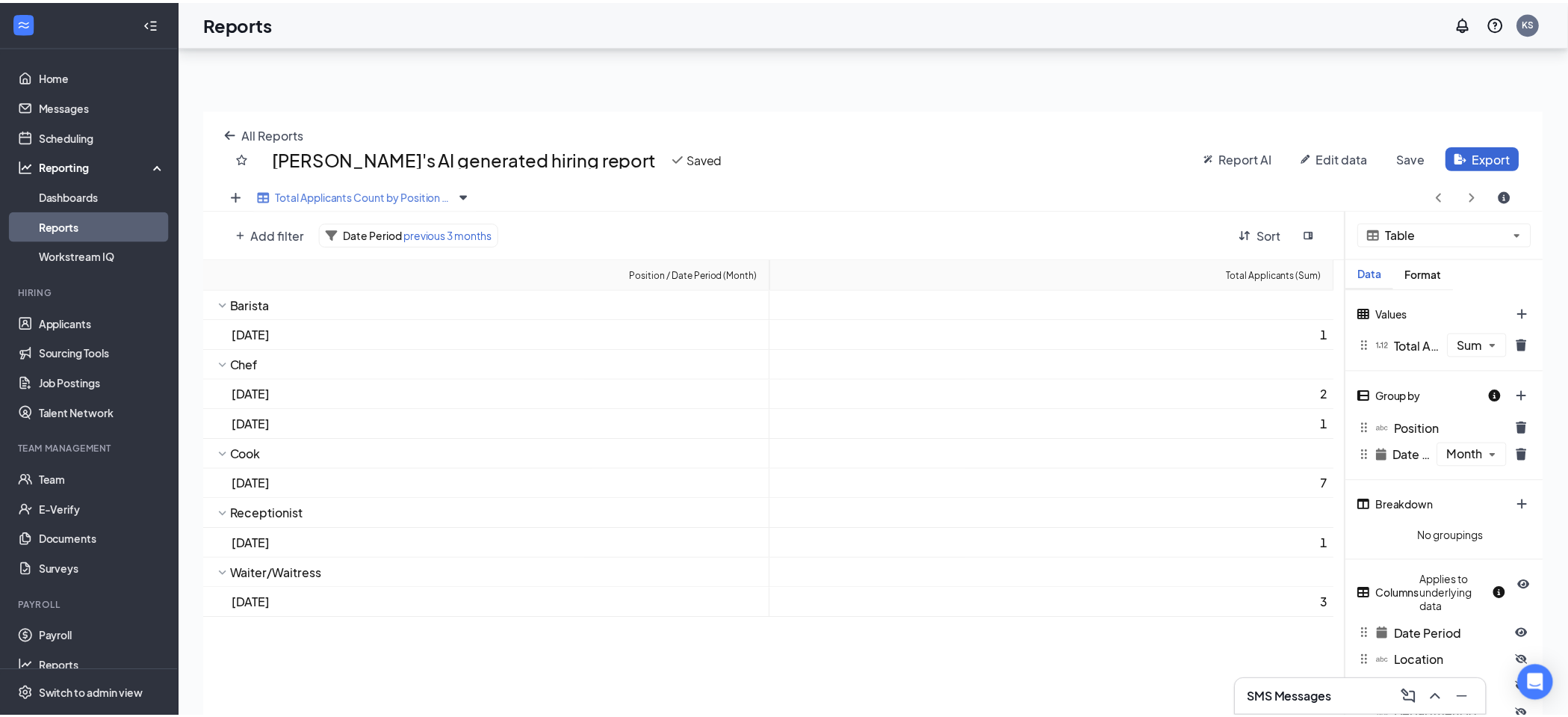
scroll to position [74130, 73378]
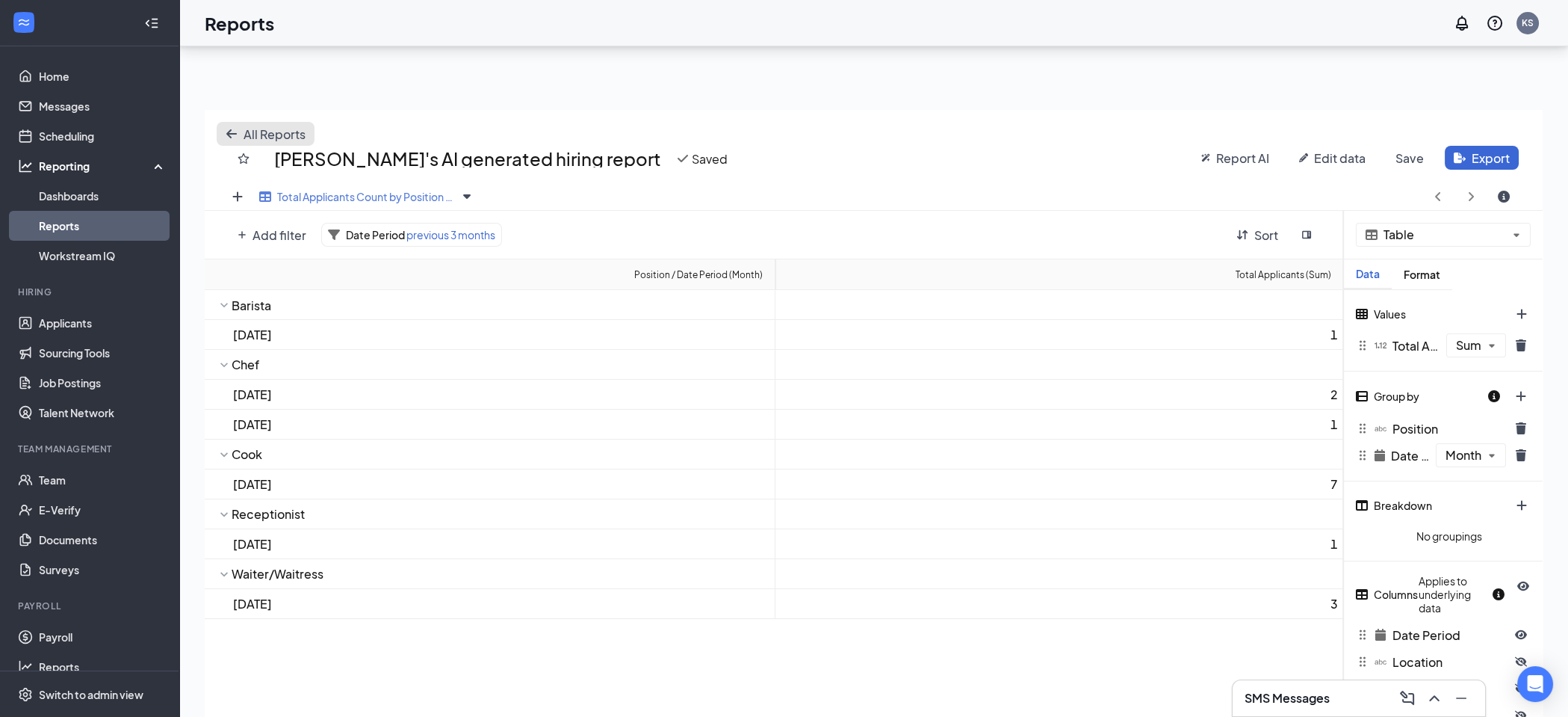
click at [279, 134] on span "All Reports" at bounding box center [275, 134] width 62 height 16
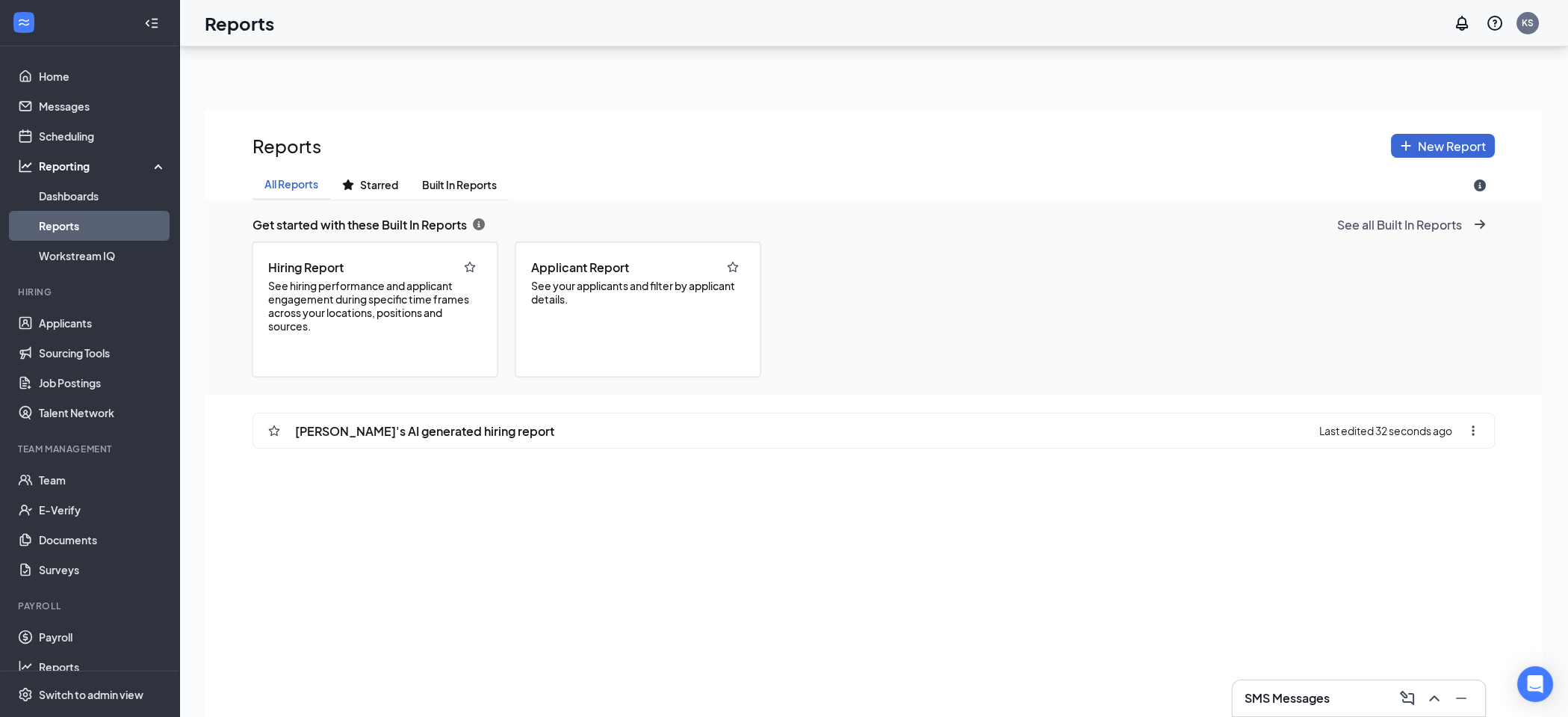
scroll to position [821, 1338]
click at [614, 308] on div "Applicant Report See your applicants and filter by applicant details." at bounding box center [638, 310] width 245 height 135
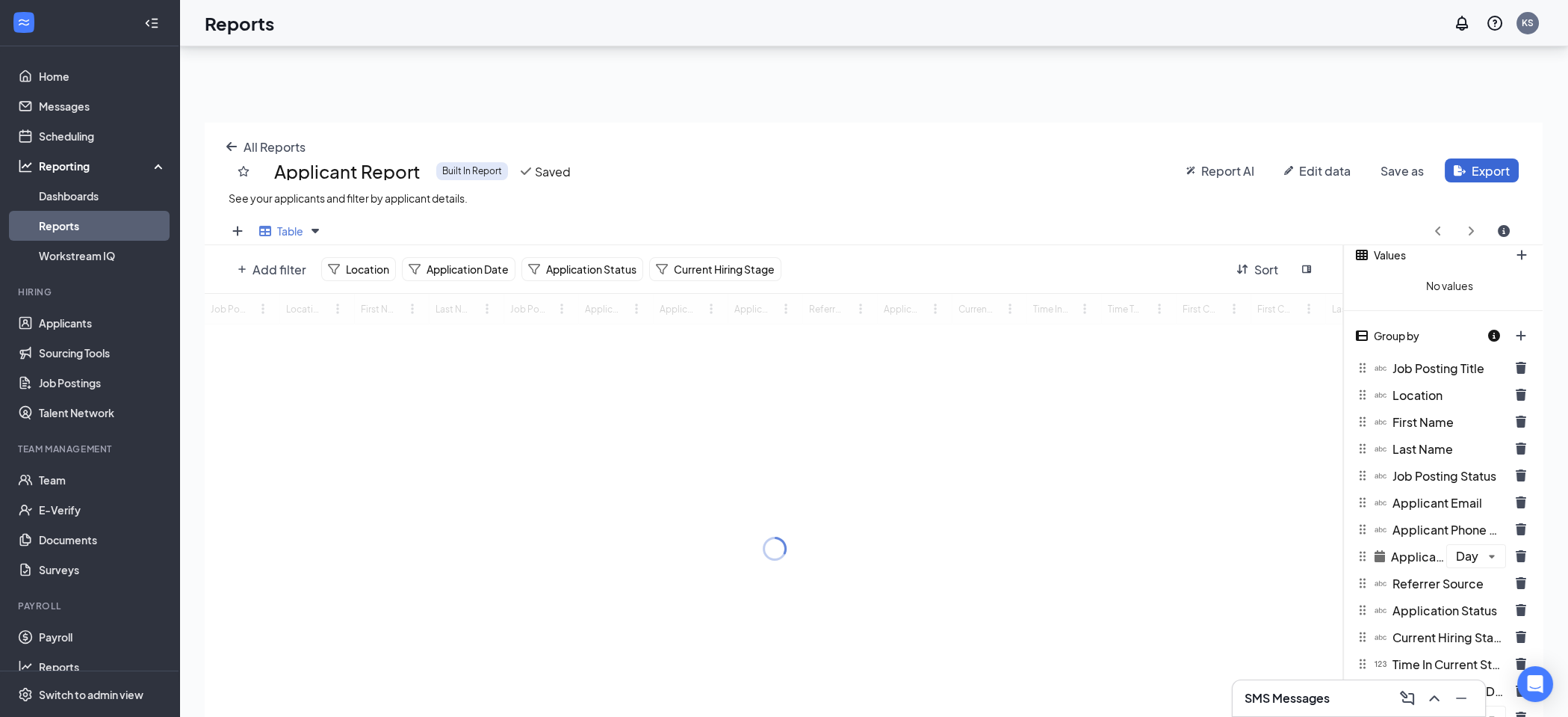
scroll to position [147, 0]
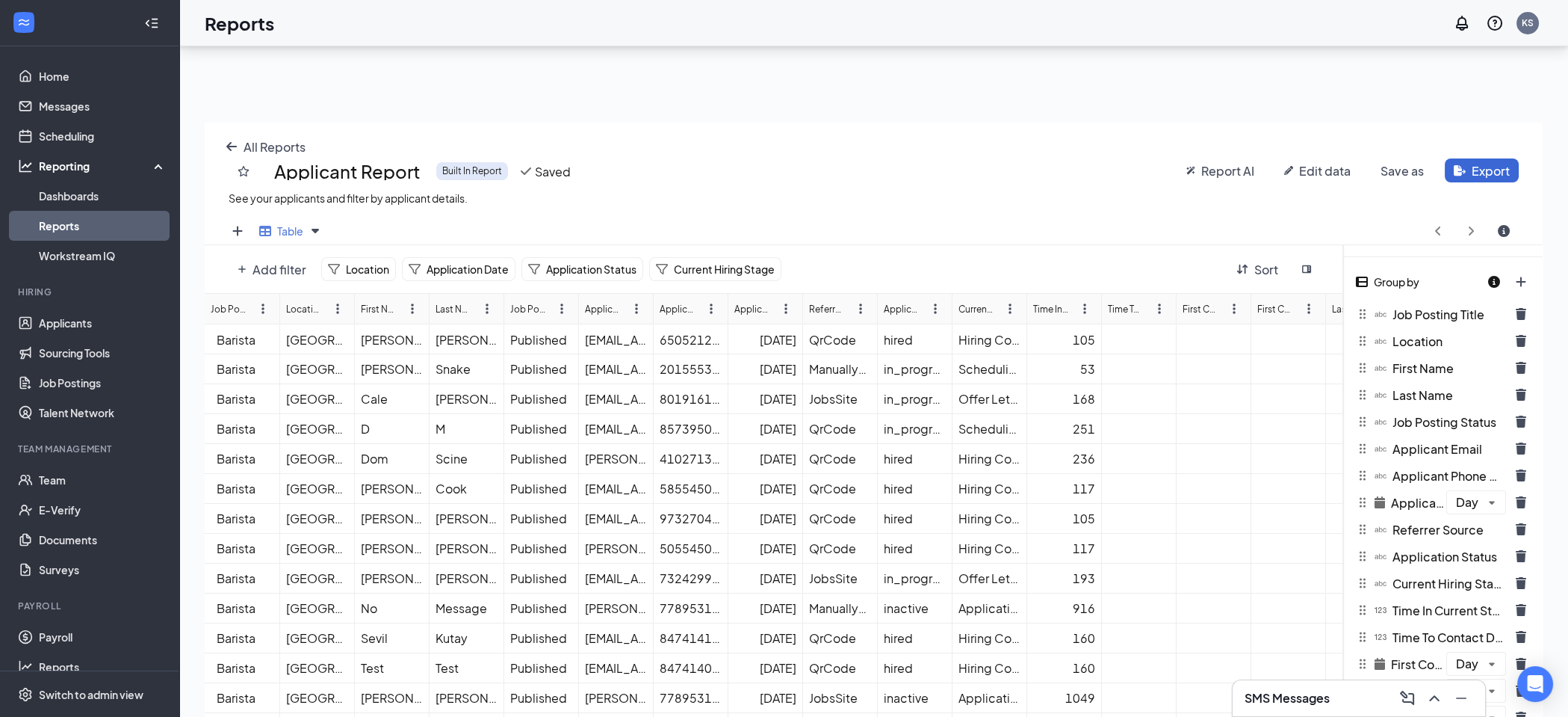
click at [273, 173] on div "Applicant Report" at bounding box center [347, 171] width 154 height 25
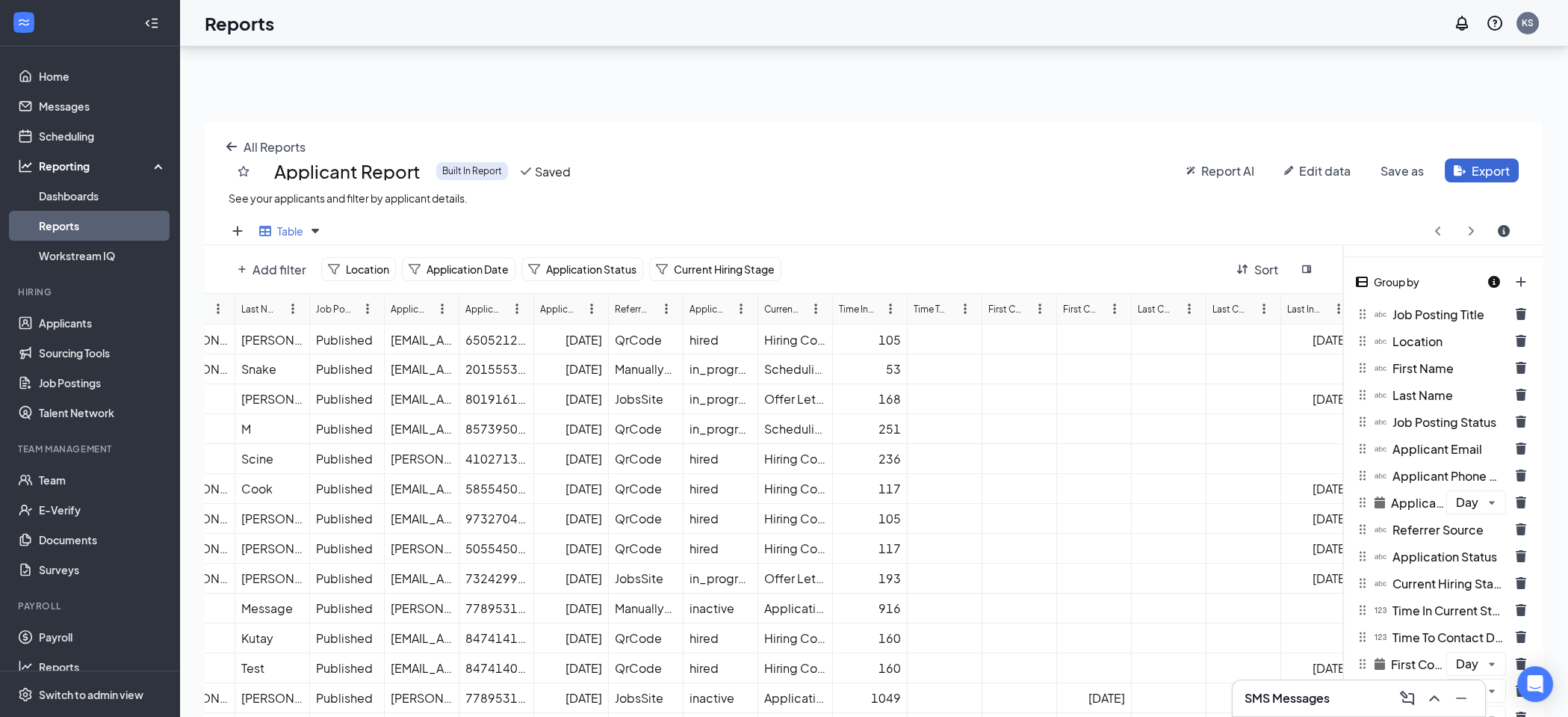
scroll to position [0, 192]
drag, startPoint x: 683, startPoint y: 301, endPoint x: 763, endPoint y: 304, distance: 80.1
click at [763, 304] on div "First Name Last Name Job Posting Status Applicant Email Applicant Phone Number …" at bounding box center [774, 548] width 1140 height 509
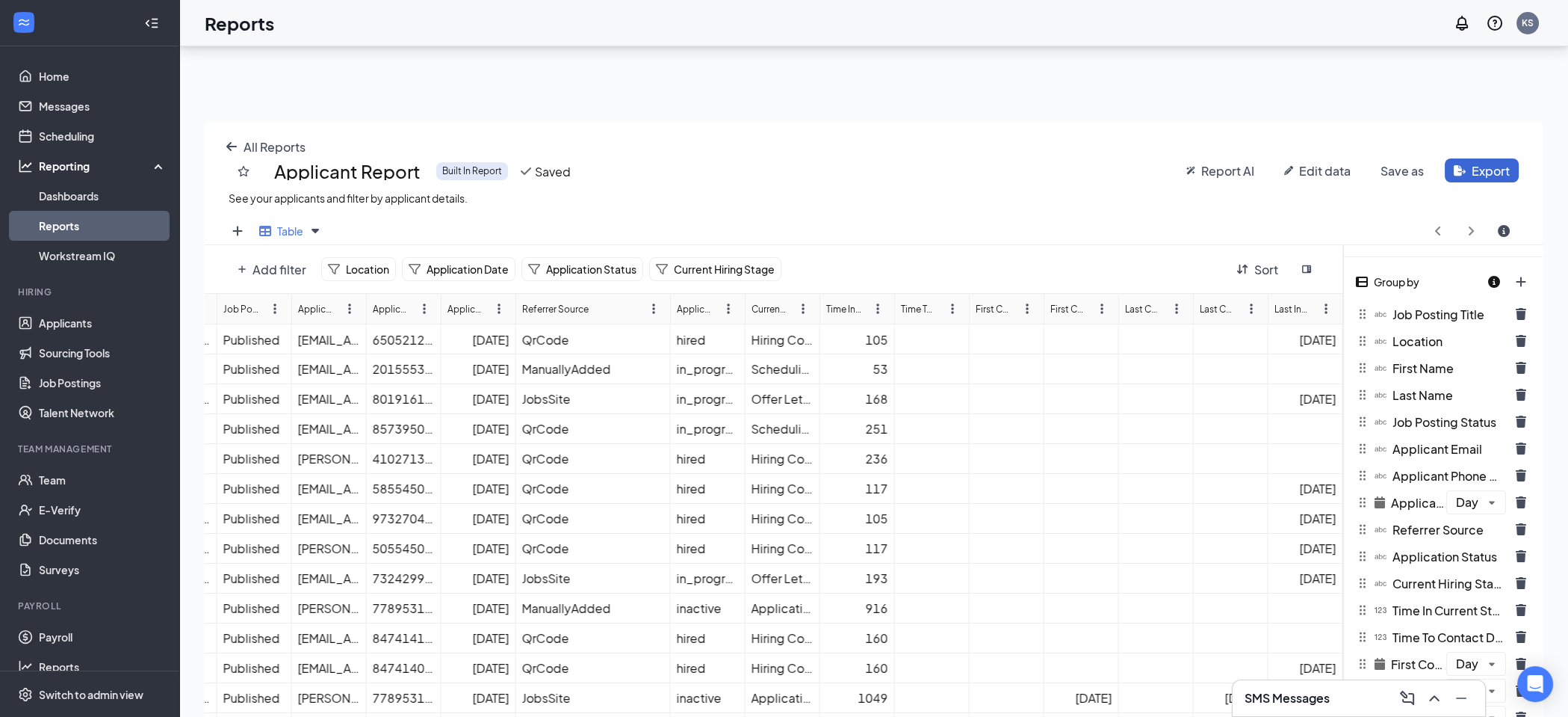
scroll to position [0, 287]
drag, startPoint x: 893, startPoint y: 302, endPoint x: 979, endPoint y: 305, distance: 86.1
click at [979, 305] on div "Job Posting Title Location First Name Last Name Job Posting Status Applicant Em…" at bounding box center [774, 548] width 1140 height 509
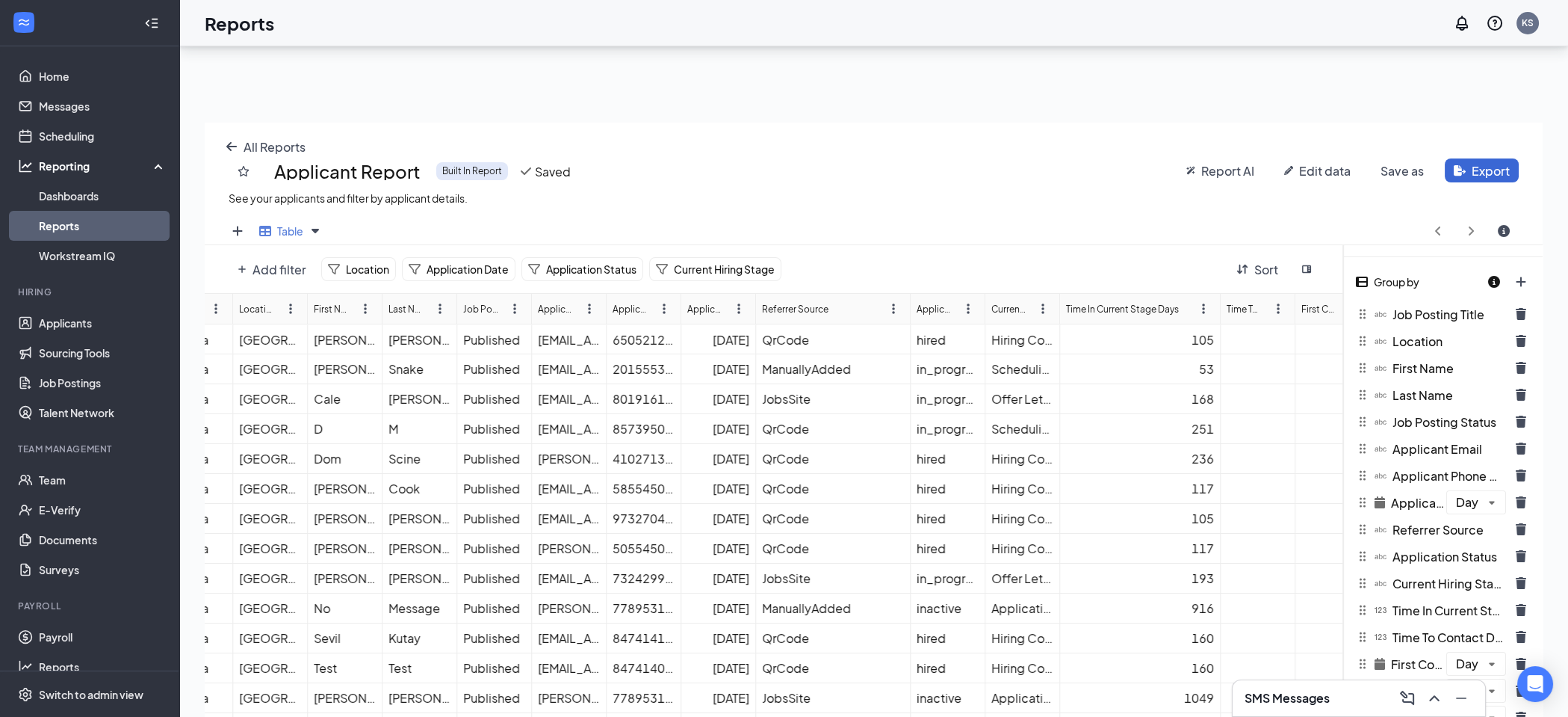
scroll to position [0, 34]
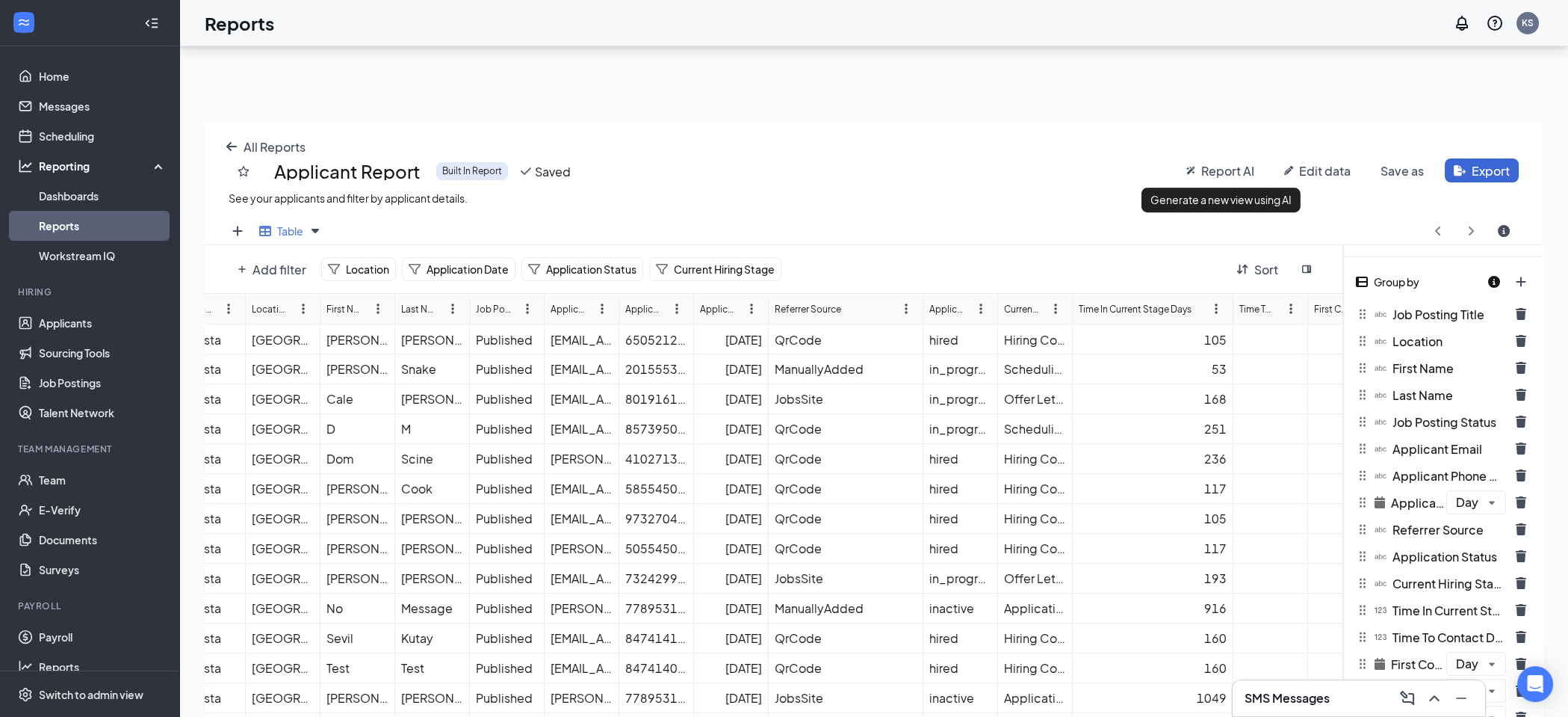
click at [1242, 171] on span "Report AI" at bounding box center [1227, 171] width 53 height 16
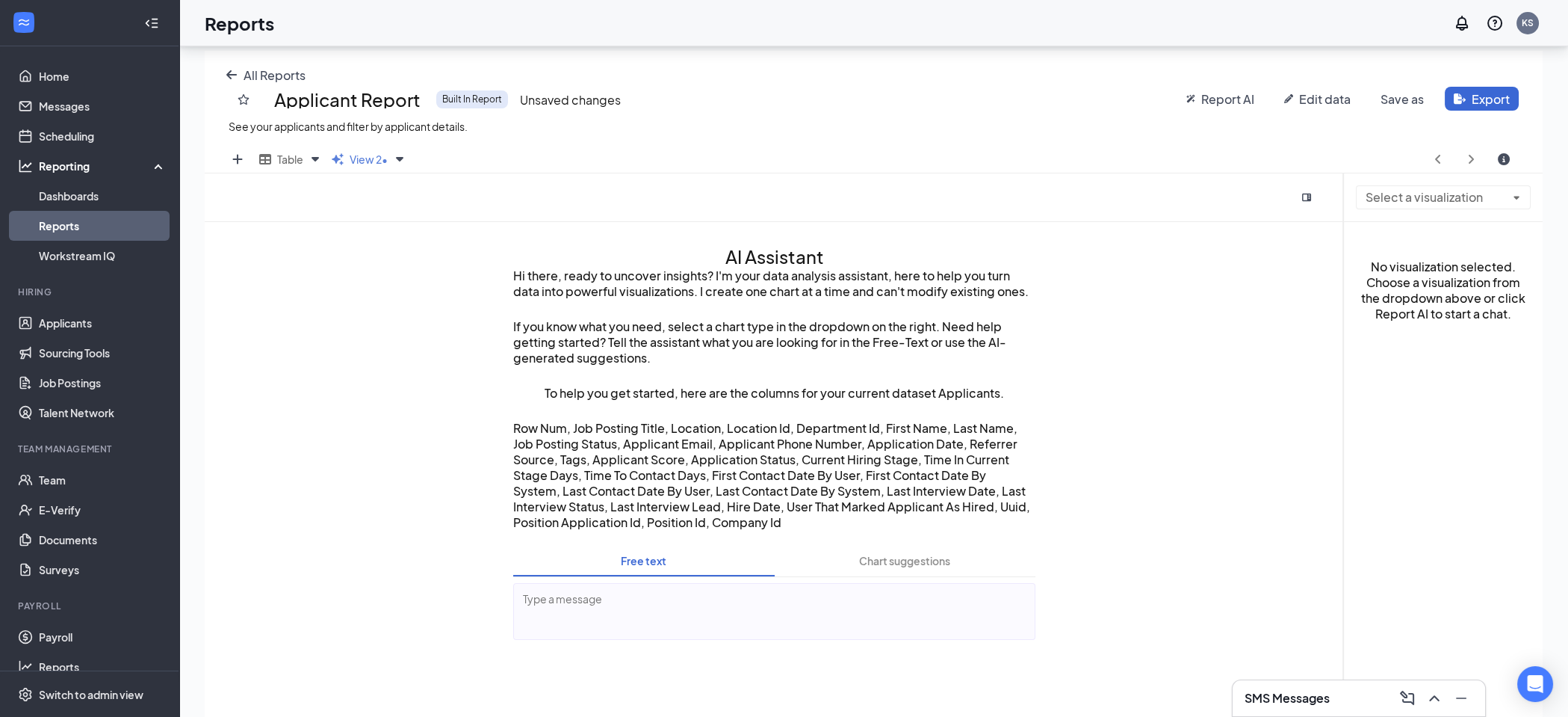
scroll to position [294, 0]
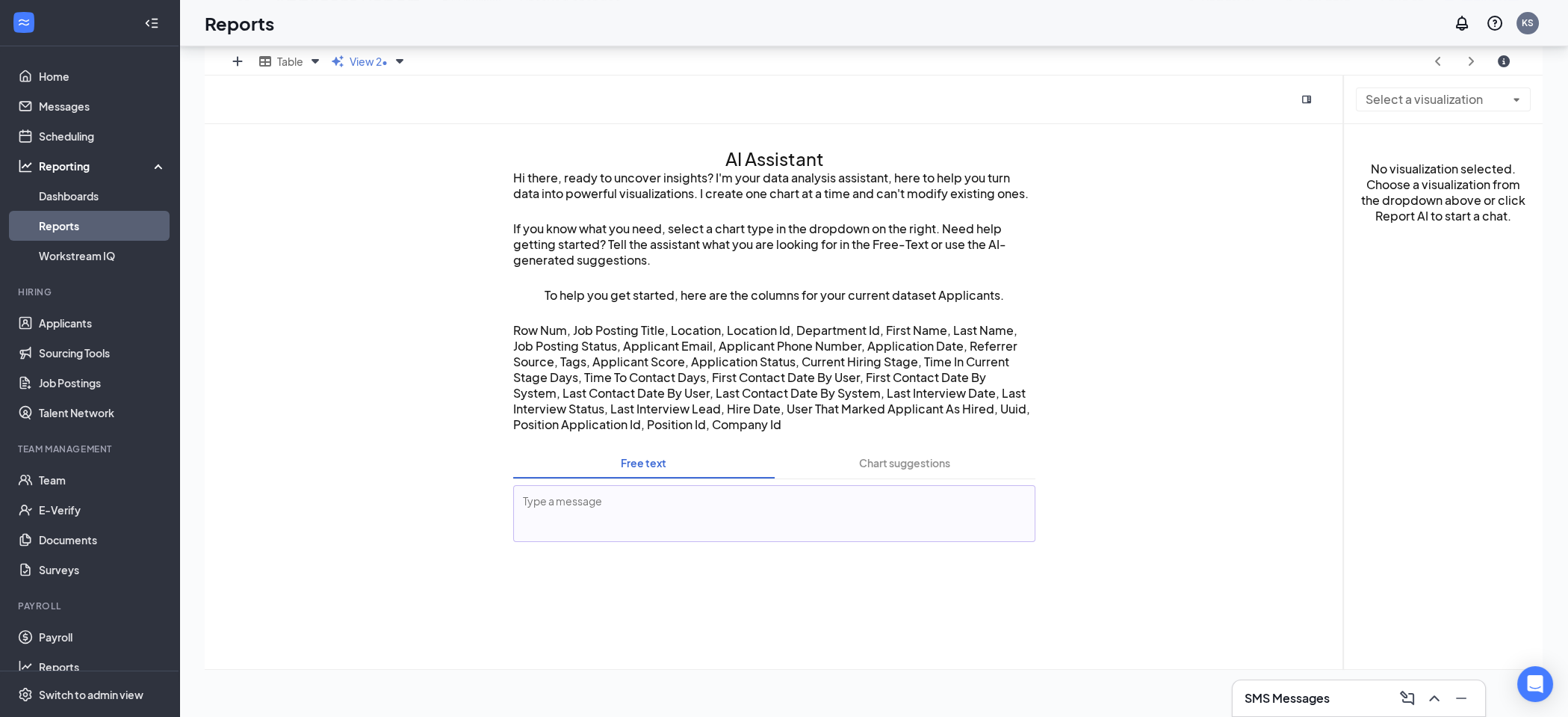
click at [632, 491] on textarea at bounding box center [774, 513] width 522 height 57
type textarea "I want to see a count of applicants by referrer source"
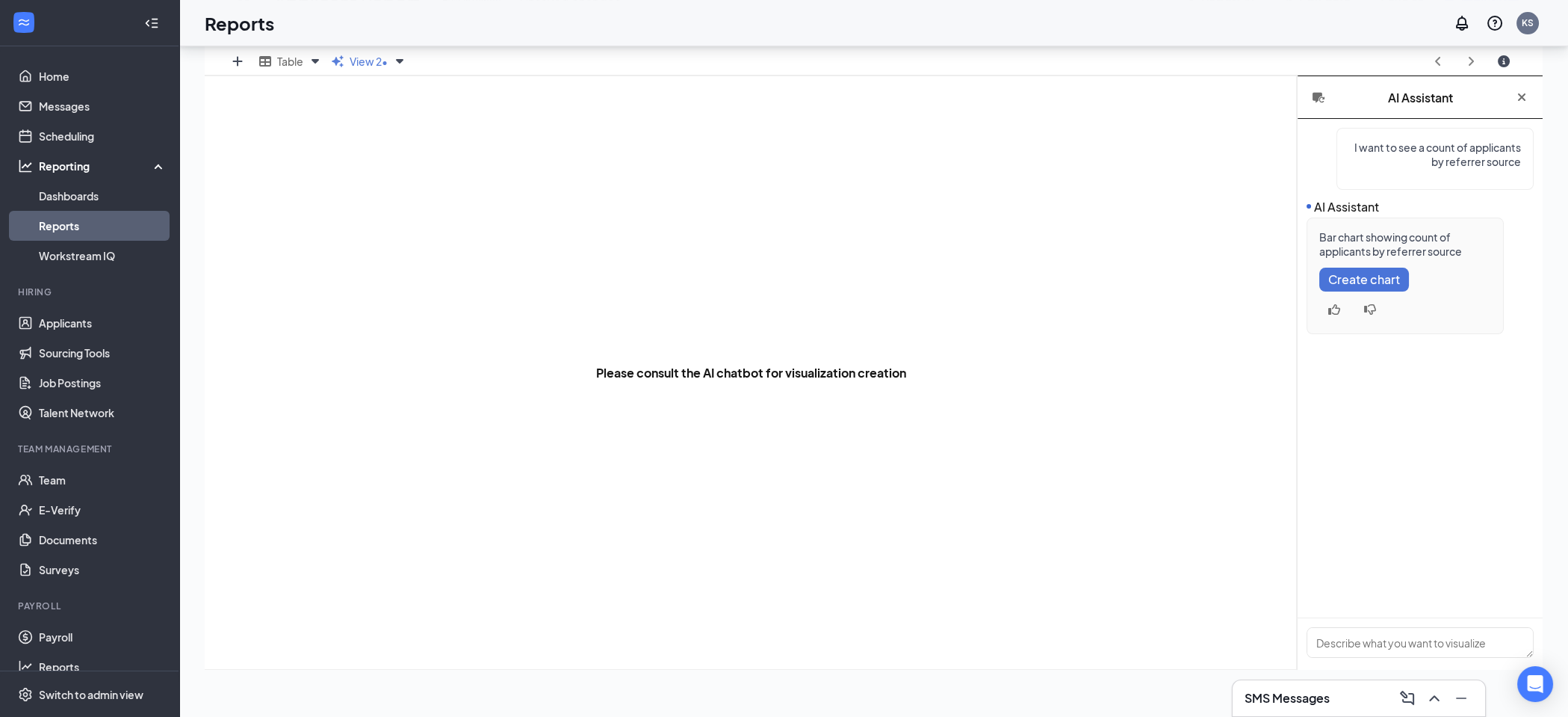
click at [1379, 279] on span "Create chart" at bounding box center [1364, 279] width 72 height 14
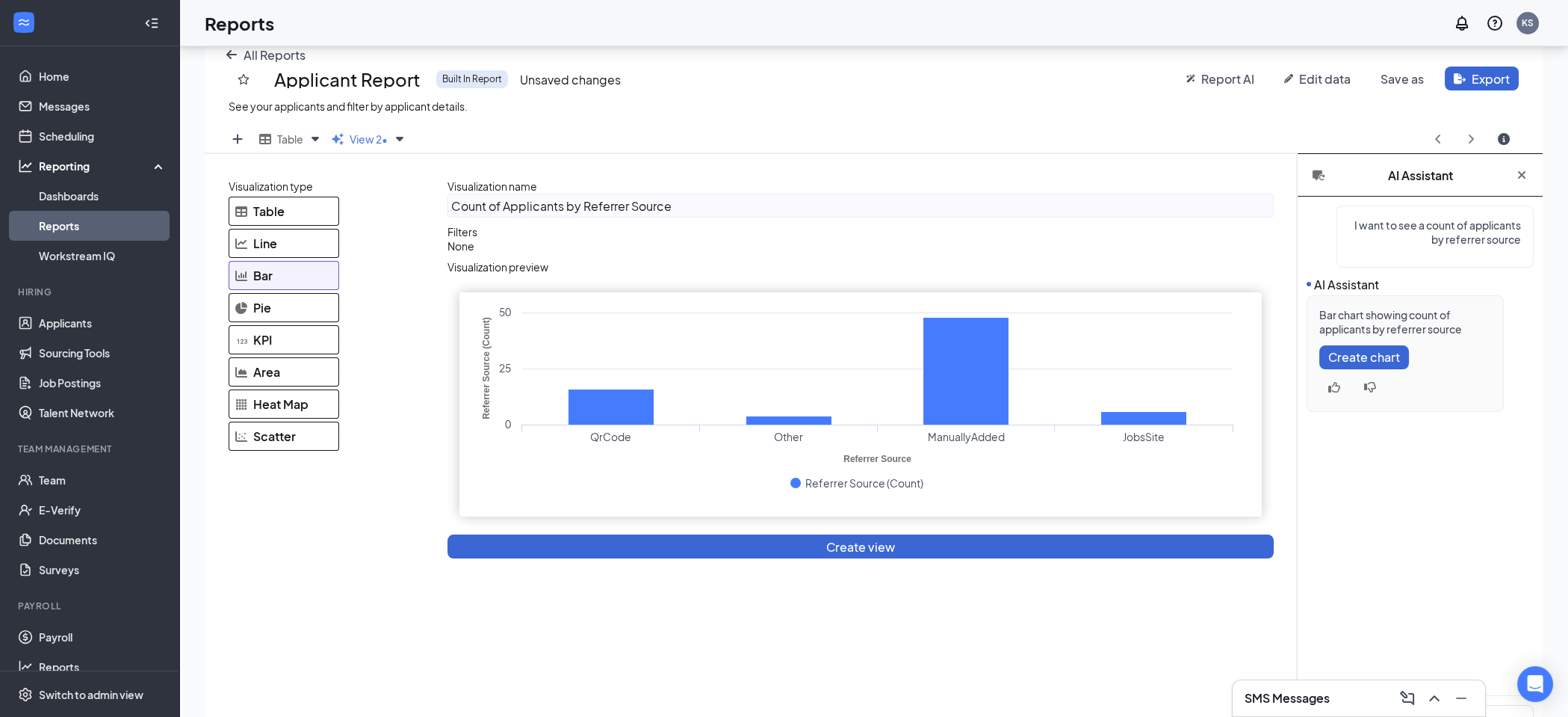
scroll to position [213, 0]
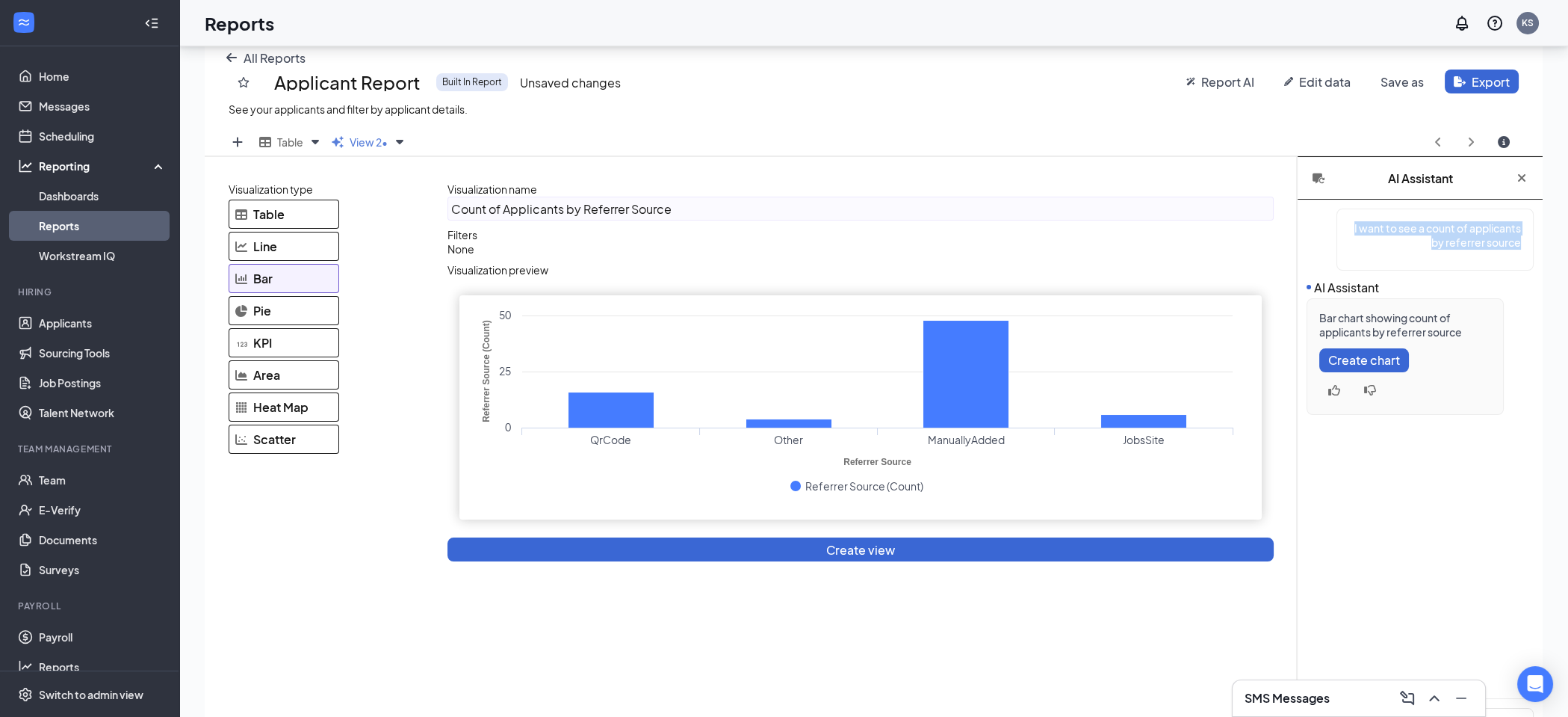
drag, startPoint x: 1397, startPoint y: 227, endPoint x: 1508, endPoint y: 244, distance: 112.3
click at [1508, 244] on p "I want to see a count of applicants by referrer source" at bounding box center [1435, 236] width 172 height 29
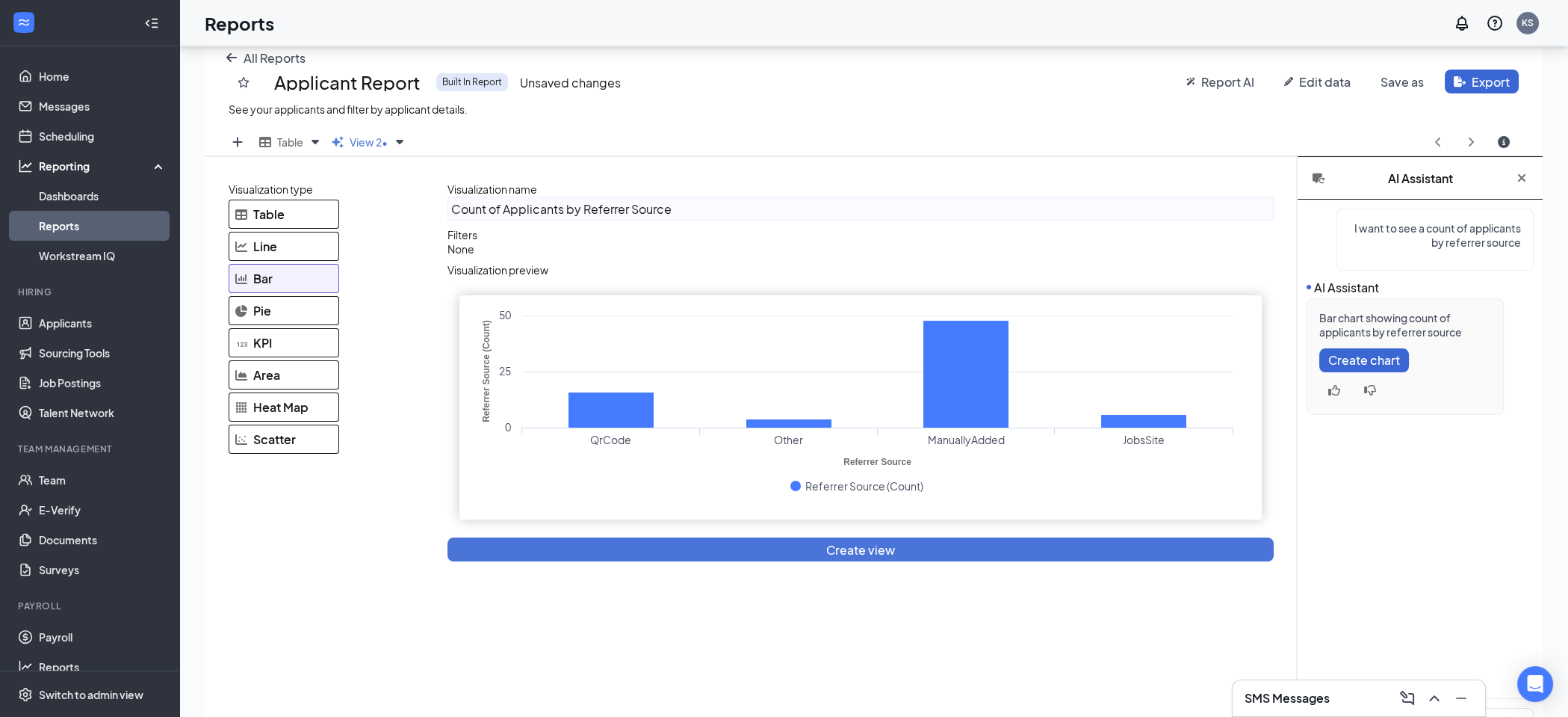
click at [883, 550] on span "Create view" at bounding box center [861, 550] width 69 height 16
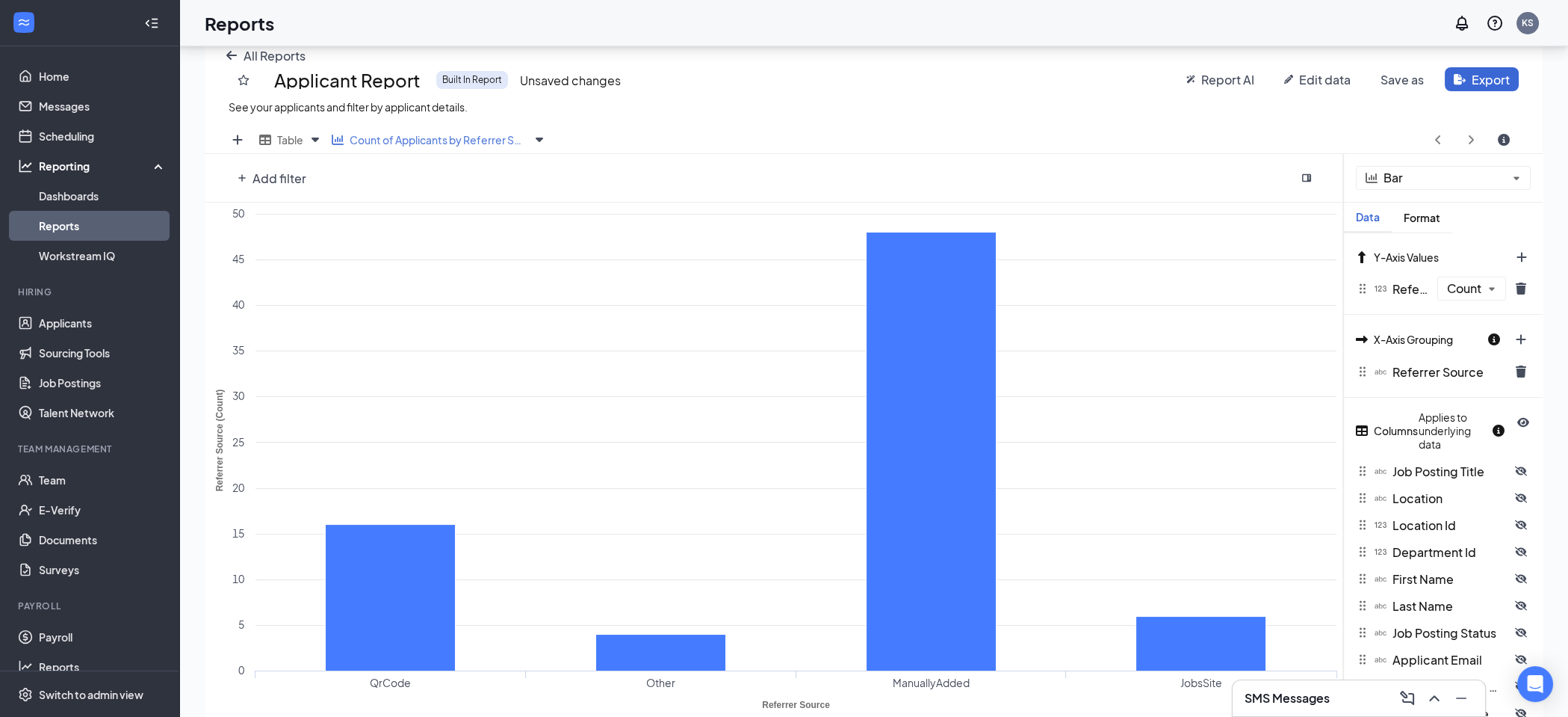
scroll to position [223, 0]
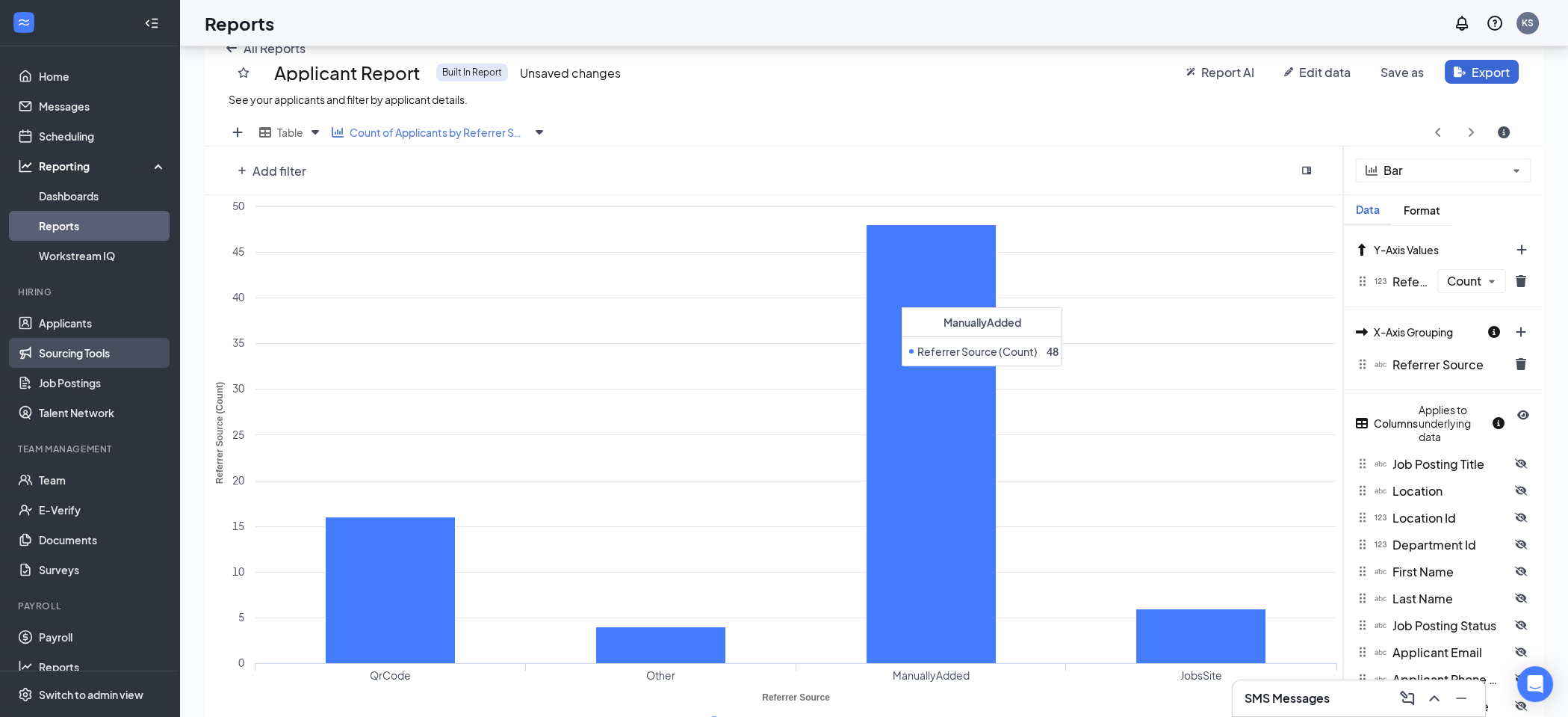
click at [84, 346] on link "Sourcing Tools" at bounding box center [103, 353] width 128 height 30
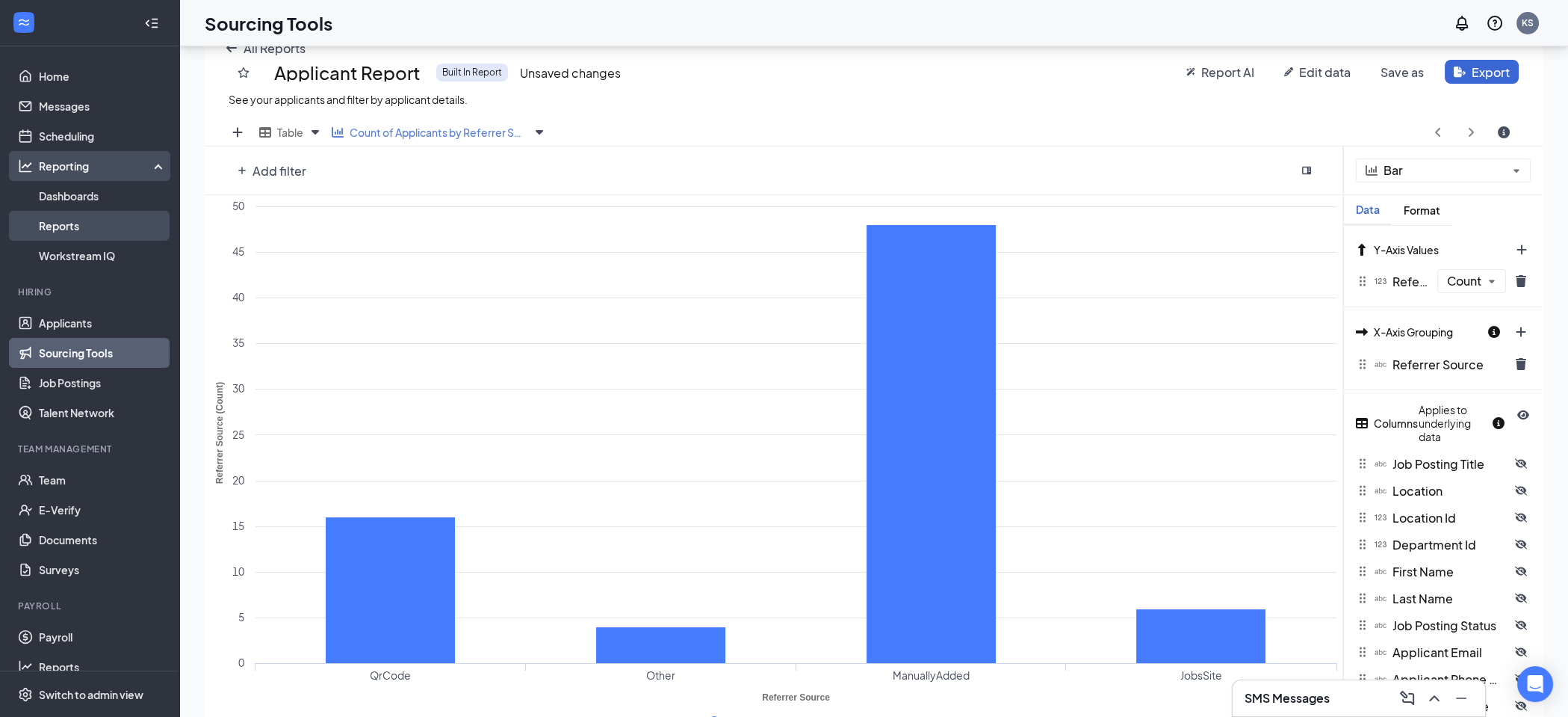
click at [69, 218] on link "Reports" at bounding box center [103, 226] width 128 height 30
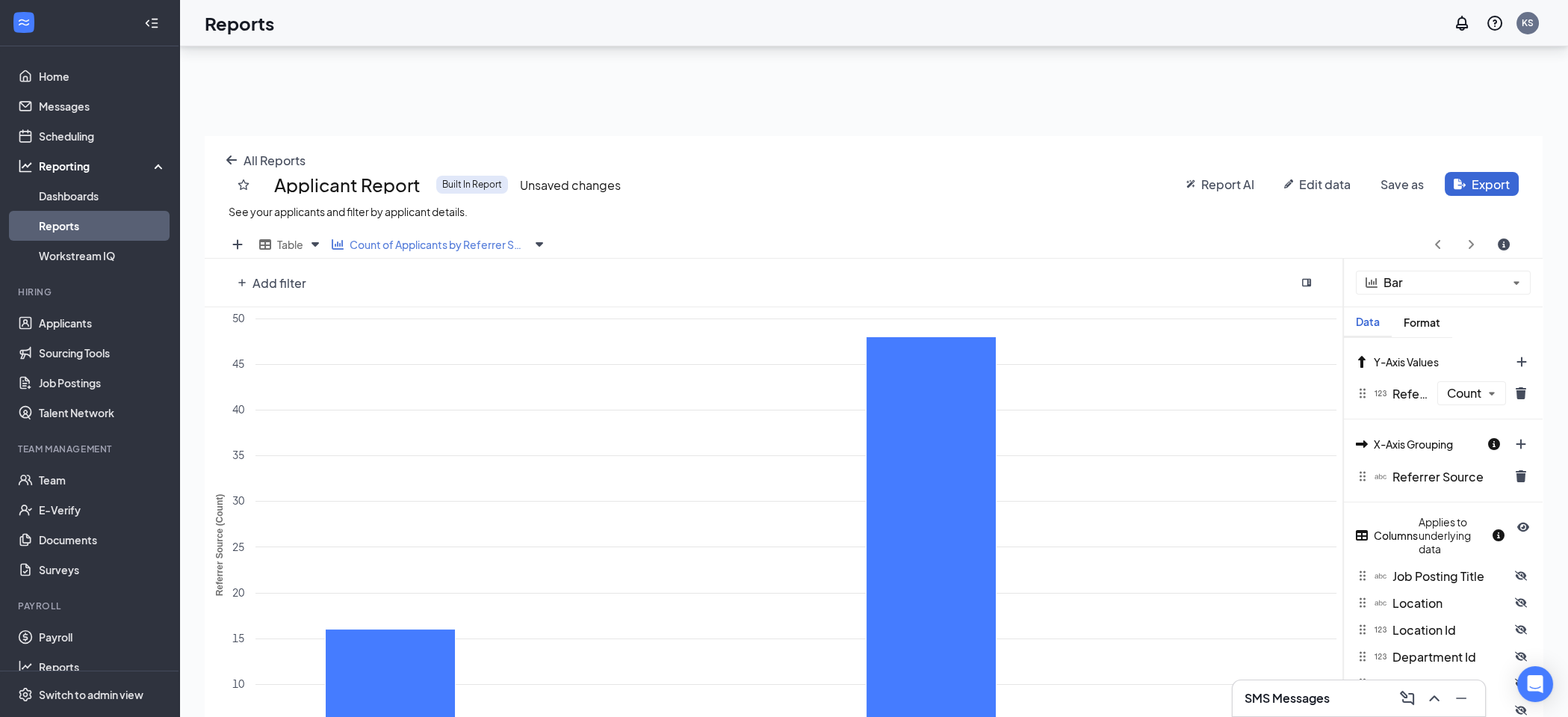
scroll to position [124, 0]
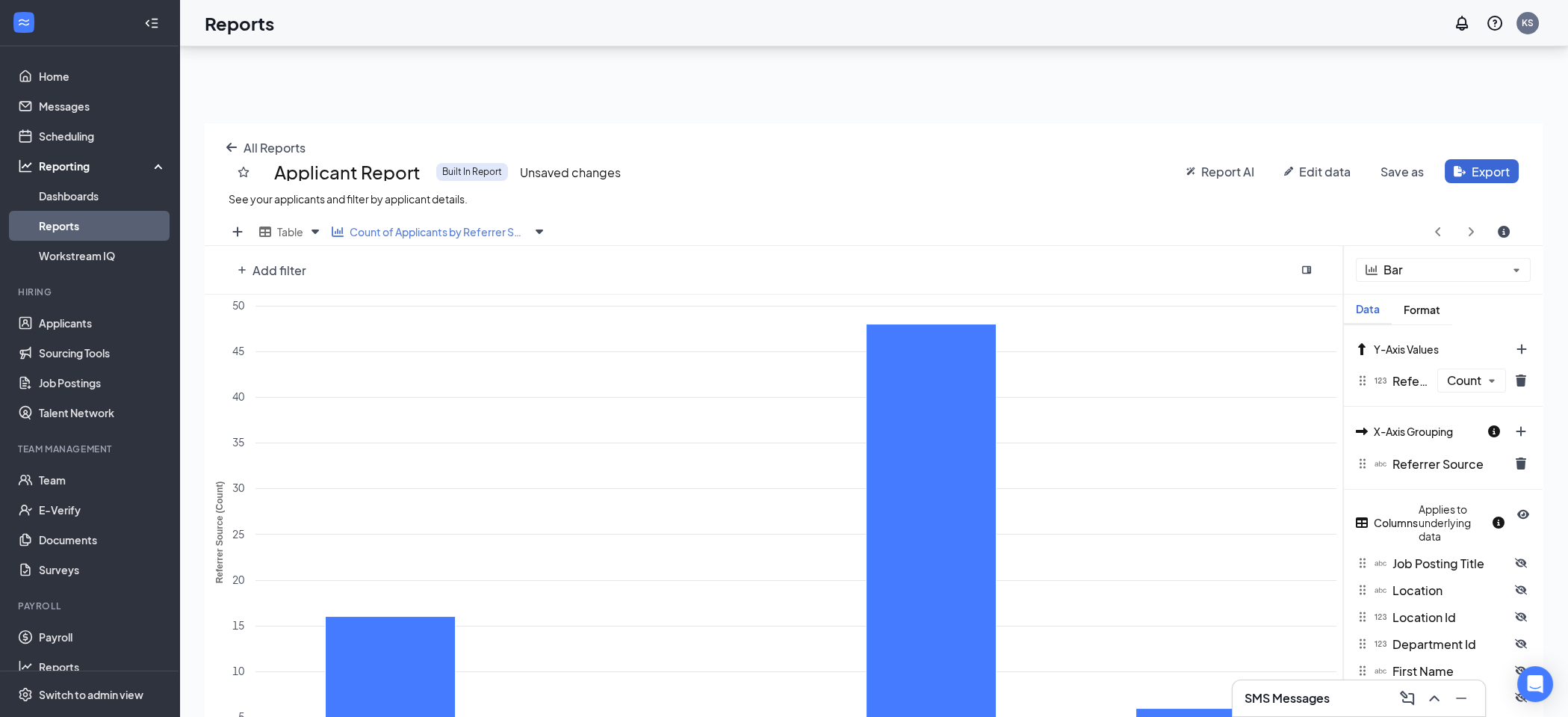
click at [1211, 172] on span "Report AI" at bounding box center [1227, 172] width 53 height 16
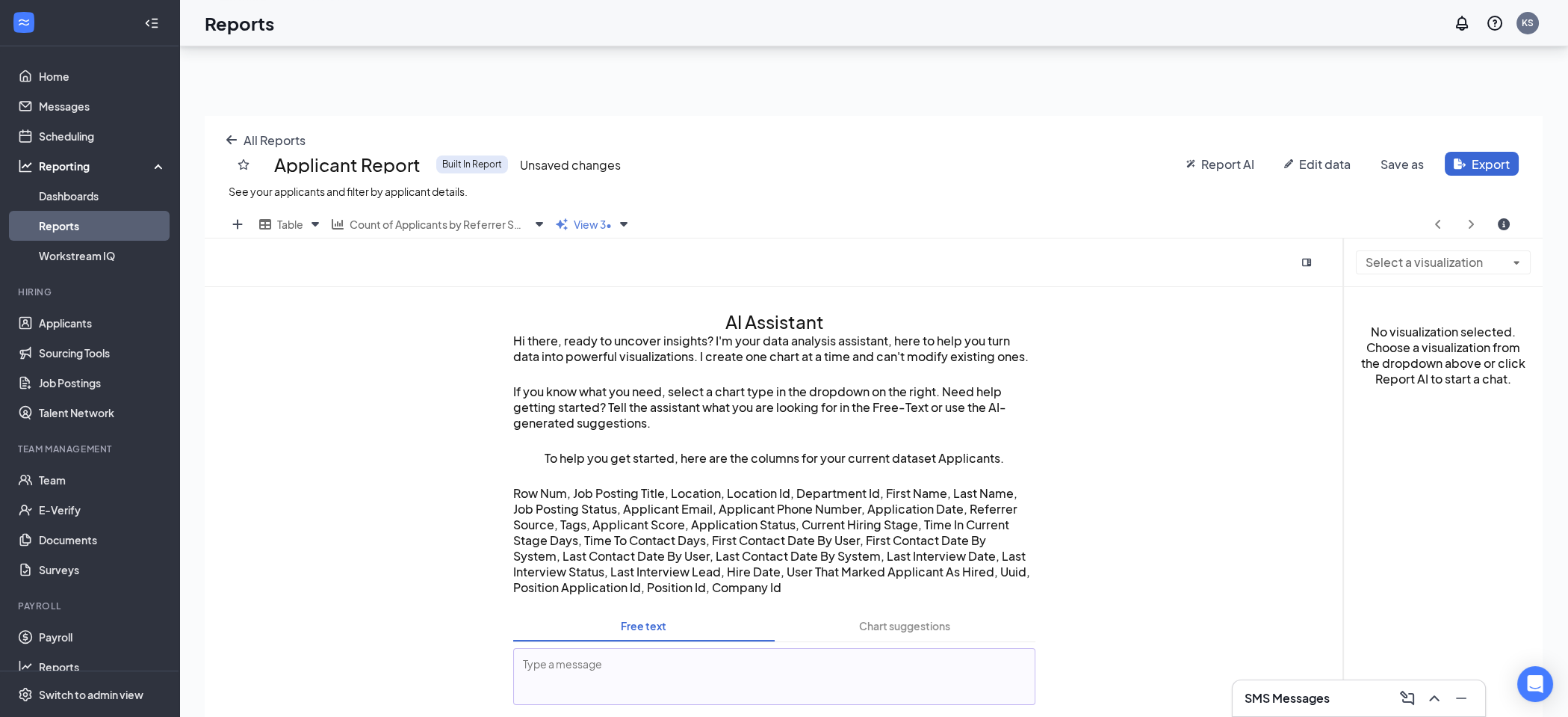
scroll to position [217, 0]
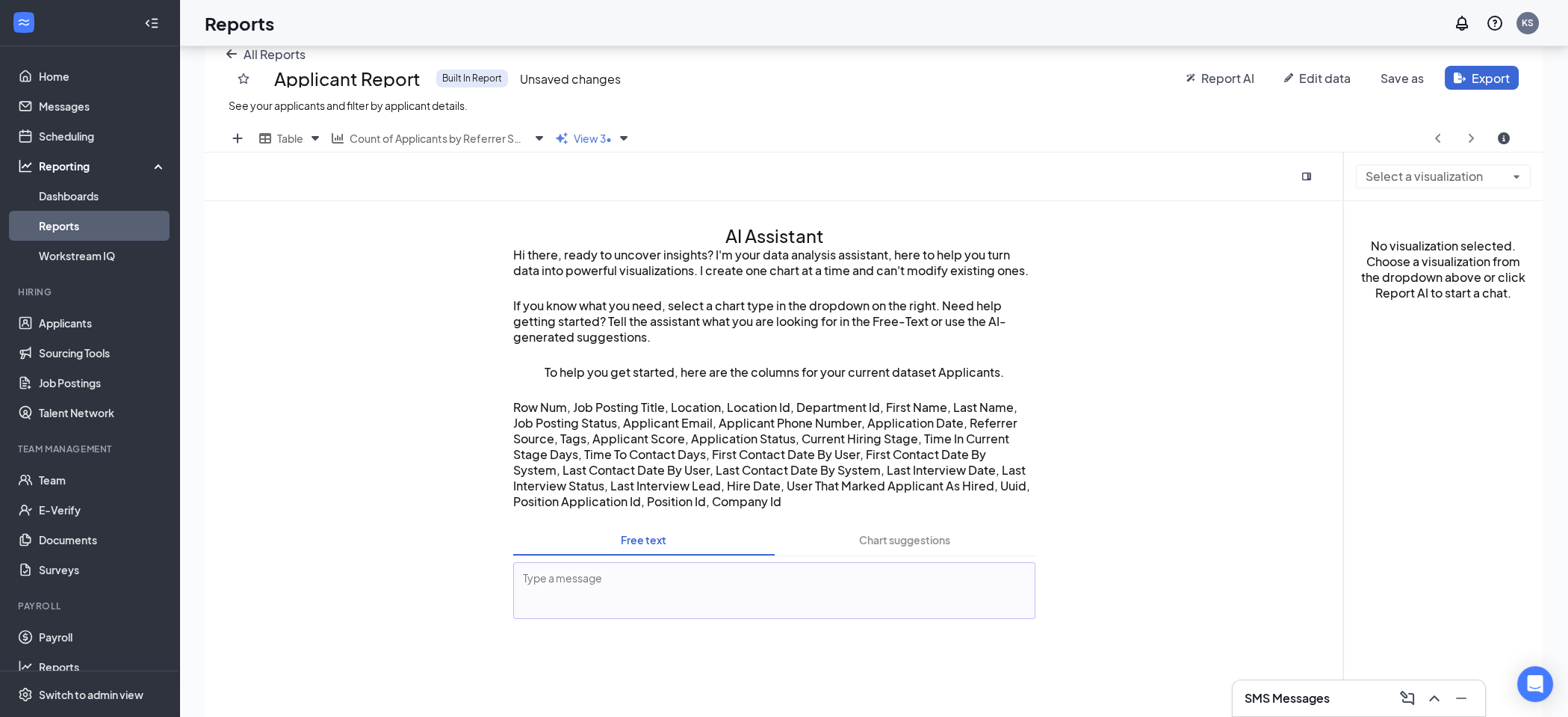
click at [564, 578] on textarea at bounding box center [774, 591] width 522 height 57
type textarea "Create a referral report"
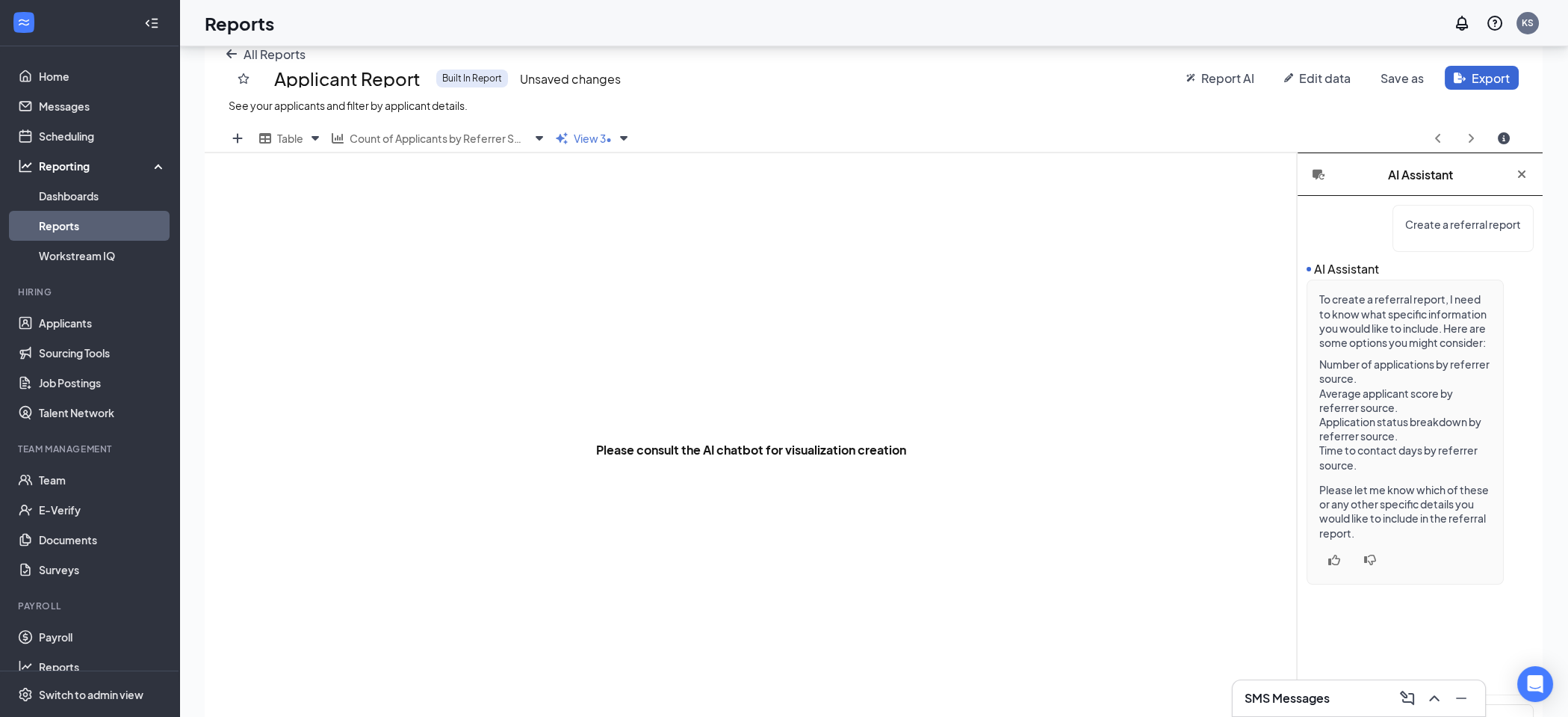
scroll to position [214, 0]
click at [282, 135] on span "Table" at bounding box center [290, 141] width 26 height 13
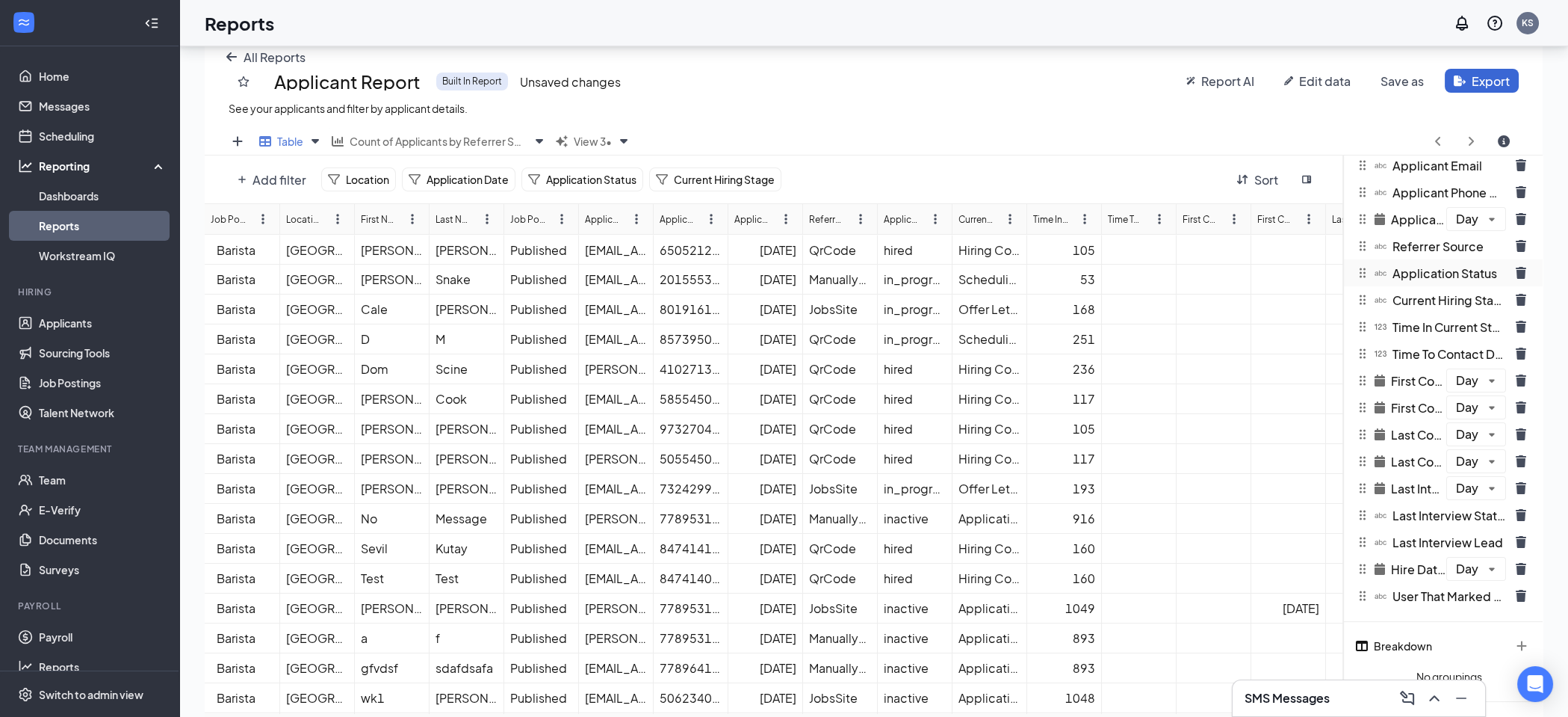
scroll to position [354, 0]
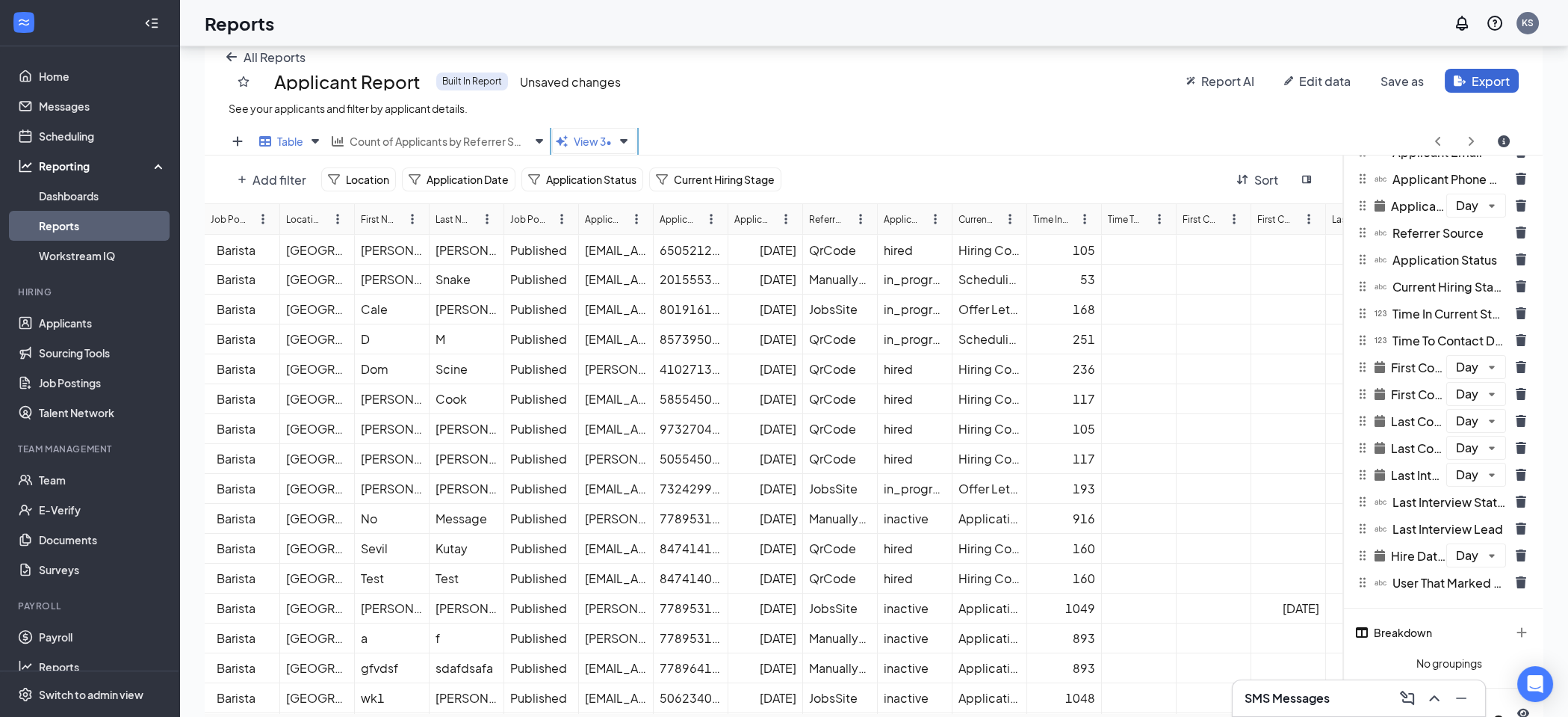
click at [585, 139] on span "View 3 •" at bounding box center [592, 141] width 38 height 13
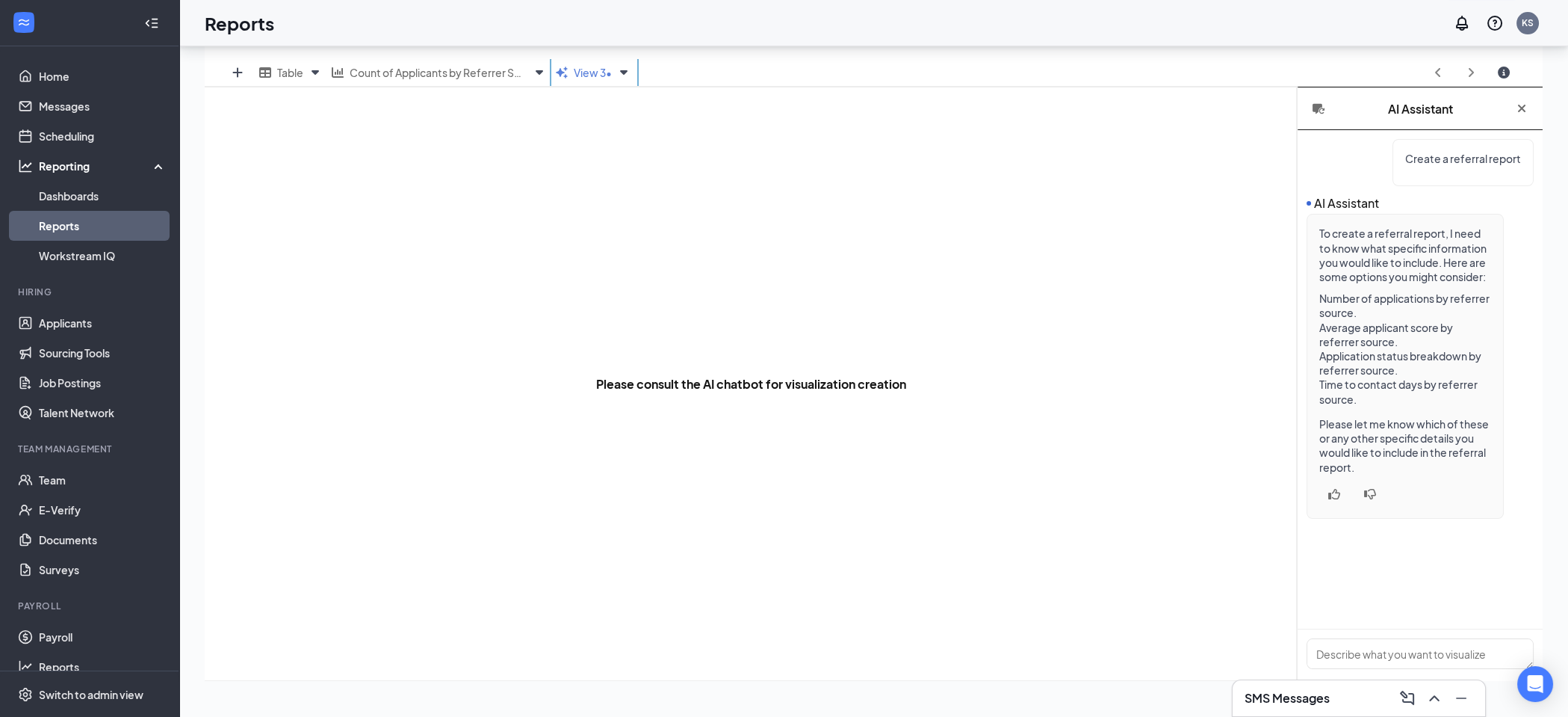
scroll to position [276, 0]
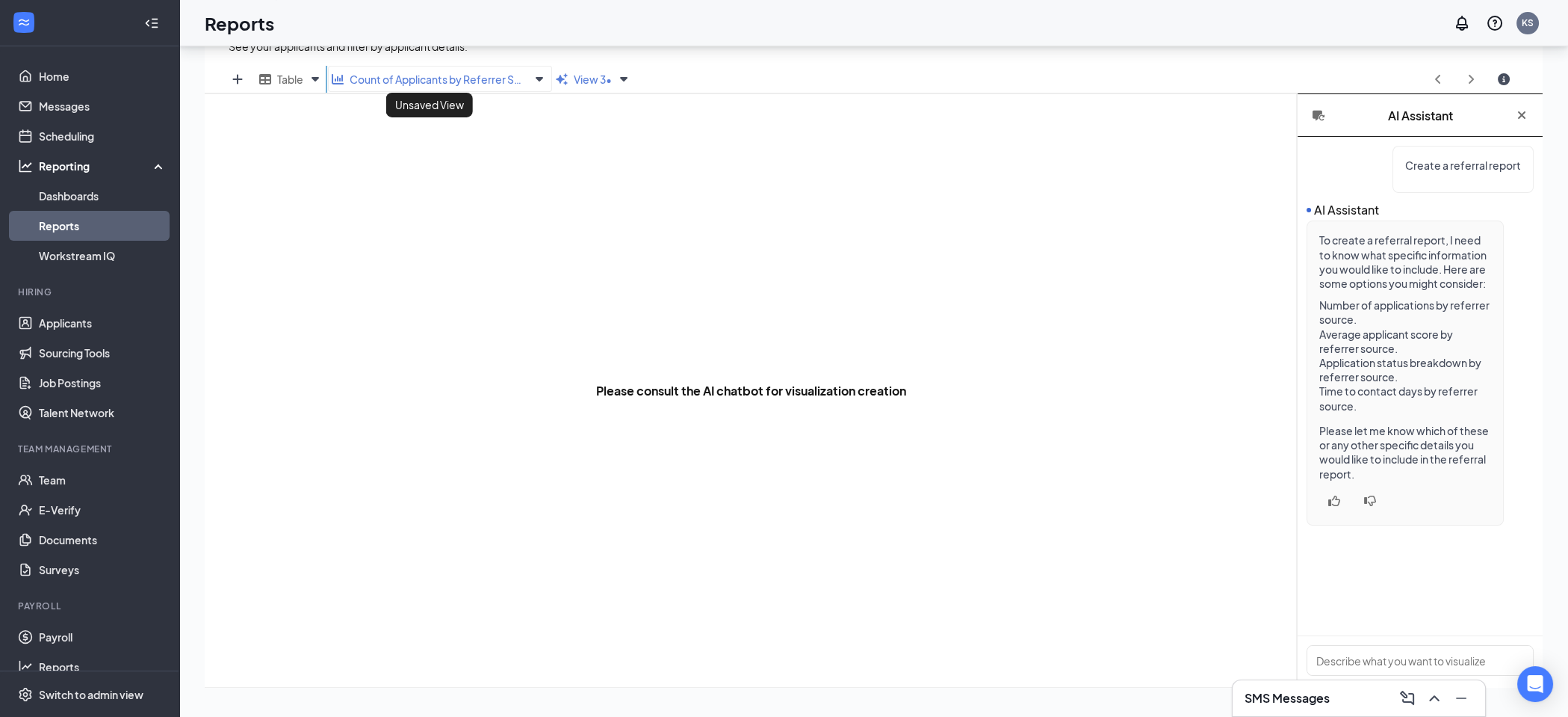
click at [420, 87] on div "Count of Applicants by Referrer Source • Unsaved View Unsaved View" at bounding box center [440, 78] width 224 height 26
click at [471, 70] on div "Count of Applicants by Referrer Source •" at bounding box center [429, 79] width 196 height 19
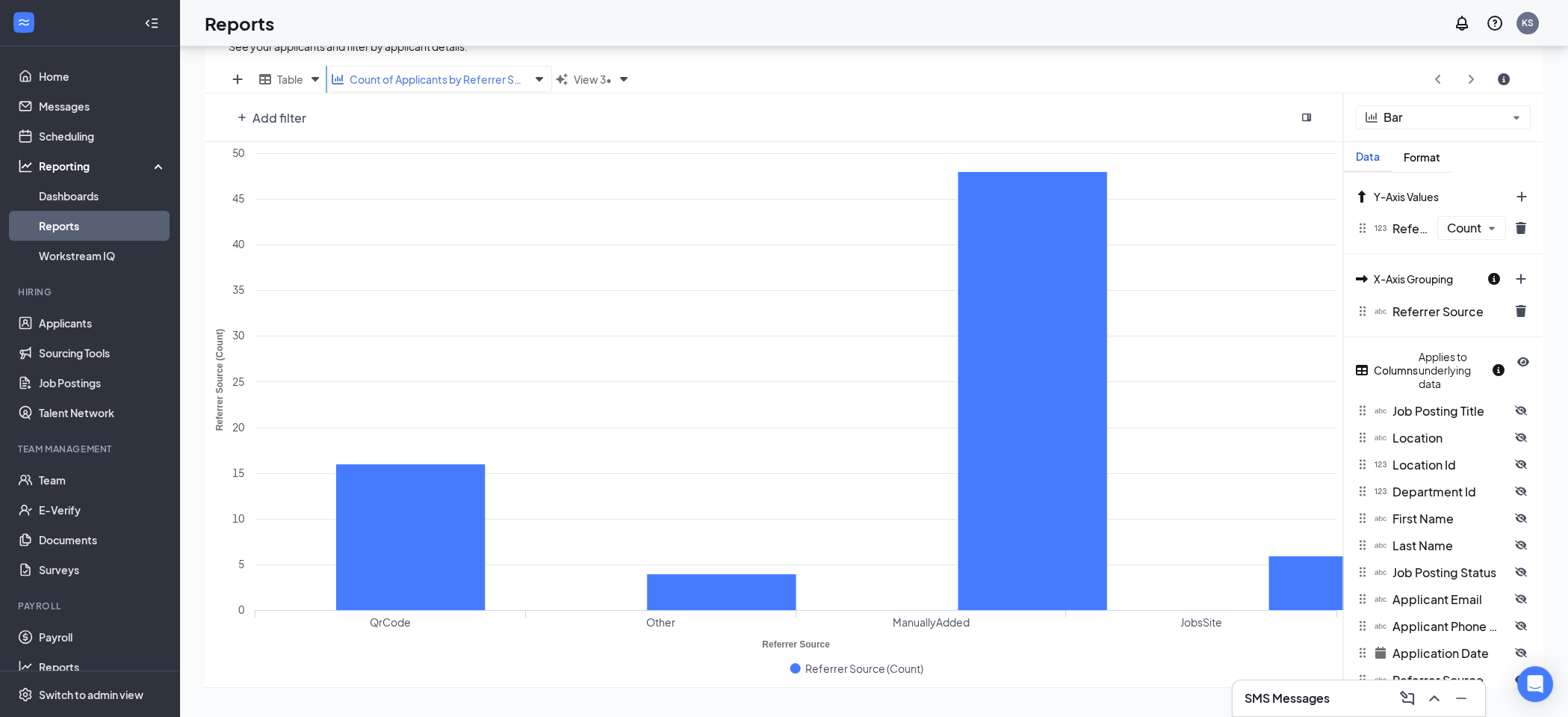
scroll to position [547, 1140]
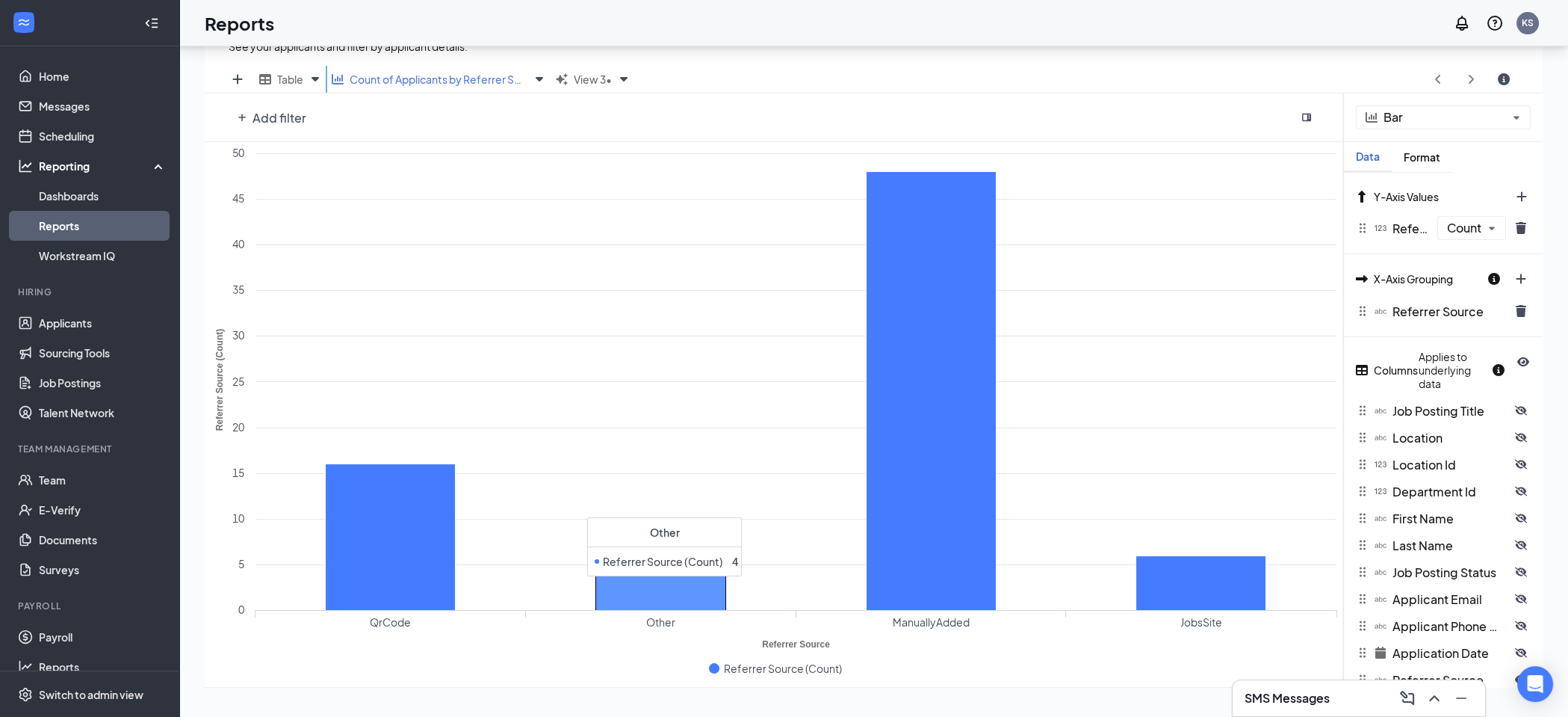
click at [664, 580] on rect at bounding box center [660, 592] width 130 height 37
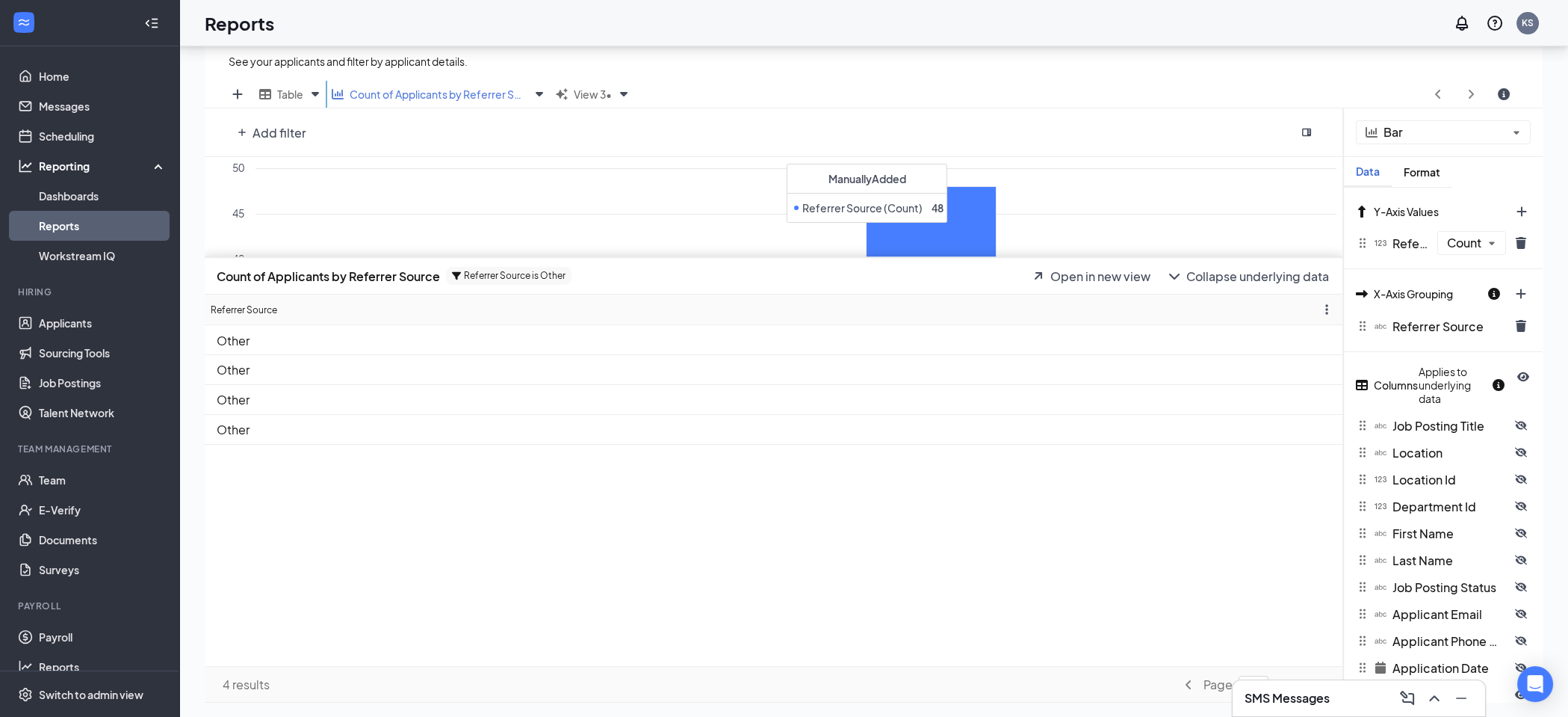
scroll to position [206, 0]
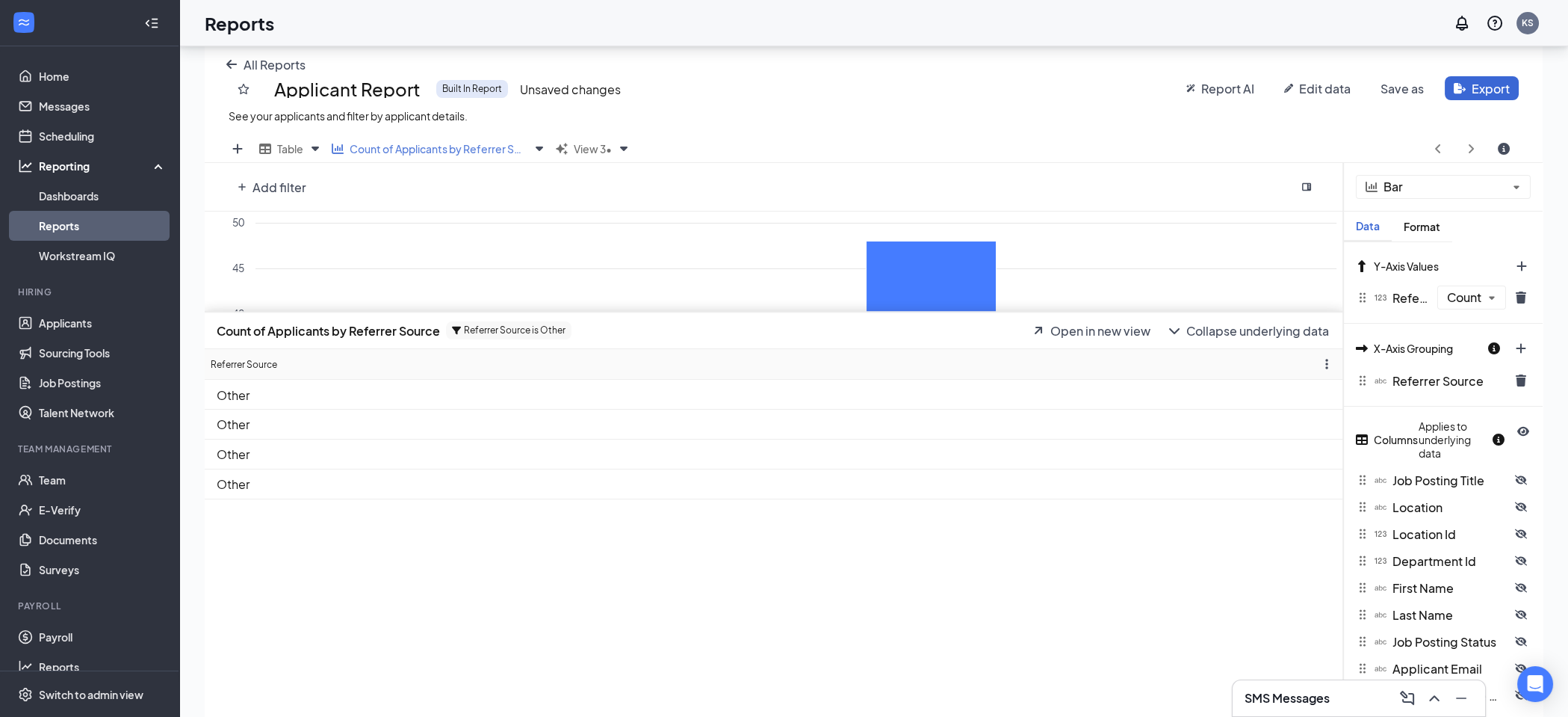
click at [783, 319] on div "Count of Applicants by Referrer Source Referrer Source is Other Open in new vie…" at bounding box center [774, 331] width 1140 height 37
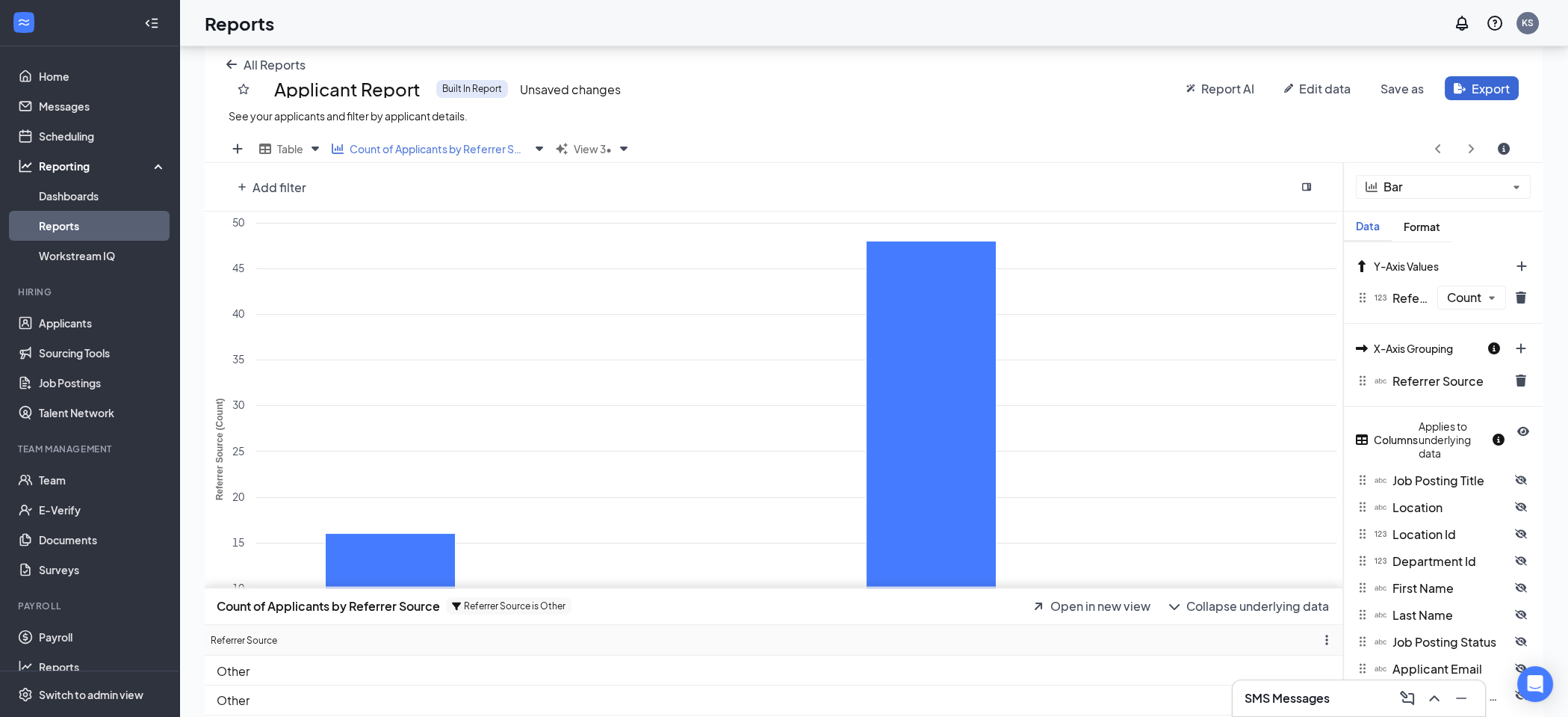
drag, startPoint x: 780, startPoint y: 312, endPoint x: 672, endPoint y: 435, distance: 163.7
click at [763, 587] on div at bounding box center [774, 587] width 1140 height 2
click at [578, 130] on div "All Reports Applicant Report Built In Report Unsaved changes See your applicant…" at bounding box center [873, 88] width 1338 height 95
click at [582, 145] on span "View 3 •" at bounding box center [592, 149] width 38 height 13
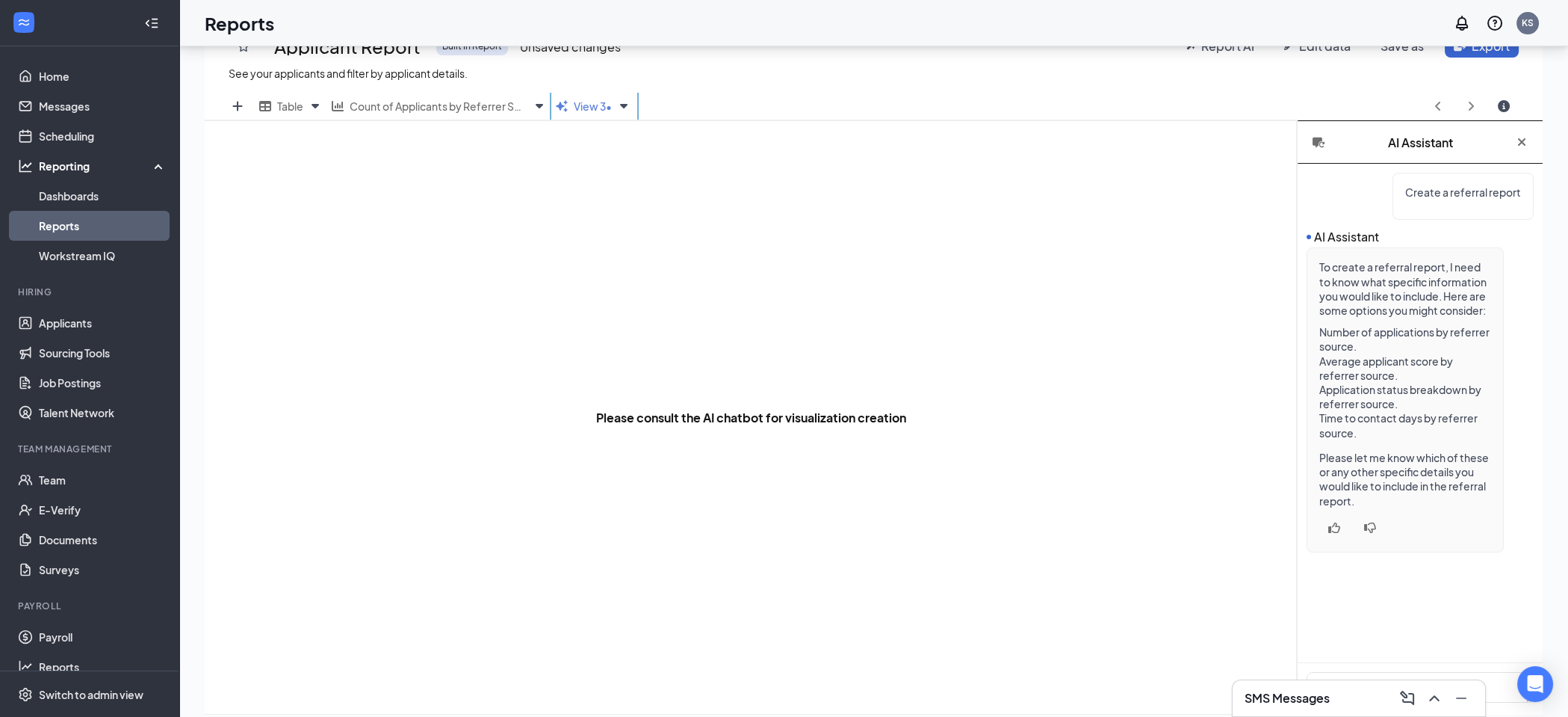
scroll to position [294, 0]
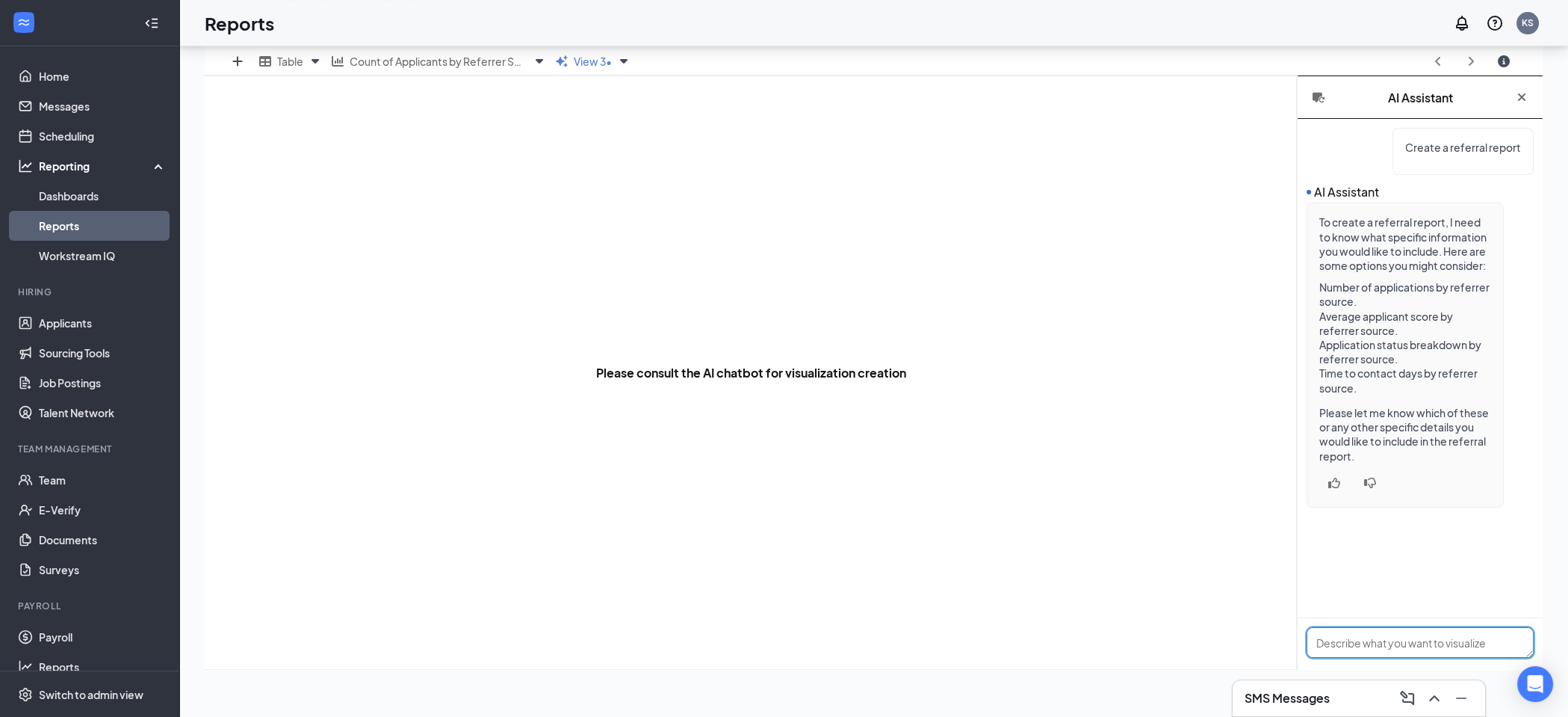
click at [1382, 645] on textarea at bounding box center [1420, 642] width 227 height 30
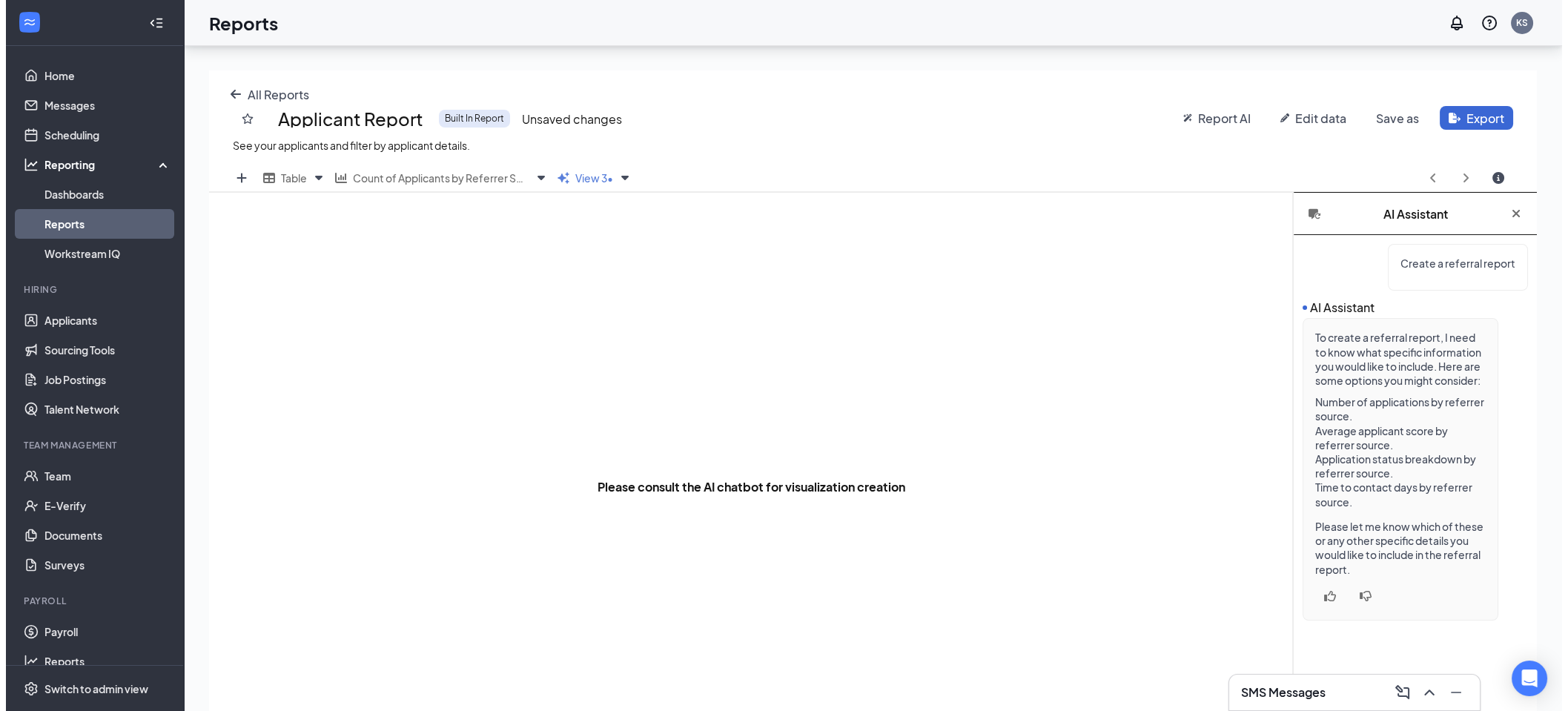
scroll to position [154, 0]
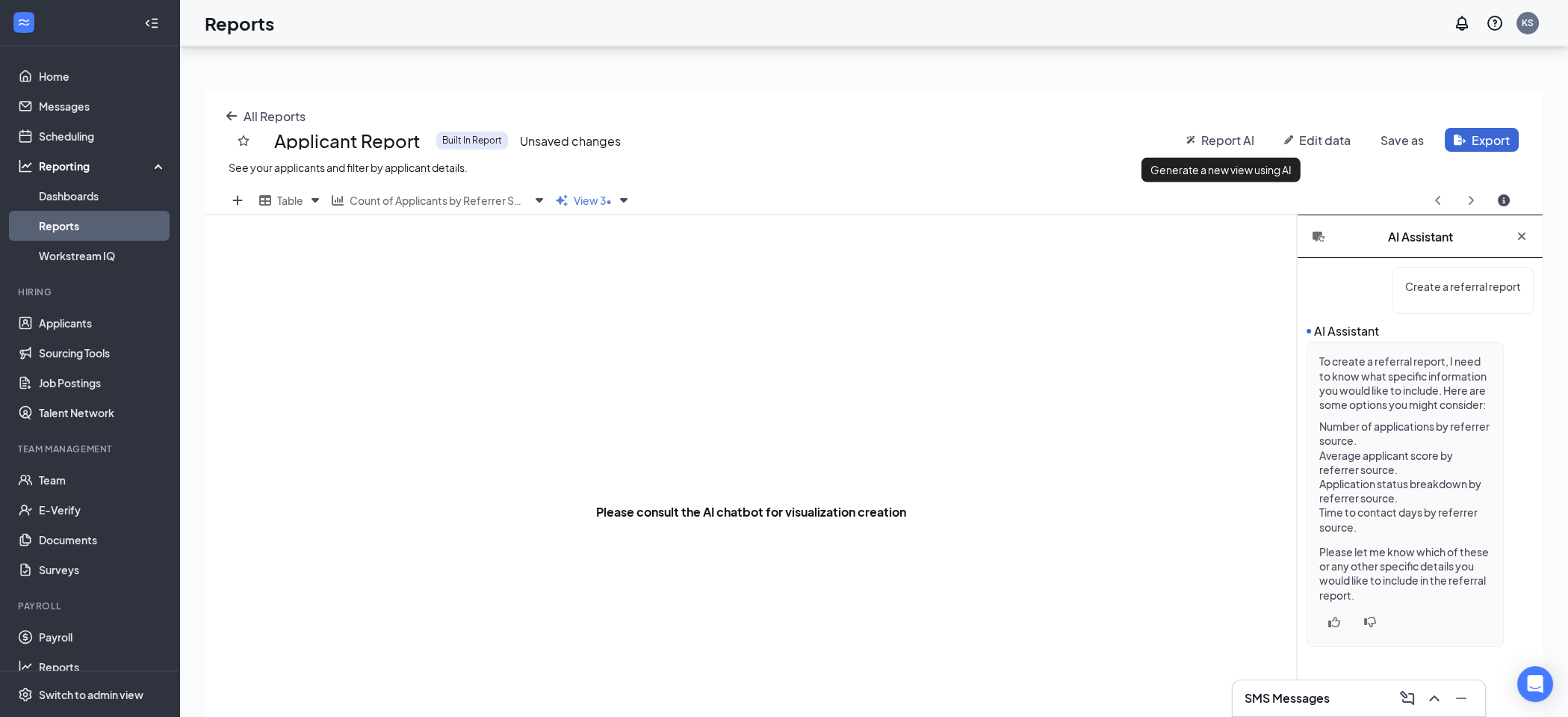
click at [1213, 137] on span "Report AI" at bounding box center [1227, 140] width 53 height 16
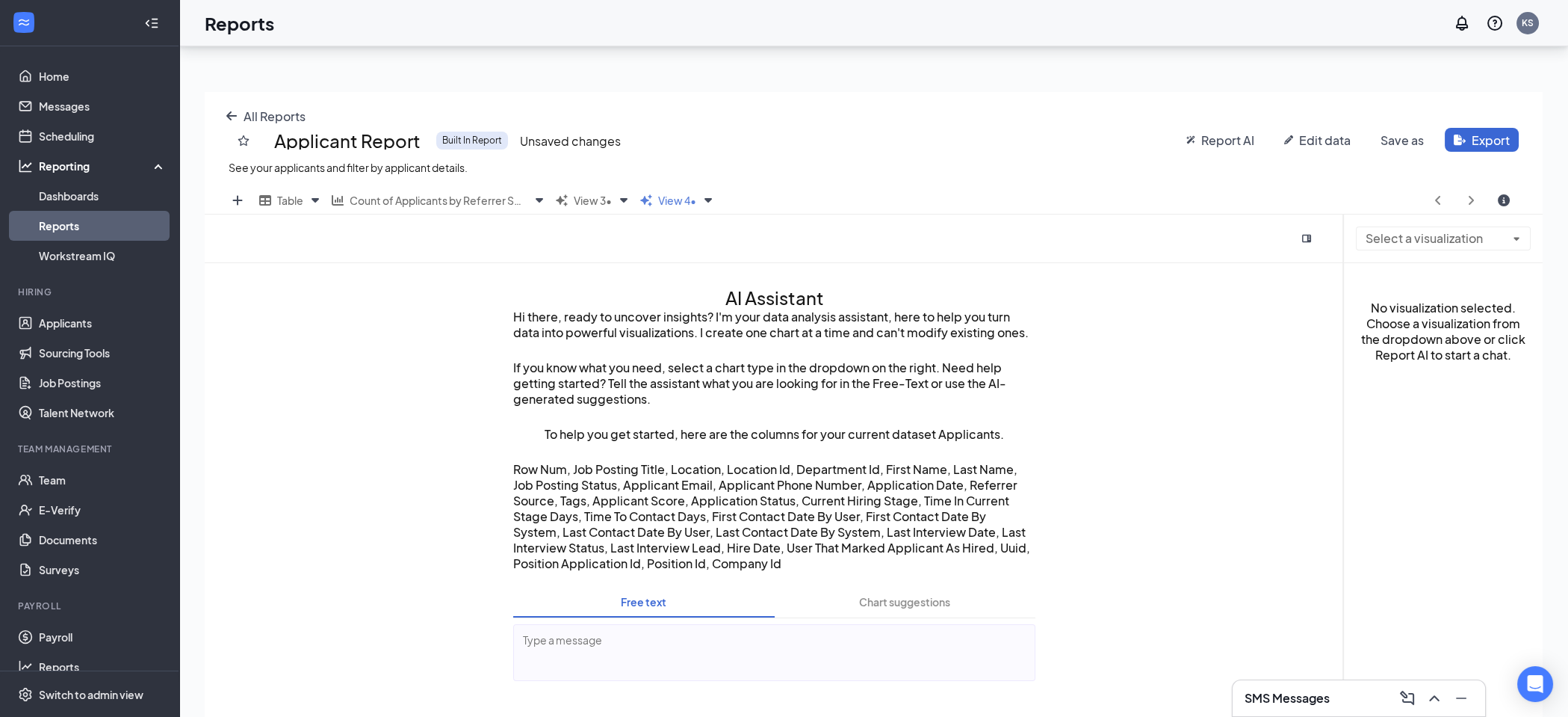
click at [646, 688] on div "AI Assistant Hi there, ready to uncover insights? I'm your data analysis assist…" at bounding box center [775, 536] width 570 height 545
click at [574, 637] on textarea at bounding box center [774, 653] width 522 height 57
type textarea "Can you show me the applicants that came from "Other" referral source"
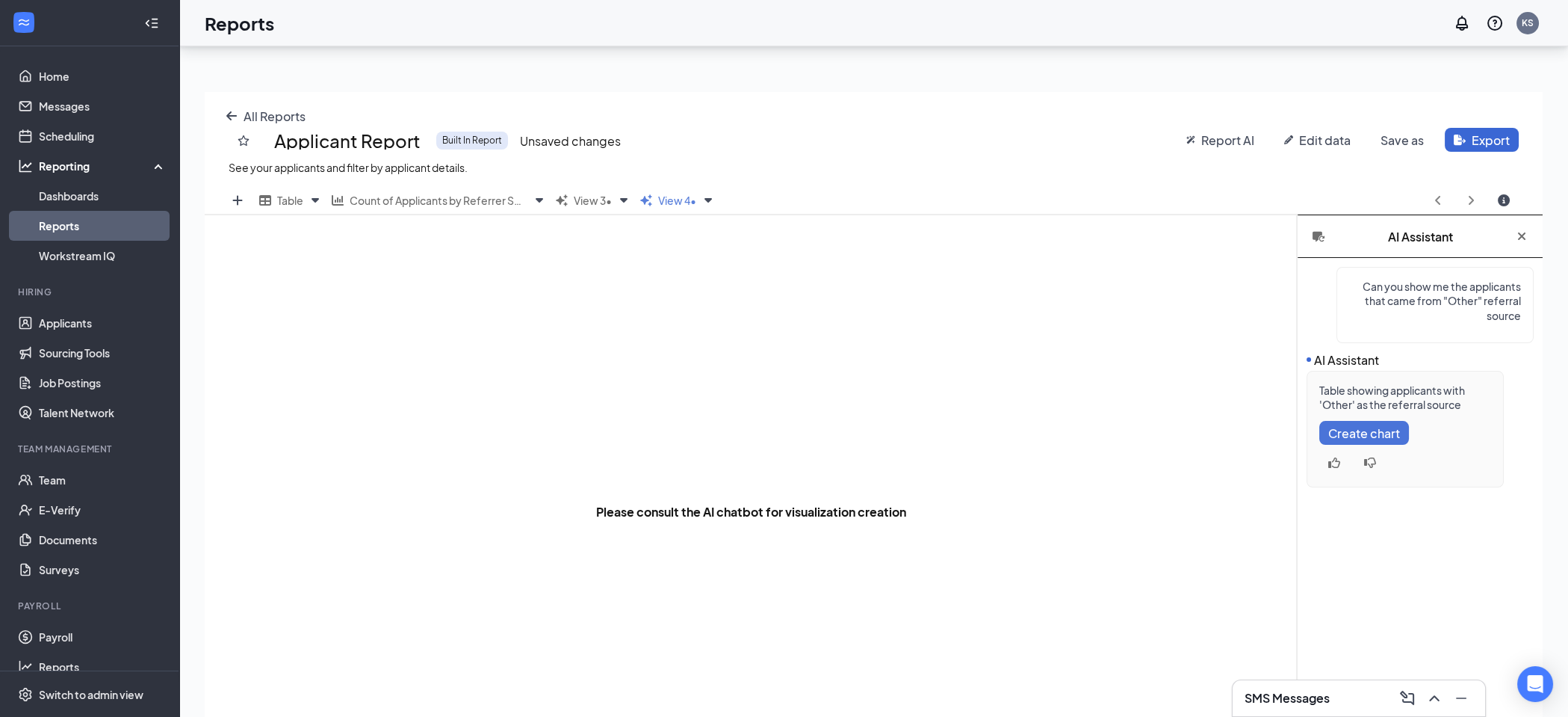
click at [1361, 430] on span "Create chart" at bounding box center [1364, 433] width 72 height 14
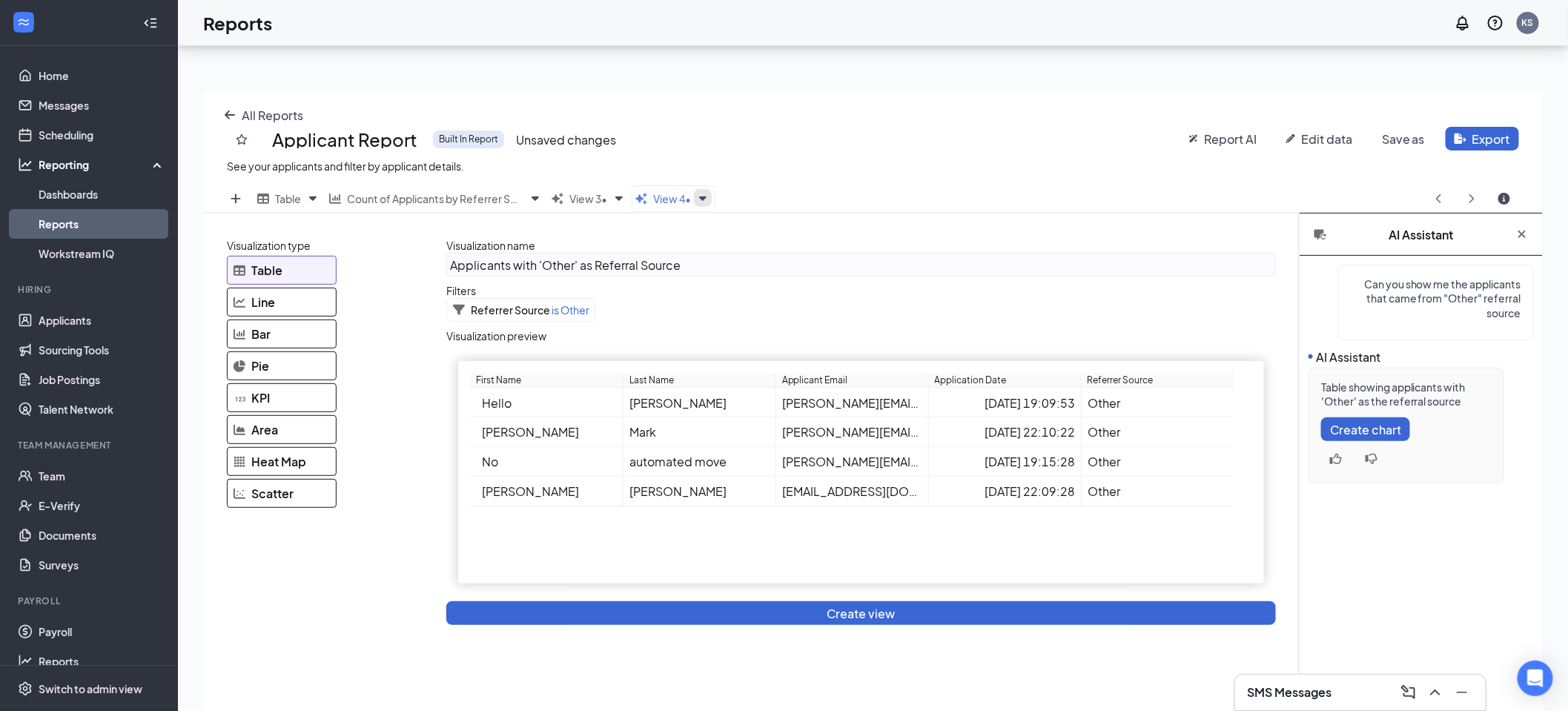
click at [706, 196] on icon "Views" at bounding box center [703, 198] width 8 height 4
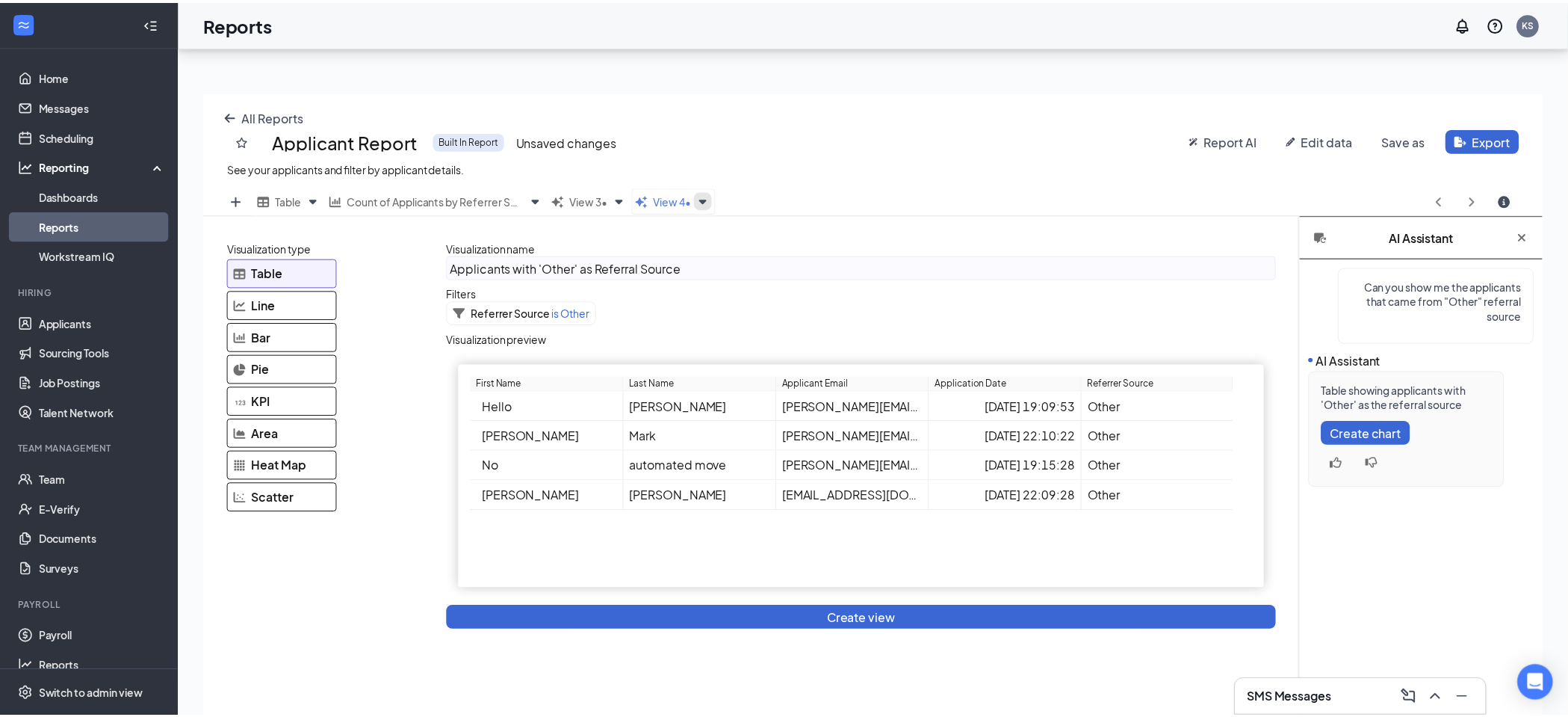
scroll to position [596, 1350]
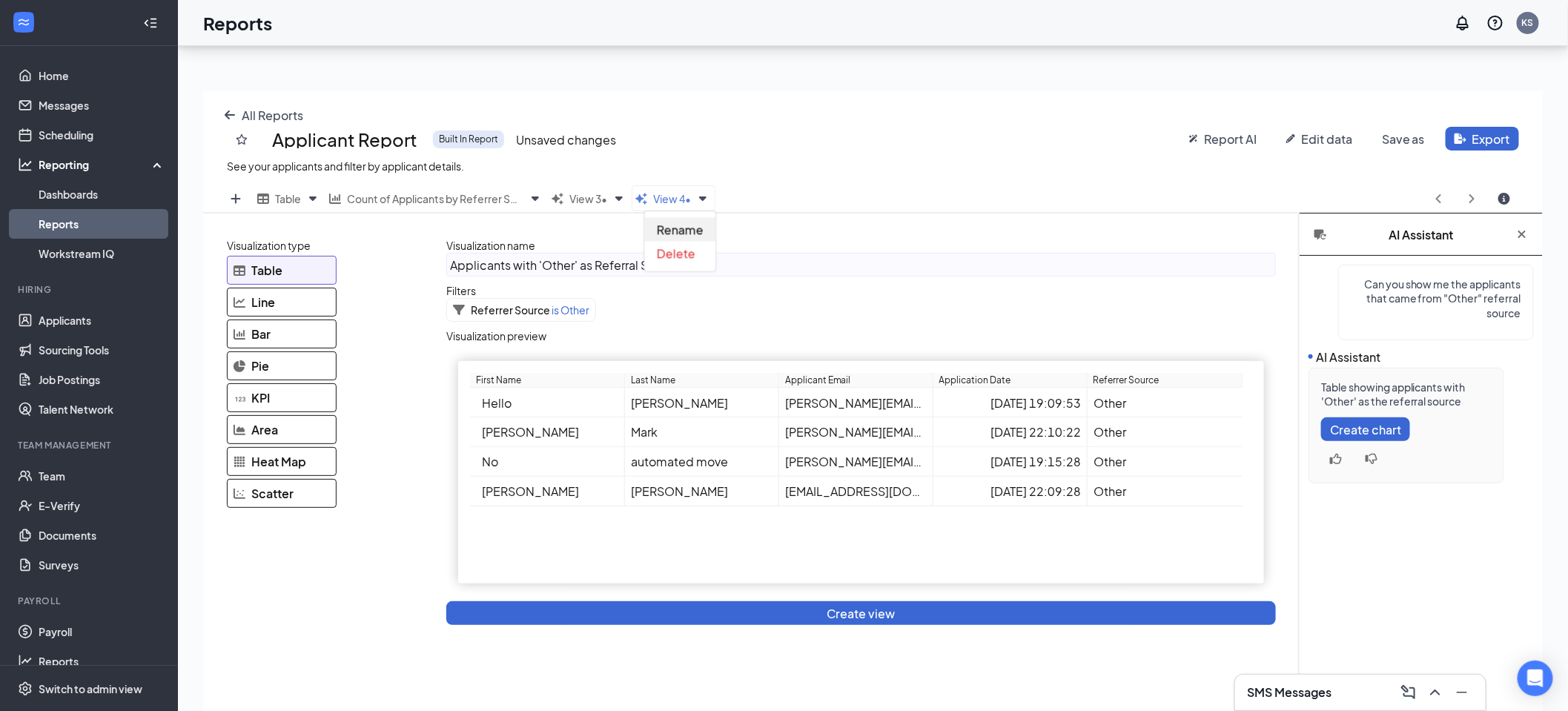
click at [683, 230] on span "Rename" at bounding box center [680, 229] width 47 height 16
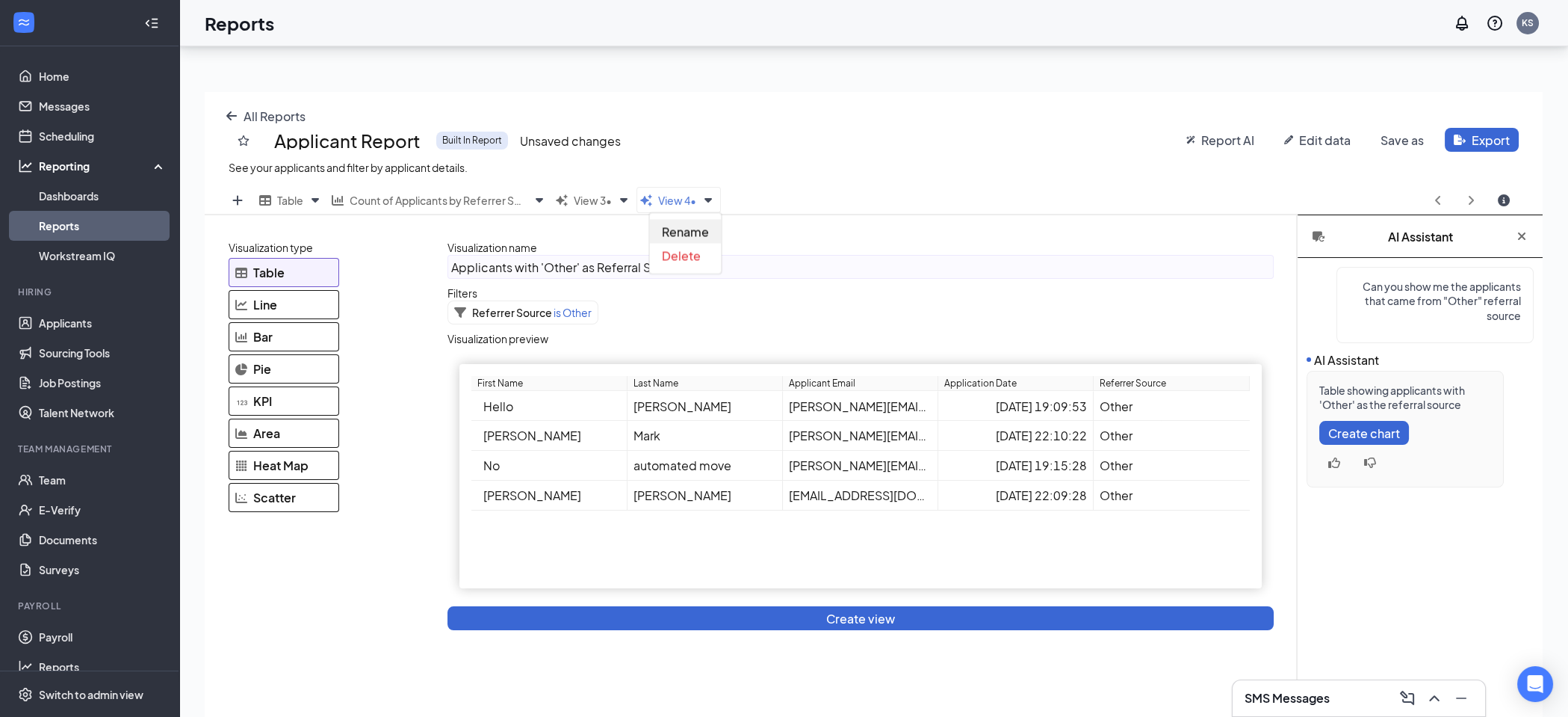
scroll to position [74151, 73378]
type input "V"
type input "R"
type input "Other Referral Source"
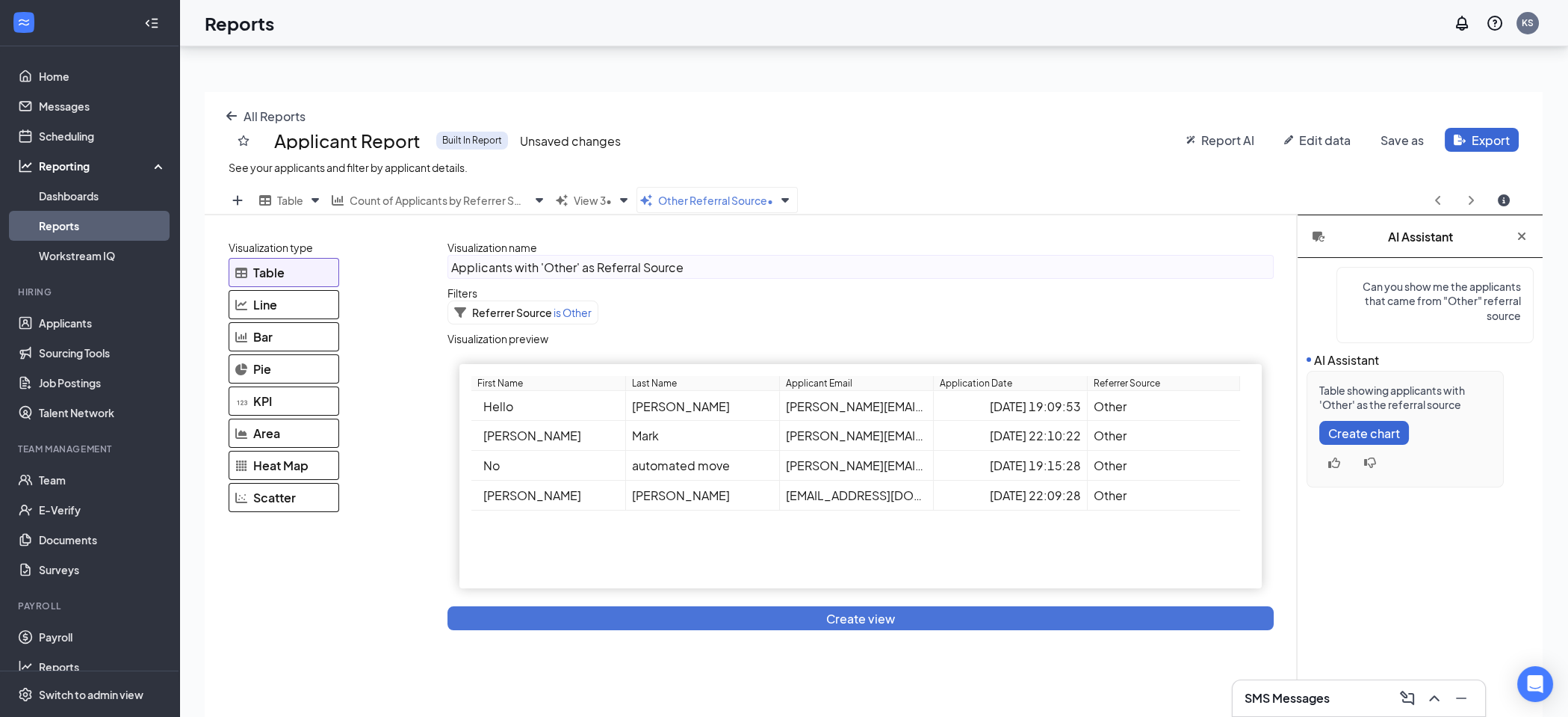
click at [936, 614] on button "Create view" at bounding box center [861, 618] width 826 height 24
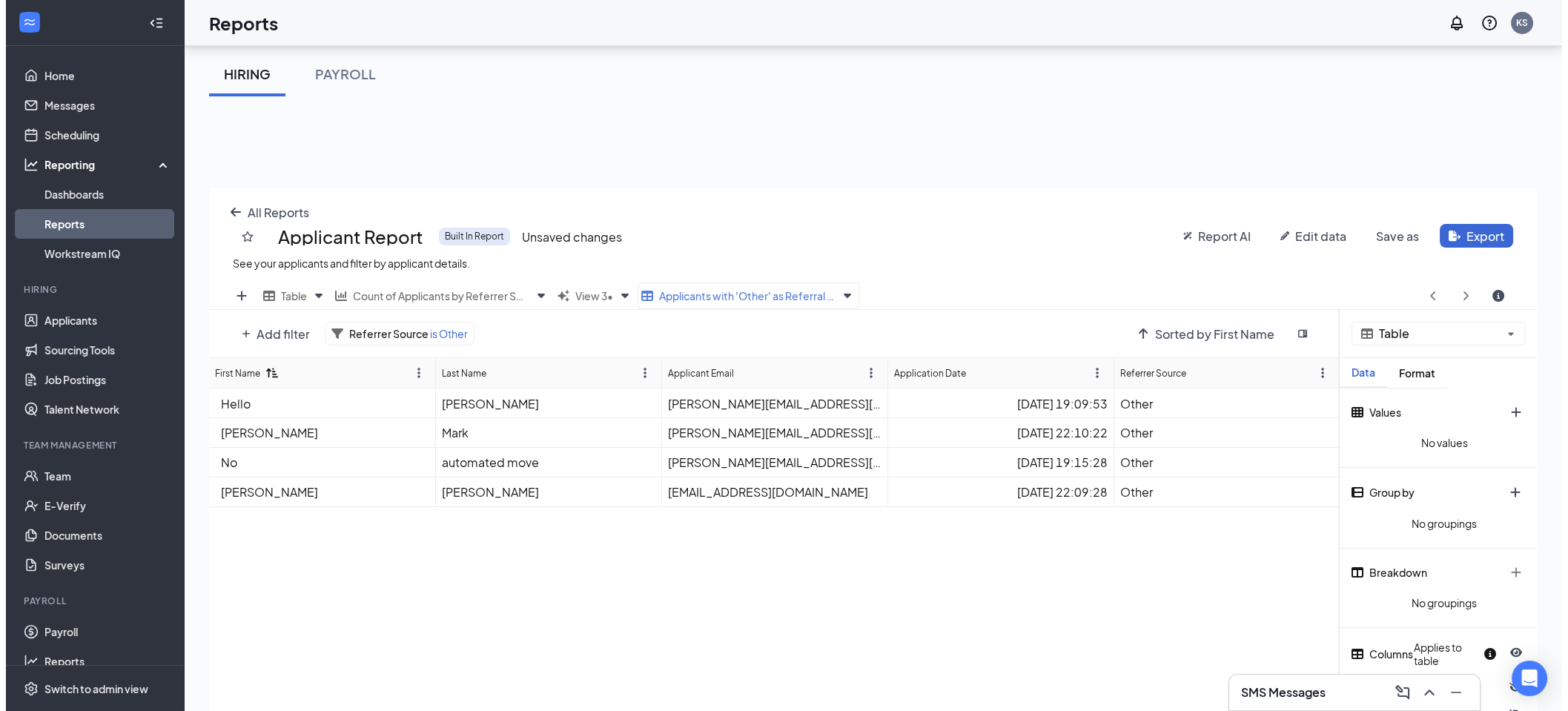
scroll to position [0, 0]
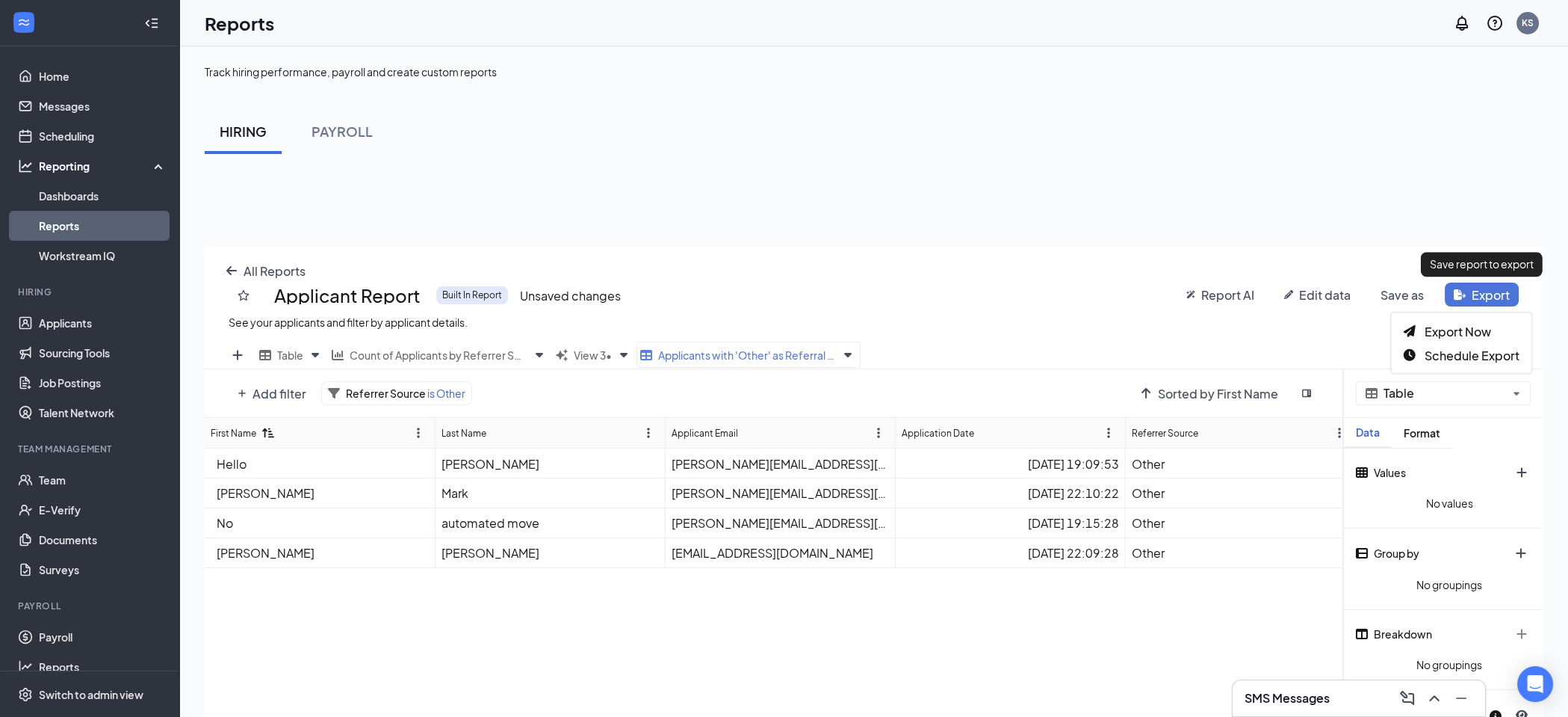
click at [1500, 290] on span "Export" at bounding box center [1491, 295] width 38 height 16
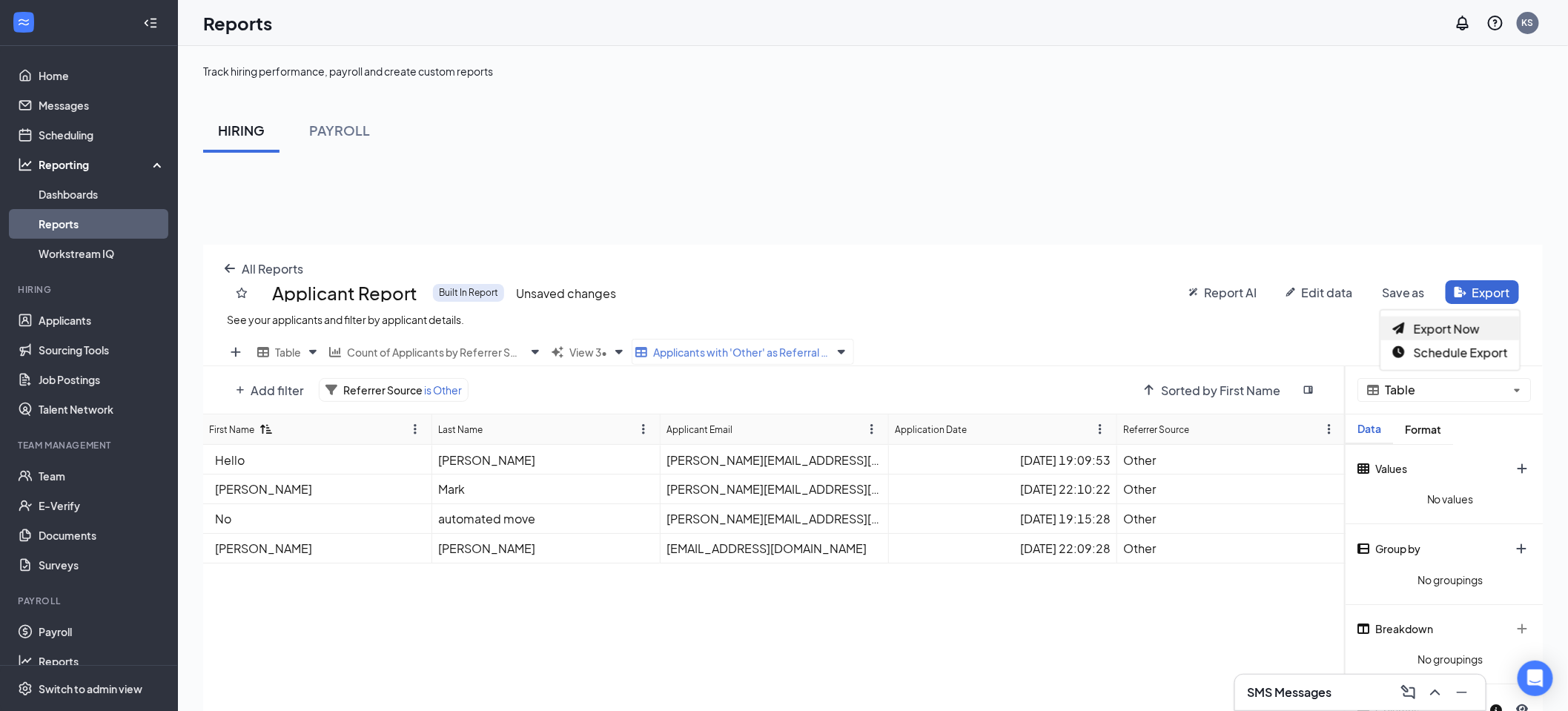
click at [1431, 330] on span "Export Now" at bounding box center [1446, 328] width 66 height 16
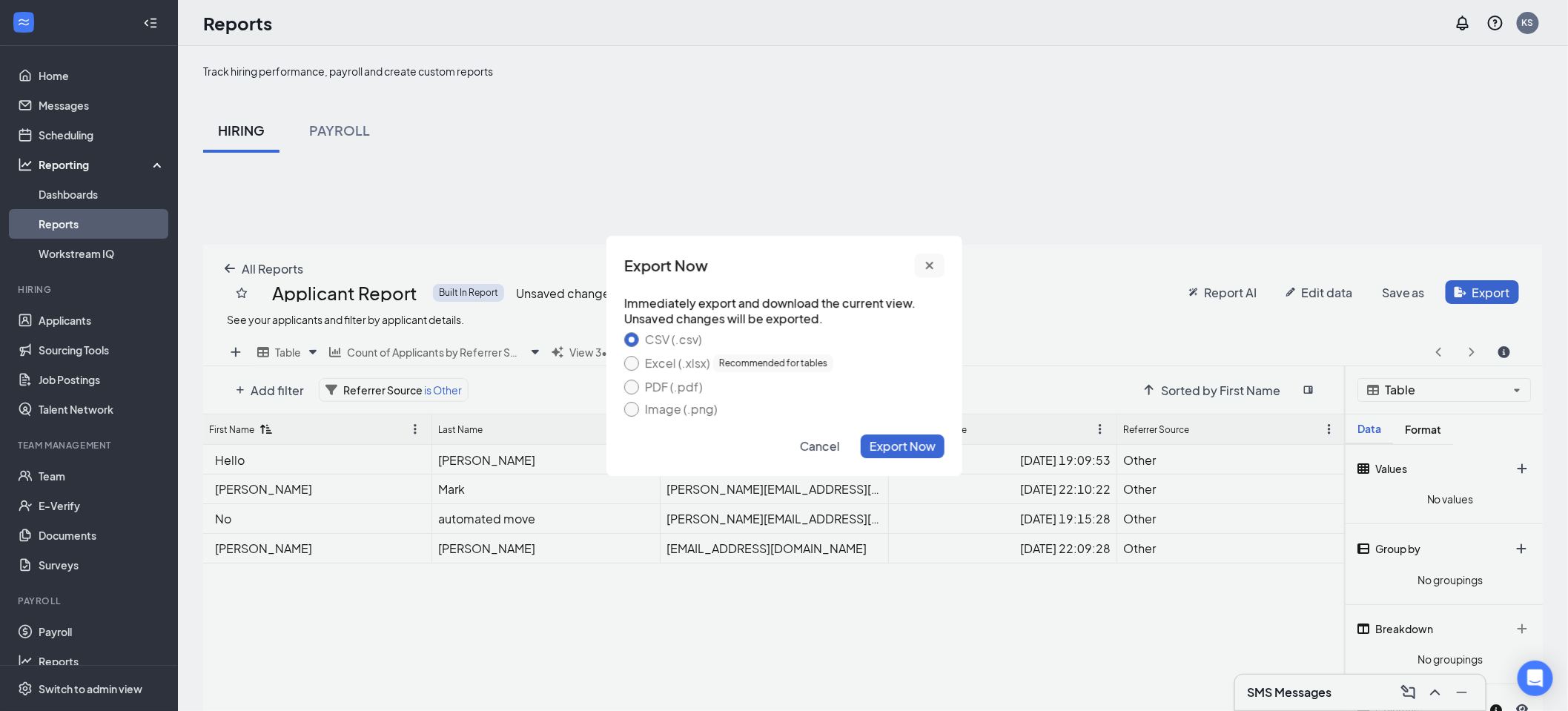
click at [929, 260] on icon "cross icon" at bounding box center [930, 265] width 12 height 12
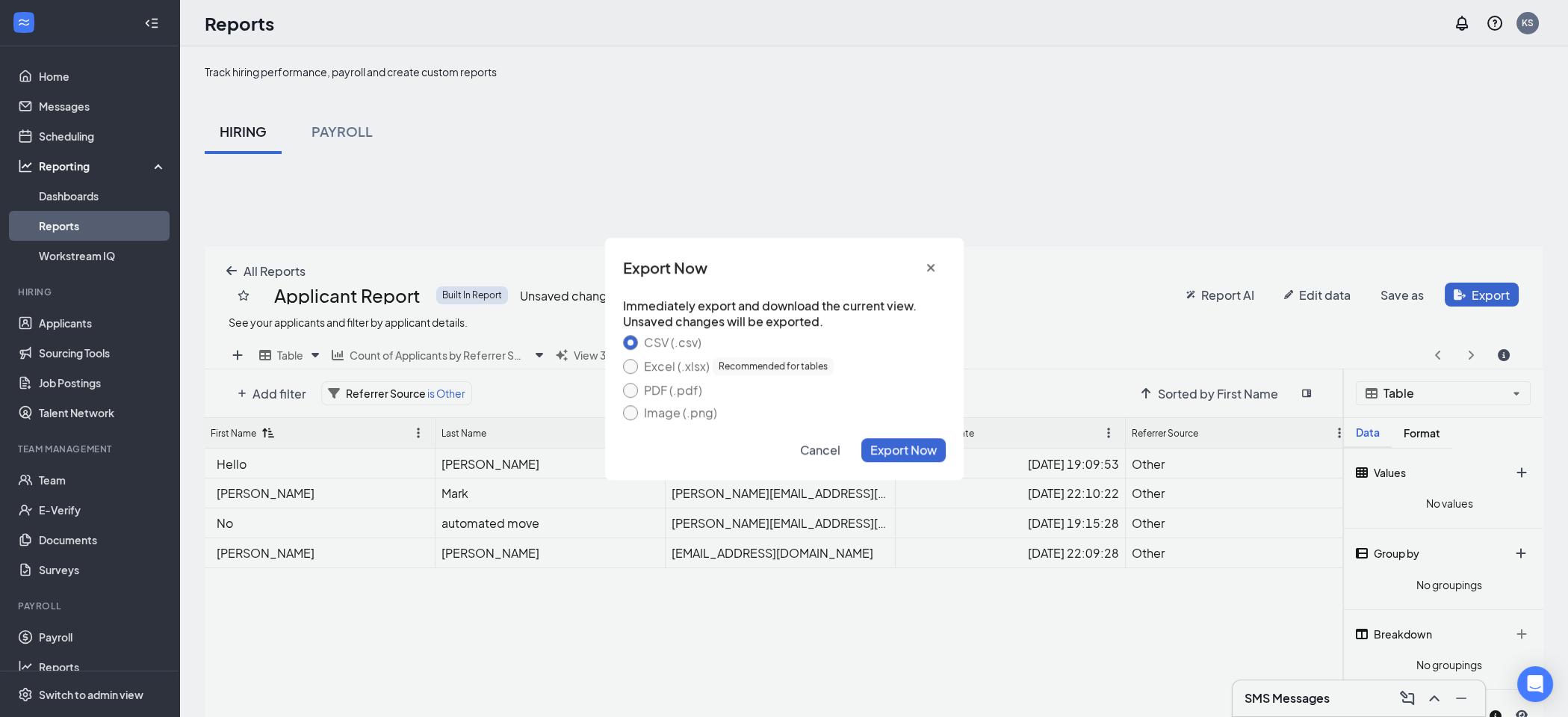
scroll to position [596, 1338]
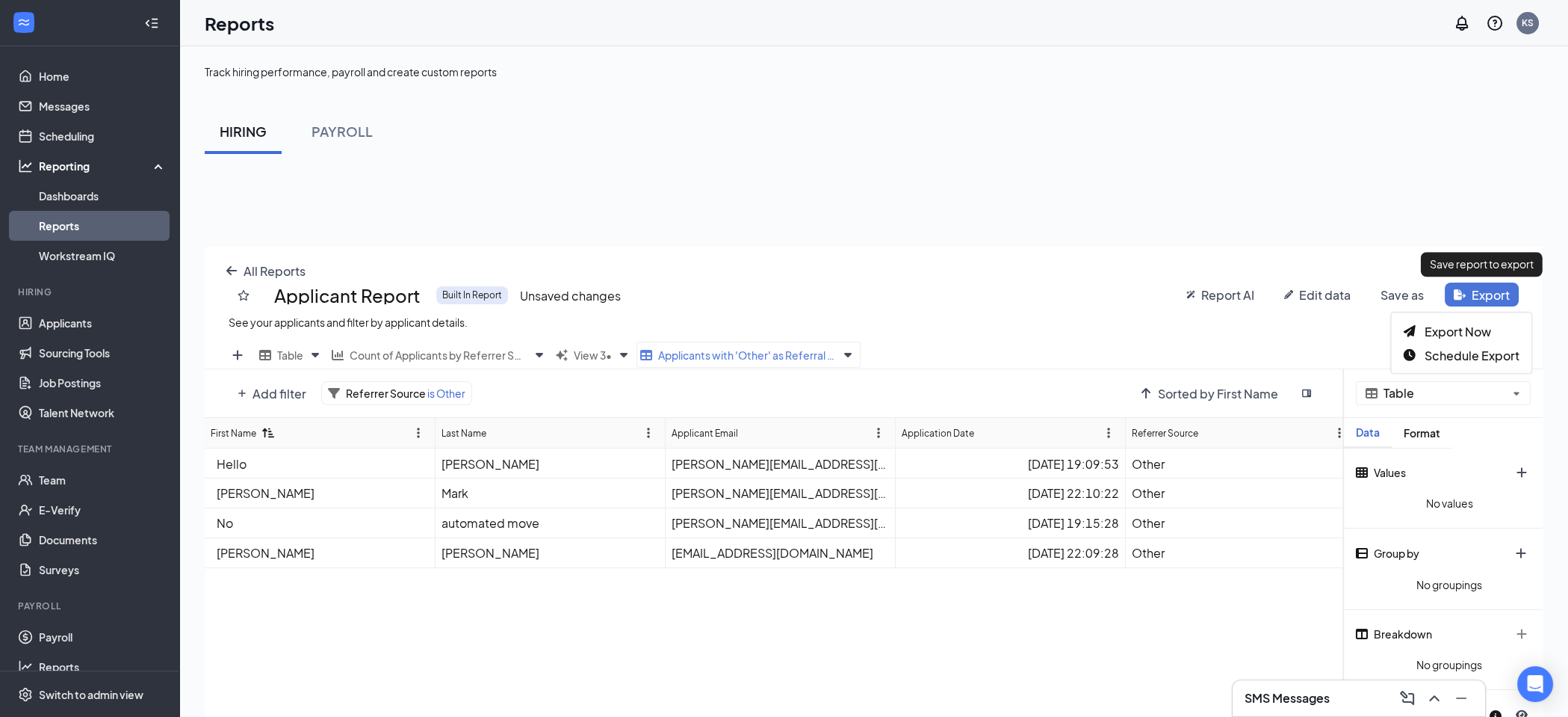
click at [1488, 298] on span "Export" at bounding box center [1491, 295] width 38 height 16
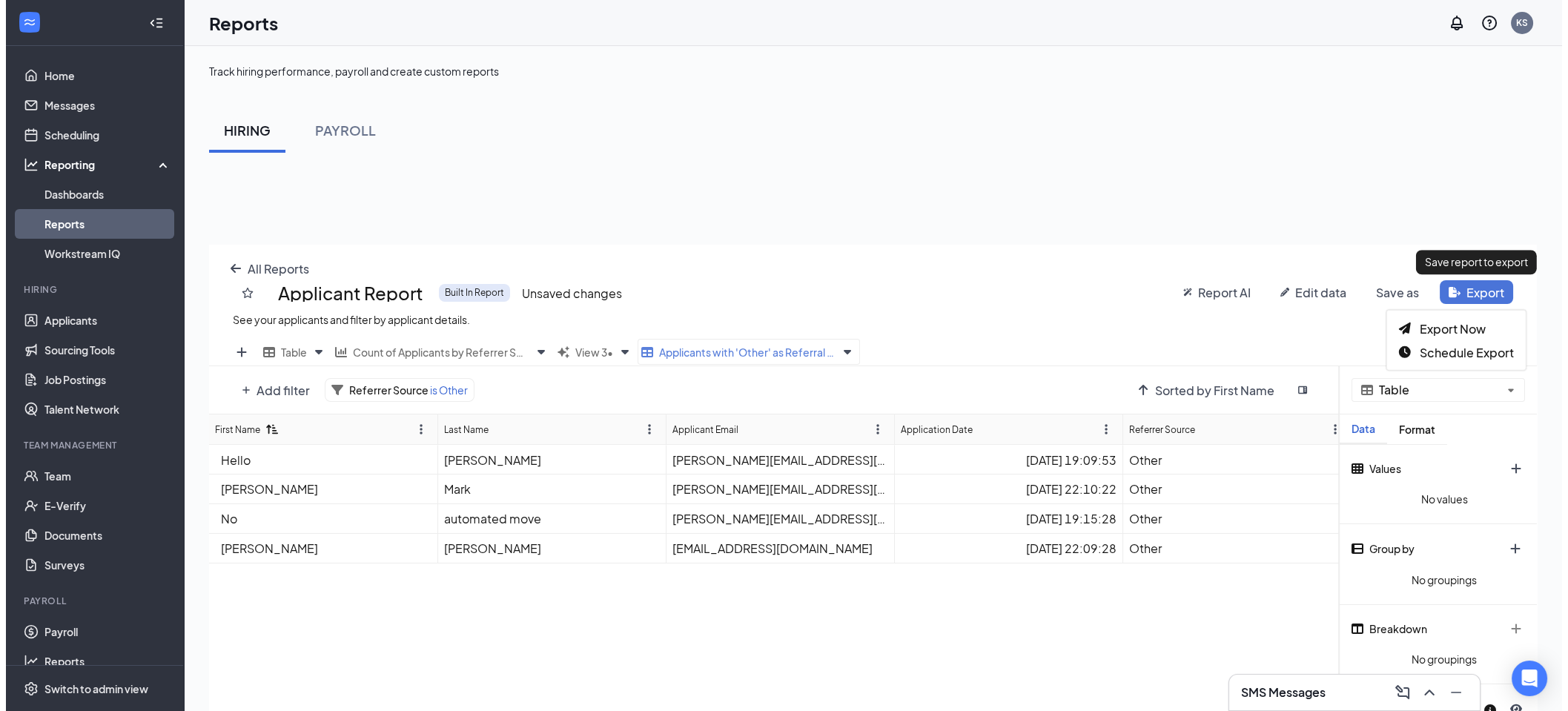
scroll to position [591, 1339]
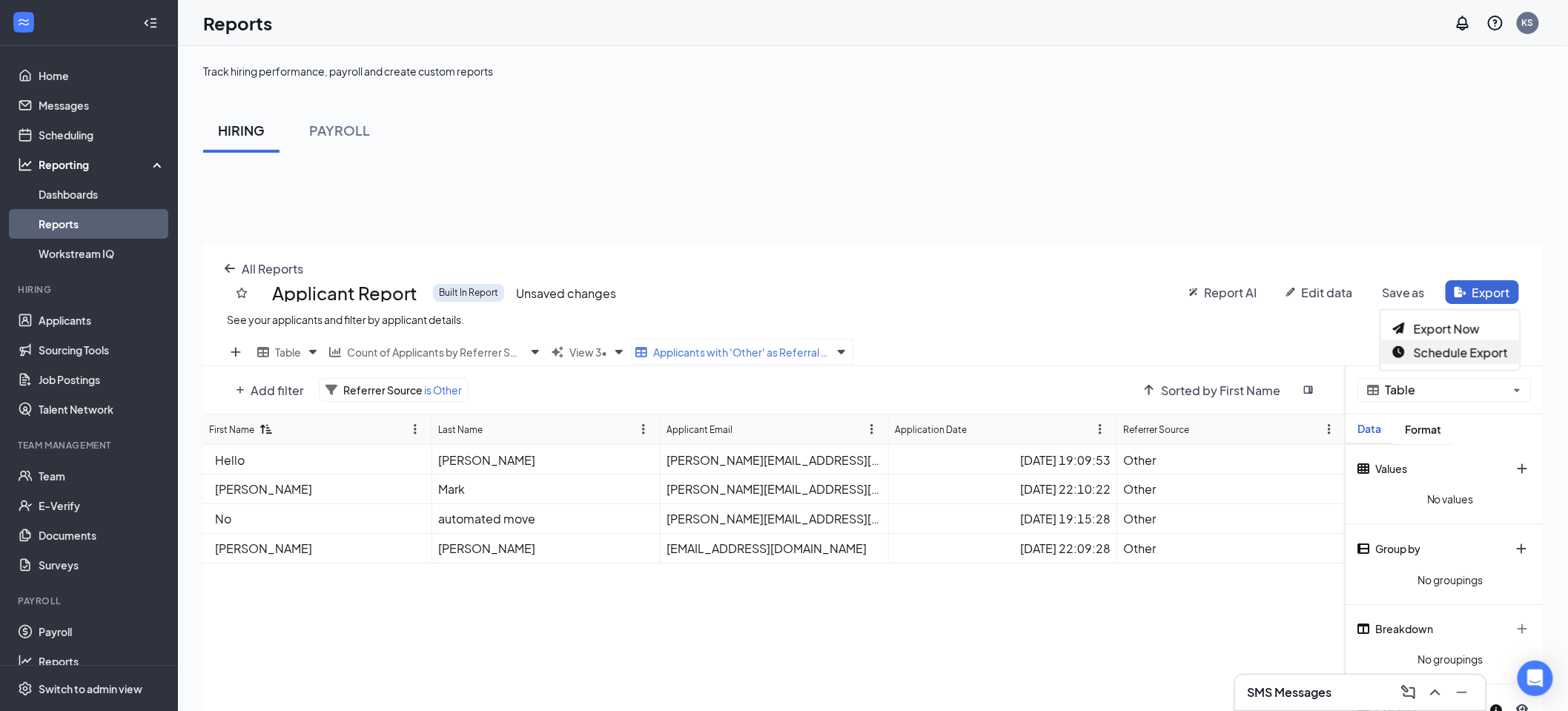
click at [1446, 355] on span "Schedule Export" at bounding box center [1460, 351] width 94 height 16
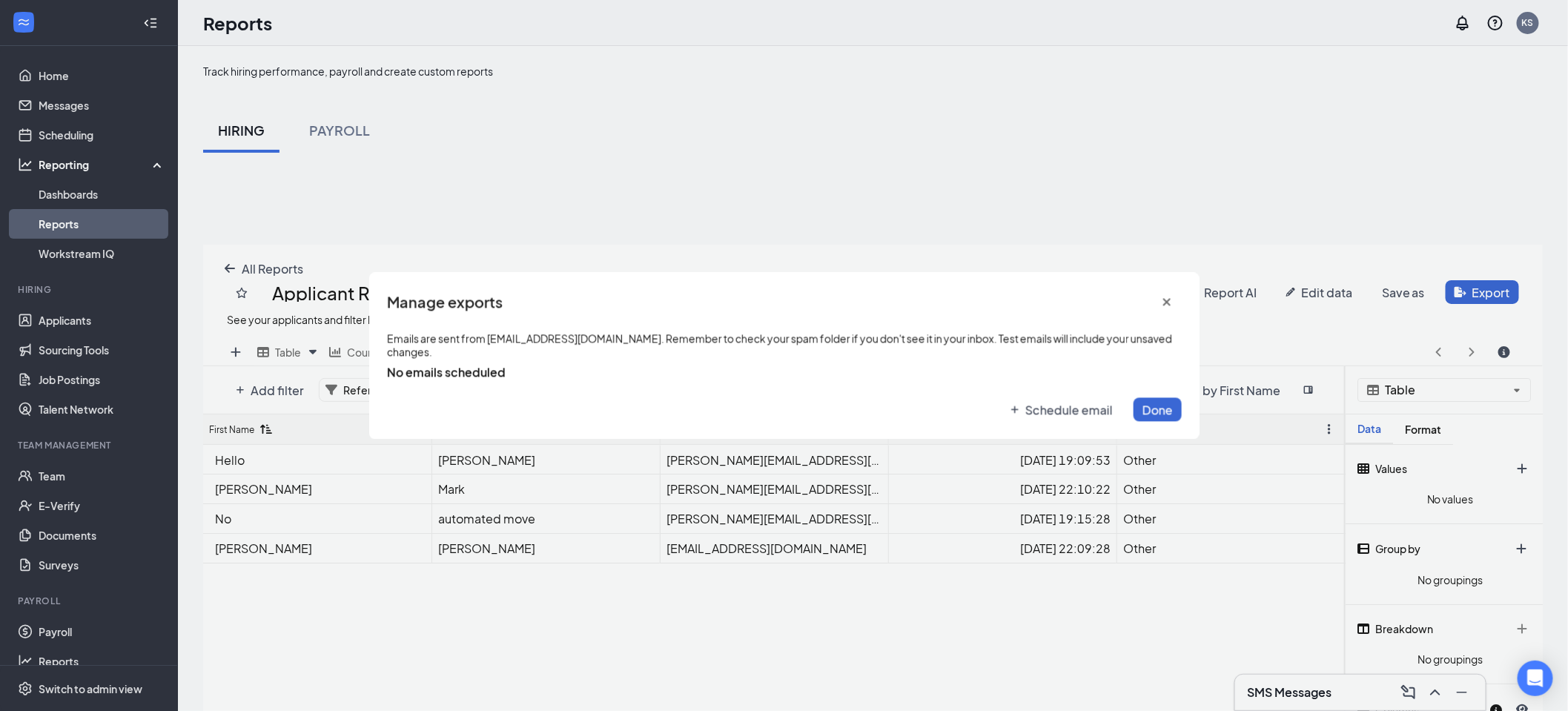
click at [1038, 404] on span "Schedule email" at bounding box center [1068, 409] width 88 height 16
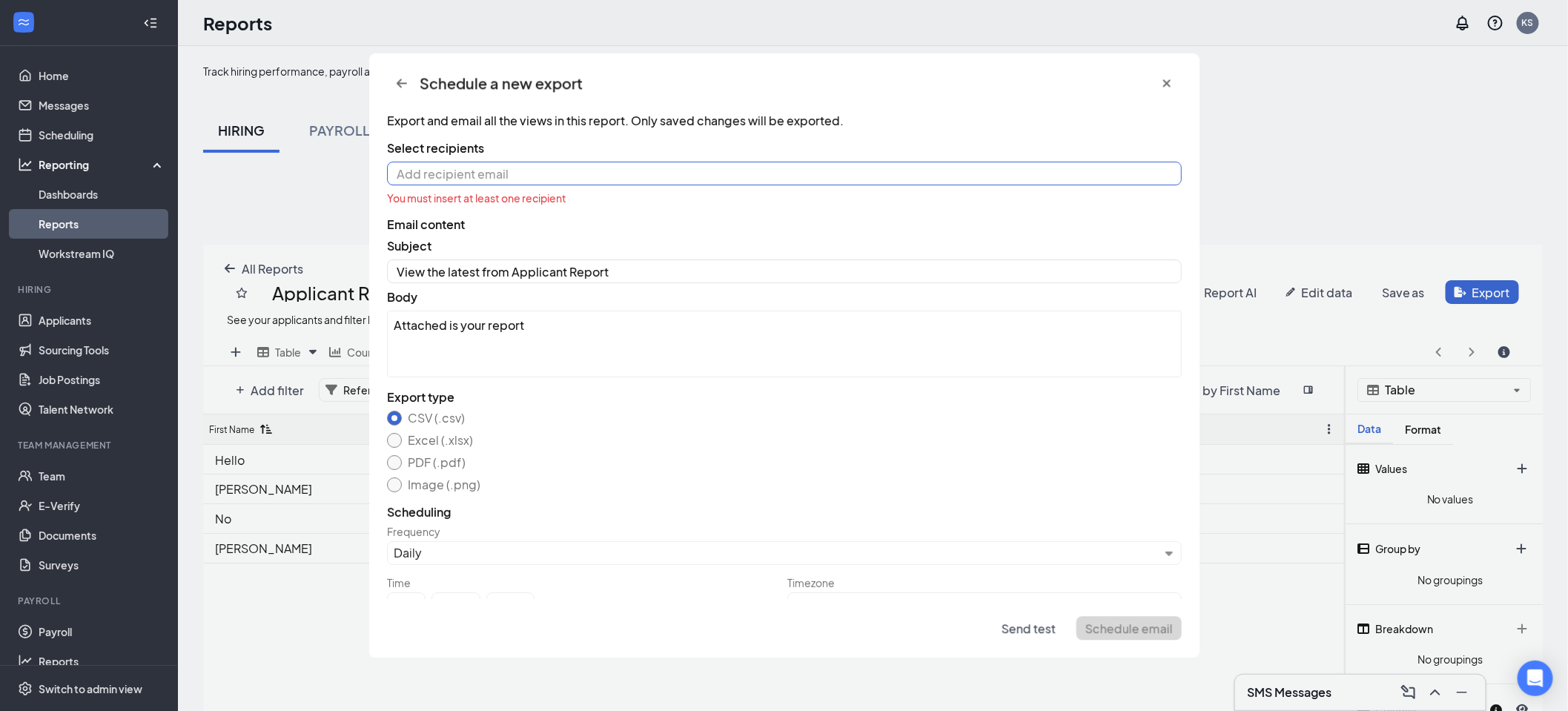
click at [431, 169] on input at bounding box center [784, 174] width 794 height 23
click at [521, 144] on span "Select recipients" at bounding box center [784, 148] width 794 height 16
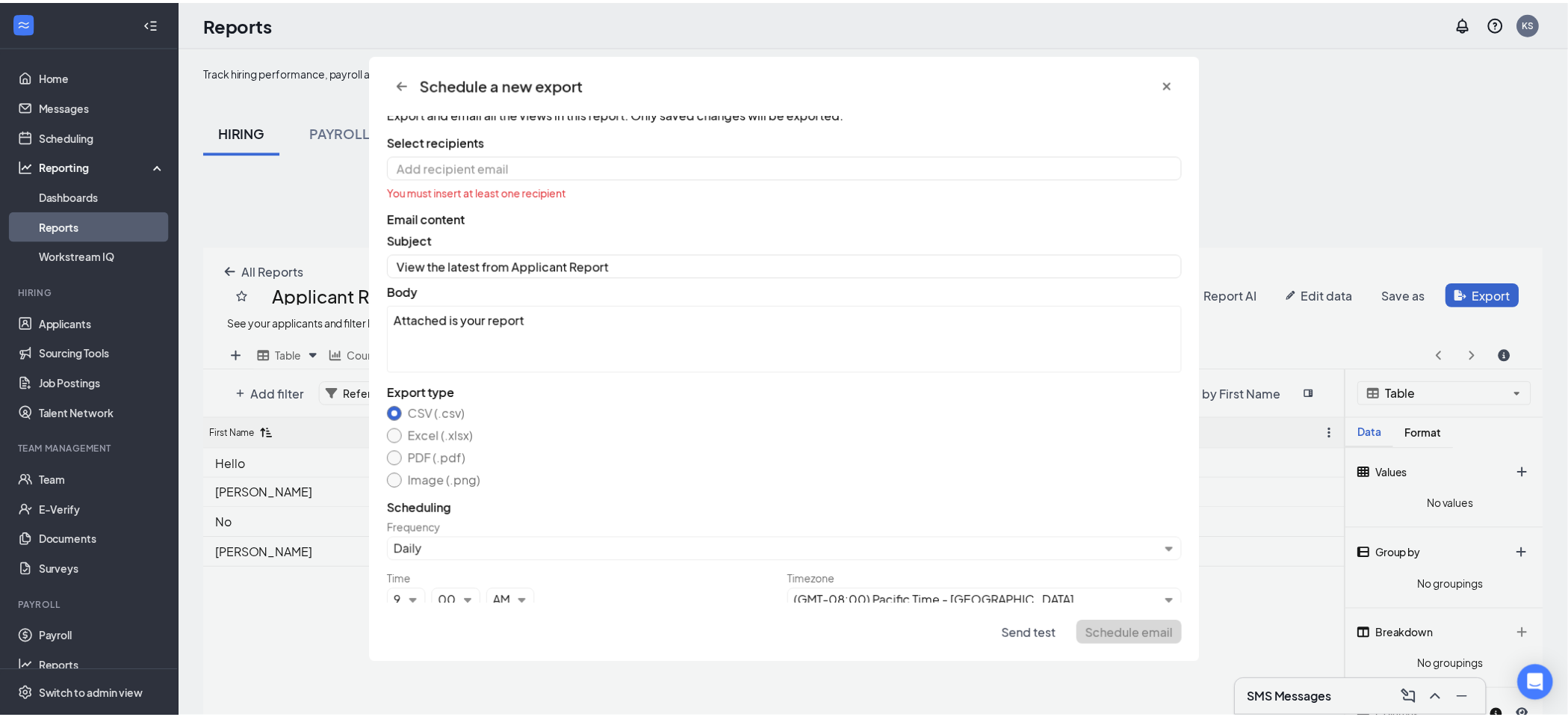
scroll to position [12, 0]
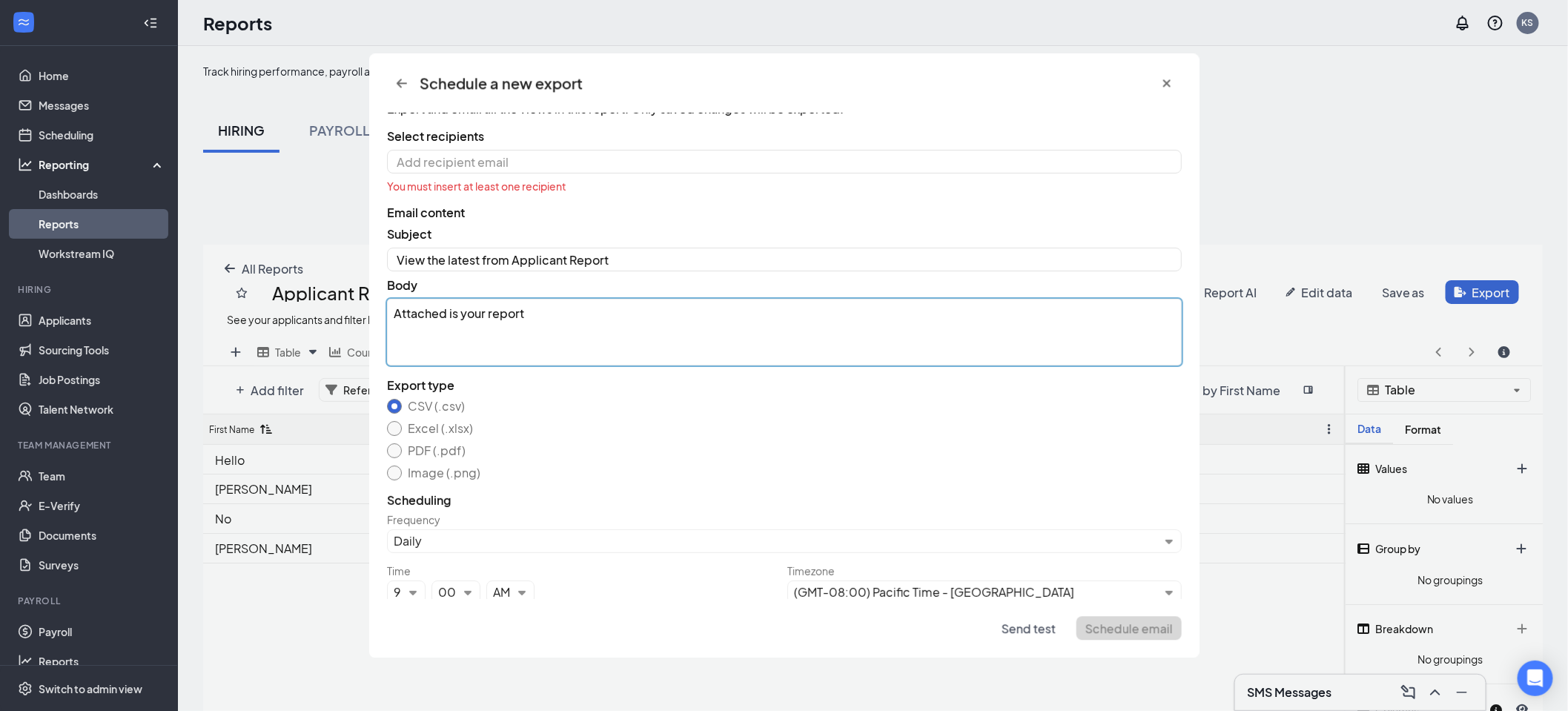
click at [527, 312] on textarea "Attached is your report" at bounding box center [784, 332] width 794 height 67
drag, startPoint x: 470, startPoint y: 305, endPoint x: 325, endPoint y: 302, distance: 145.0
click at [481, 308] on textarea "Attached is your report" at bounding box center [784, 332] width 794 height 67
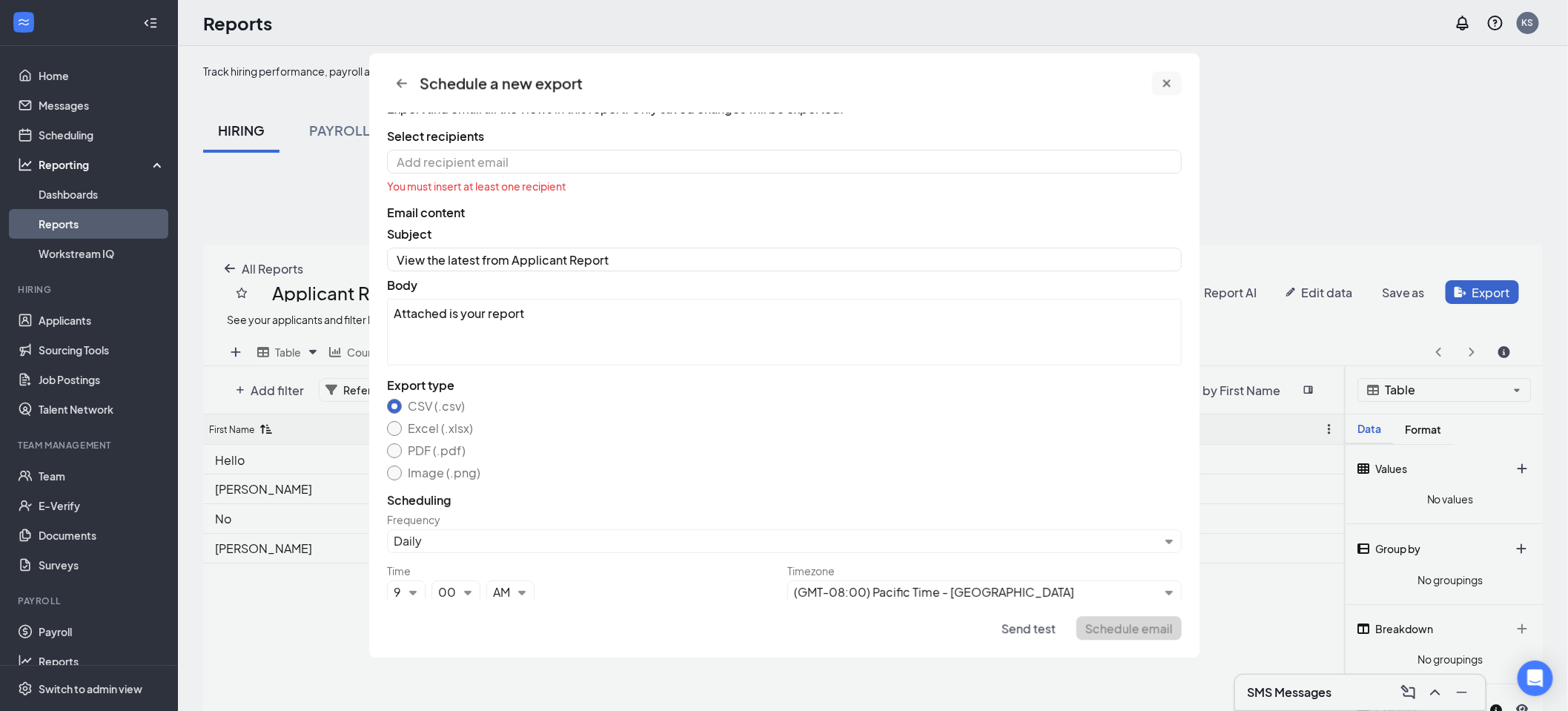
click at [1169, 84] on icon "cross icon" at bounding box center [1166, 83] width 8 height 8
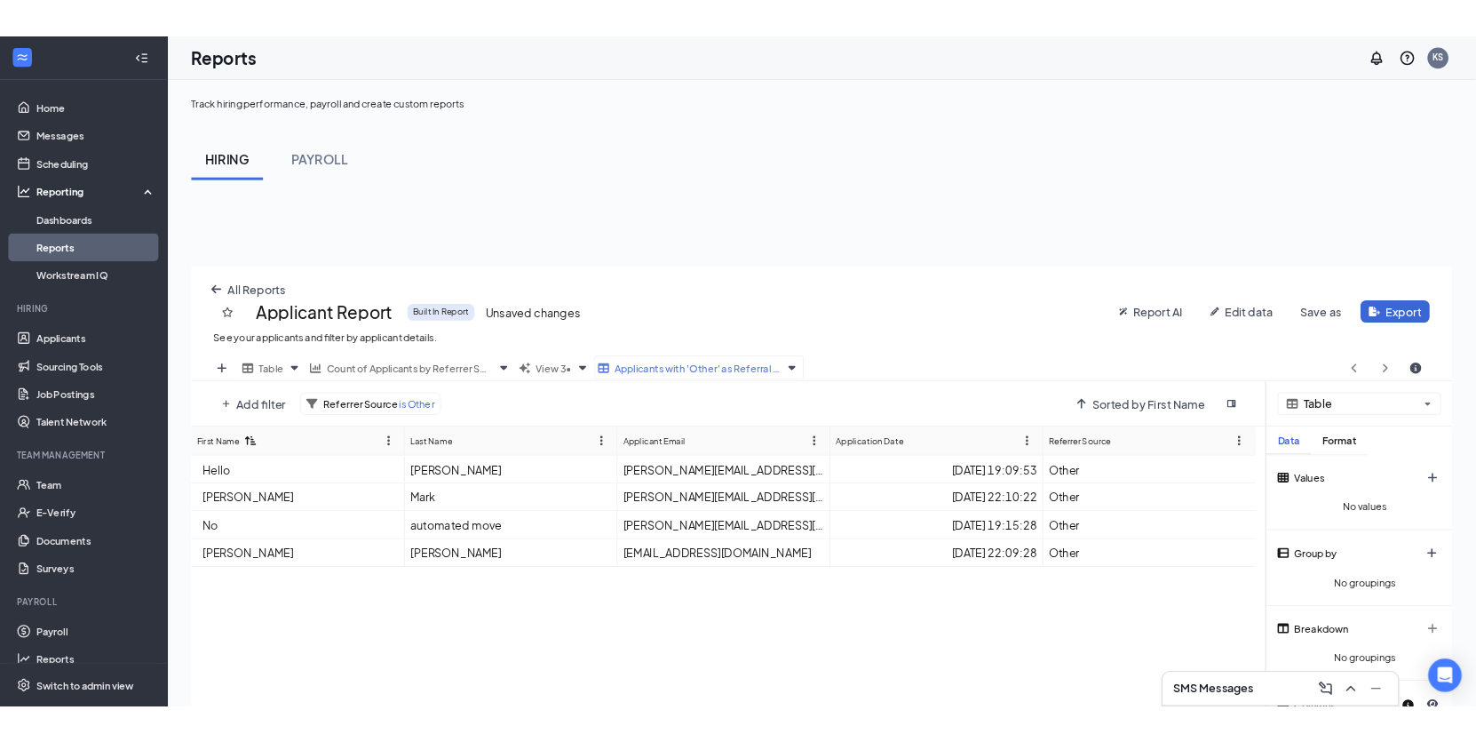
scroll to position [88113, 87230]
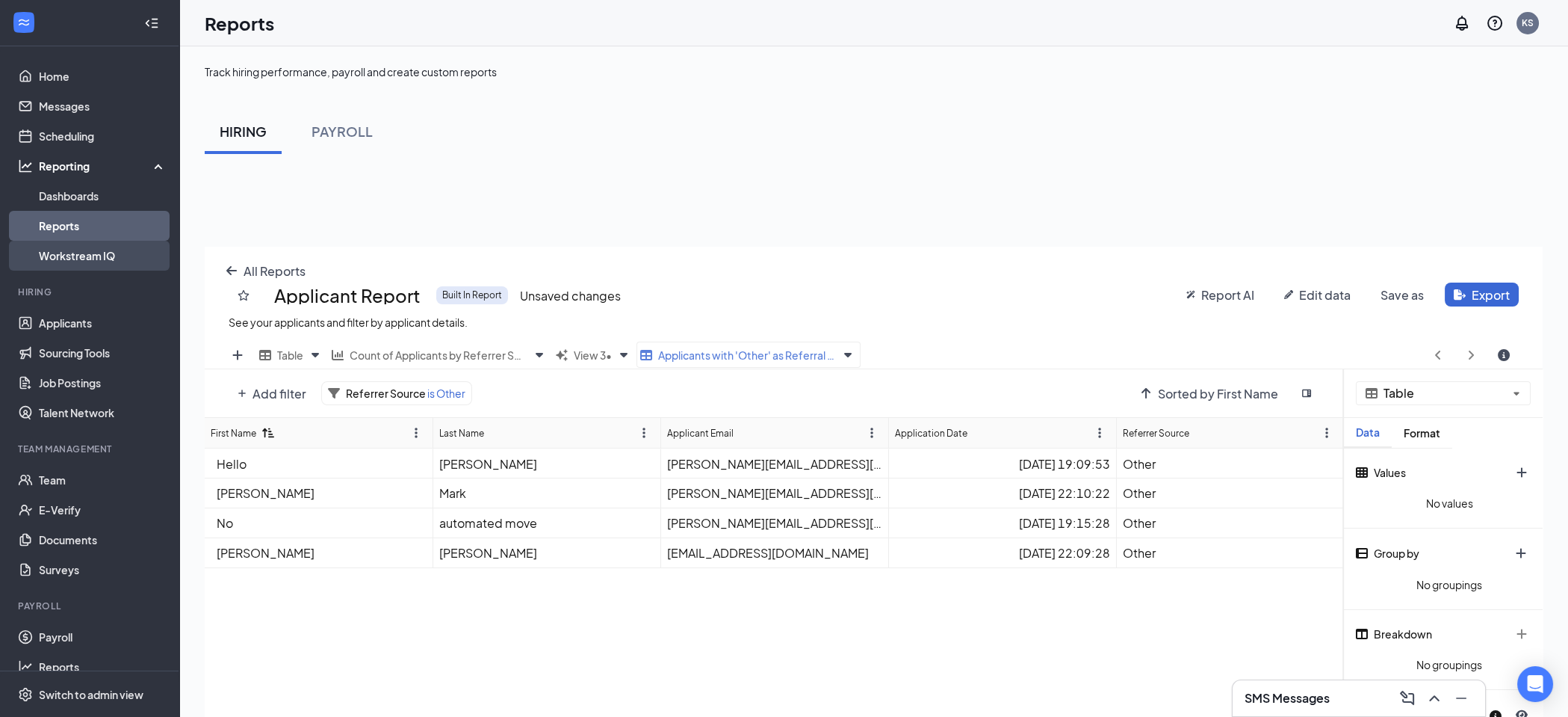
click at [63, 259] on link "Workstream IQ" at bounding box center [103, 256] width 128 height 30
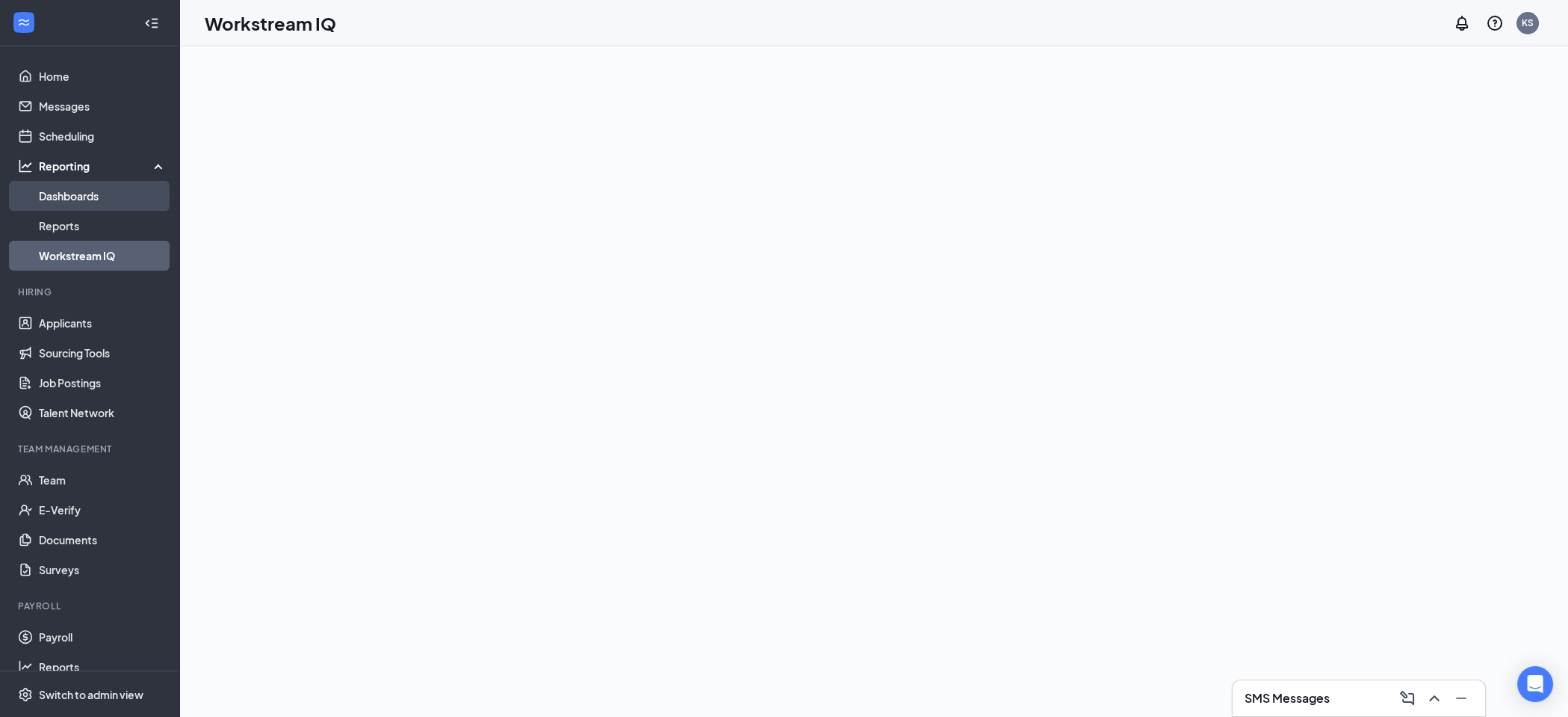
click at [68, 199] on link "Dashboards" at bounding box center [103, 196] width 128 height 30
